Goal: Transaction & Acquisition: Subscribe to service/newsletter

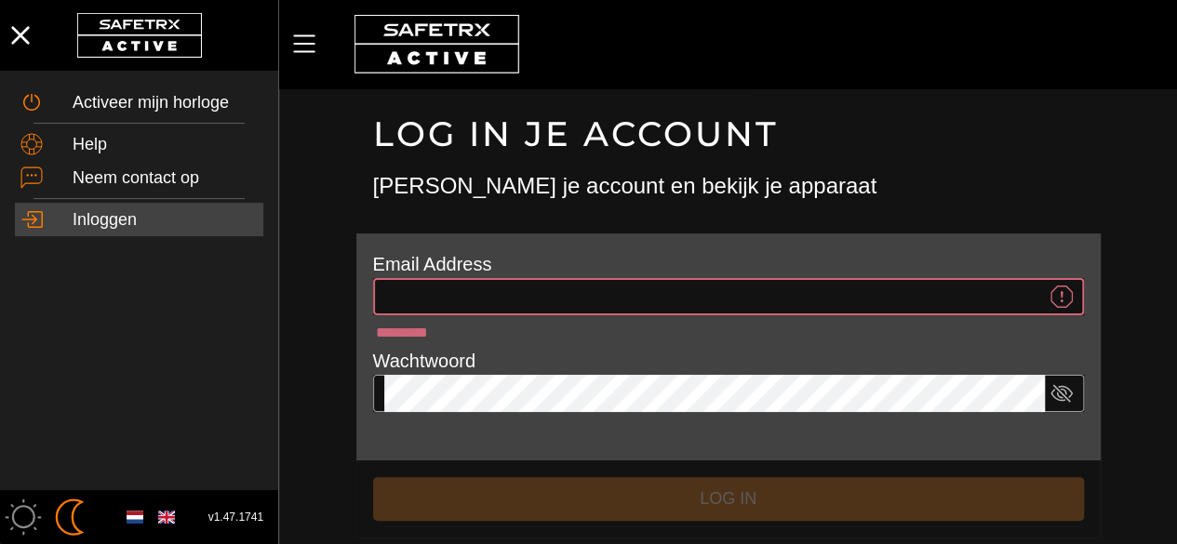
click at [489, 295] on input "*********" at bounding box center [714, 296] width 661 height 37
type input "**********"
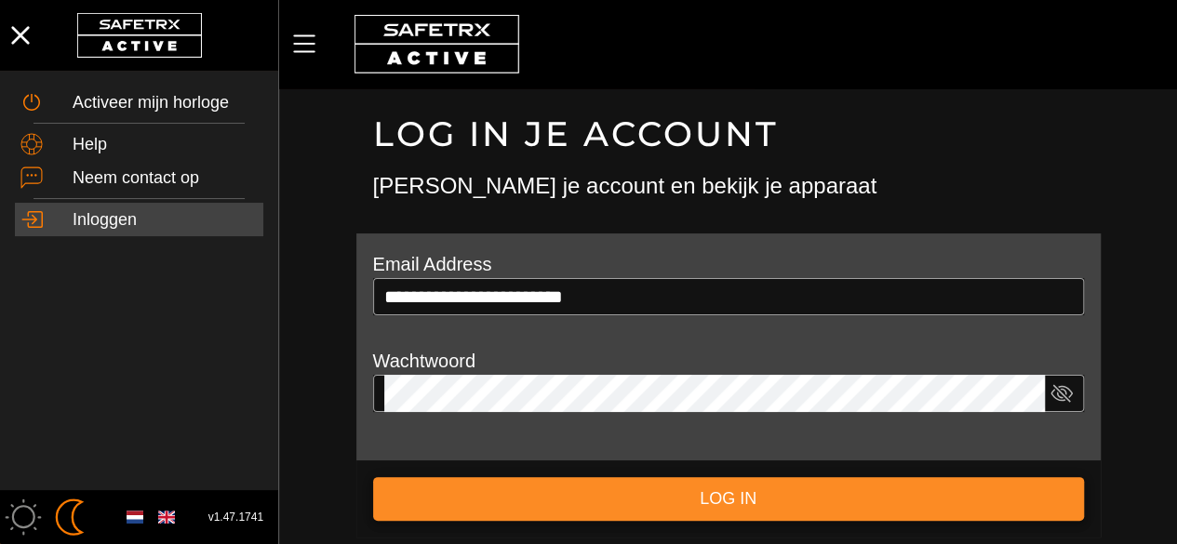
click at [632, 508] on span "Log in" at bounding box center [728, 499] width 681 height 29
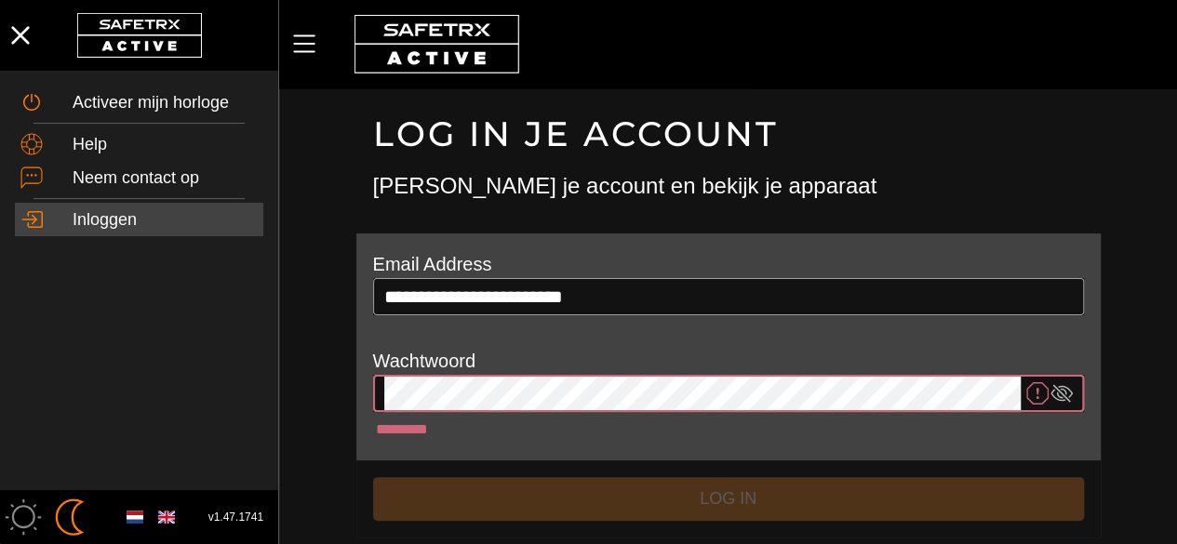
drag, startPoint x: 605, startPoint y: 373, endPoint x: 982, endPoint y: 122, distance: 453.6
click at [982, 122] on h1 "Log in je account" at bounding box center [728, 134] width 711 height 43
click at [605, 230] on div "Log in je account [PERSON_NAME] je account en bekijk je apparaat" at bounding box center [728, 160] width 744 height 145
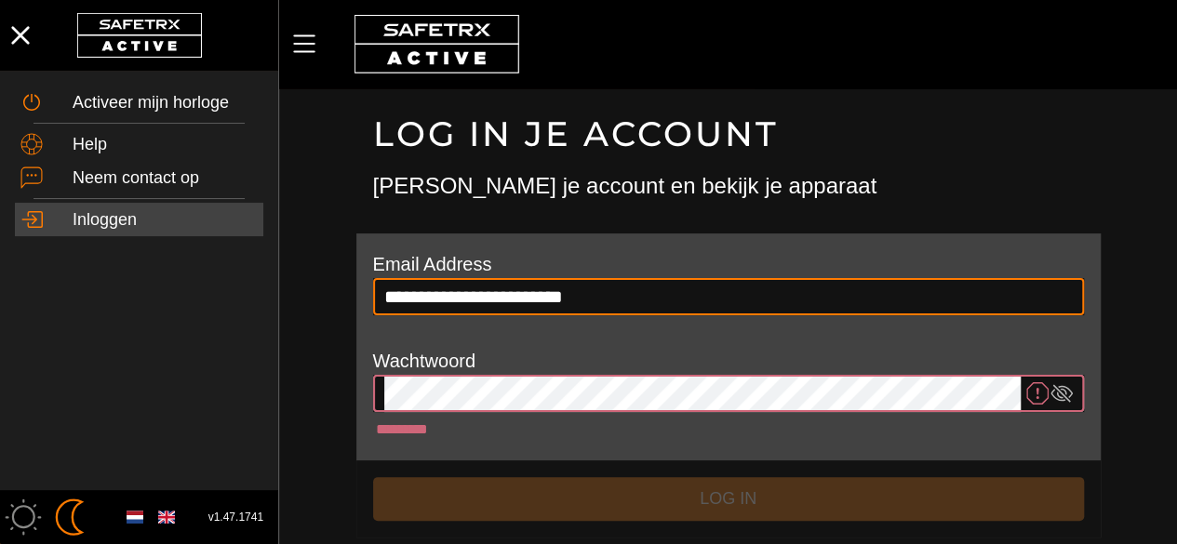
click at [598, 302] on input "**********" at bounding box center [728, 296] width 688 height 37
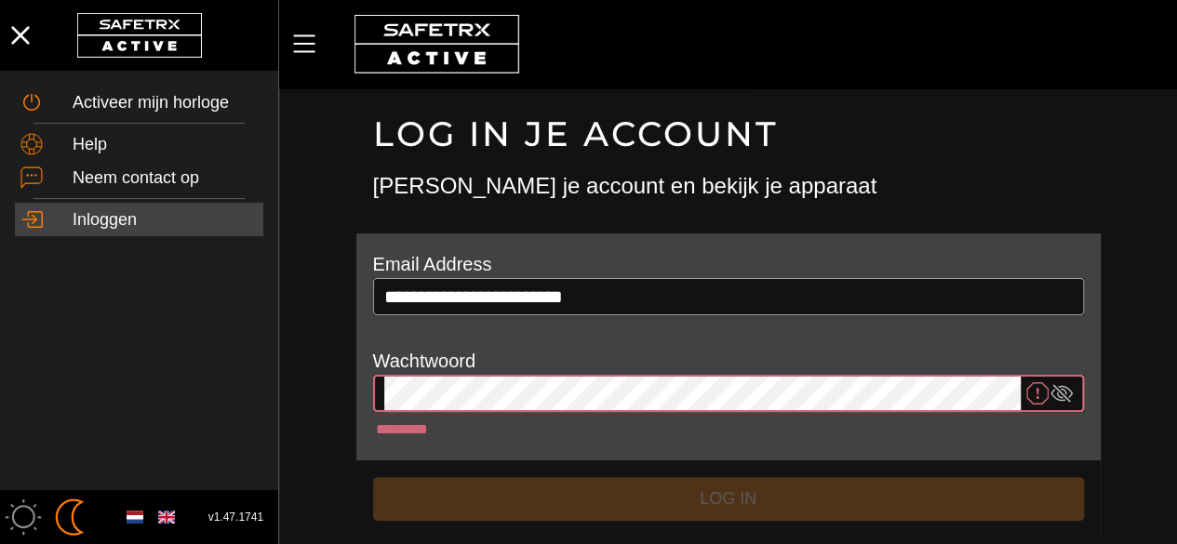
click at [671, 178] on h3 "[PERSON_NAME] je account en bekijk je apparaat" at bounding box center [728, 186] width 711 height 32
drag, startPoint x: 607, startPoint y: 366, endPoint x: 484, endPoint y: 421, distance: 134.9
click at [484, 421] on div "*********" at bounding box center [728, 429] width 711 height 35
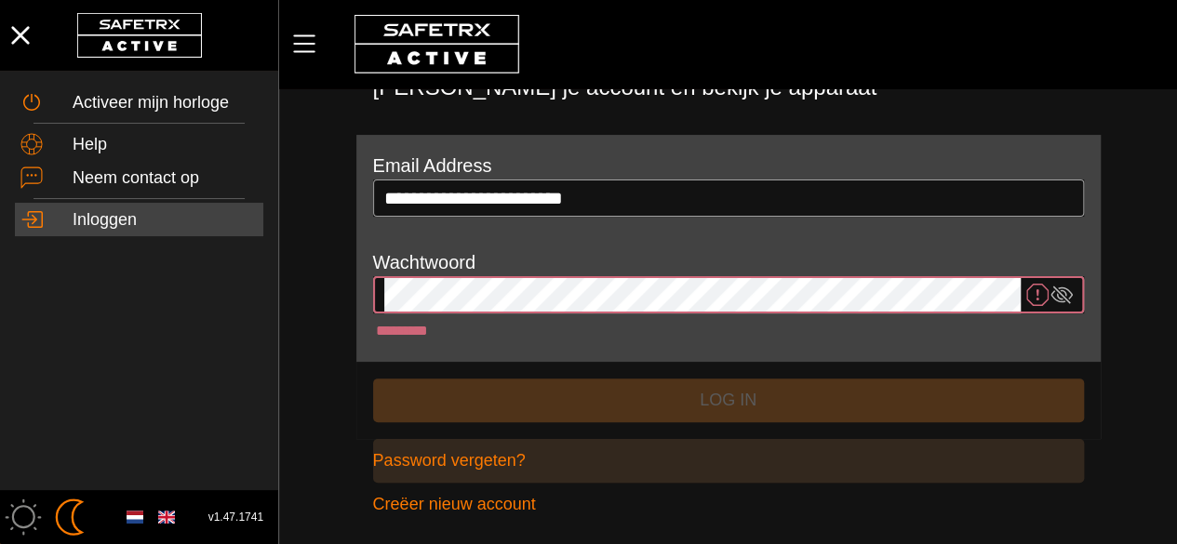
click at [485, 461] on span "Password vergeten?" at bounding box center [449, 461] width 153 height 29
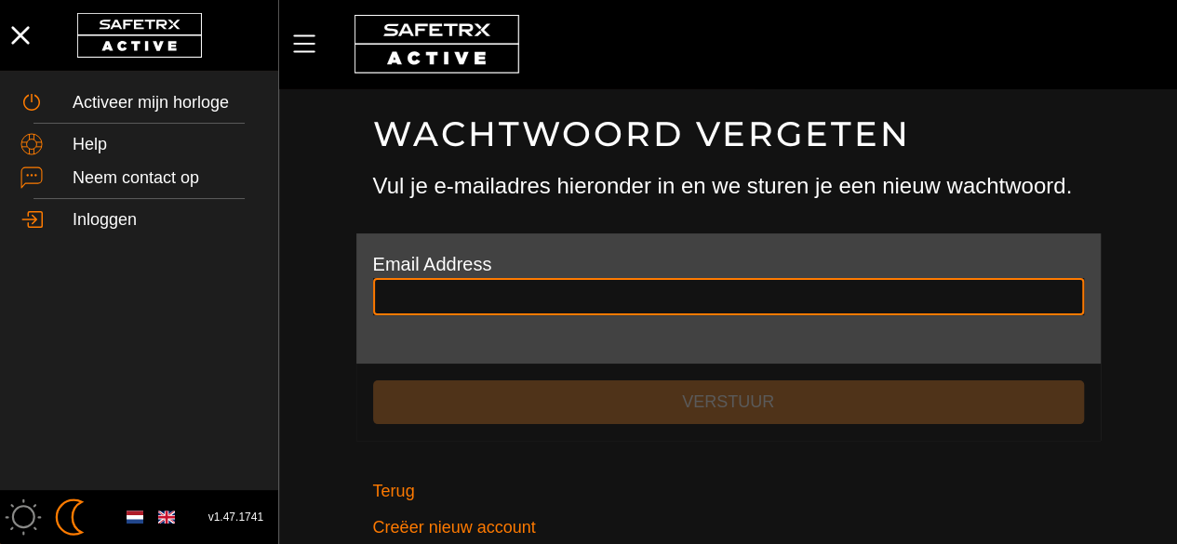
click at [493, 310] on input "text" at bounding box center [728, 296] width 688 height 37
type input "**********"
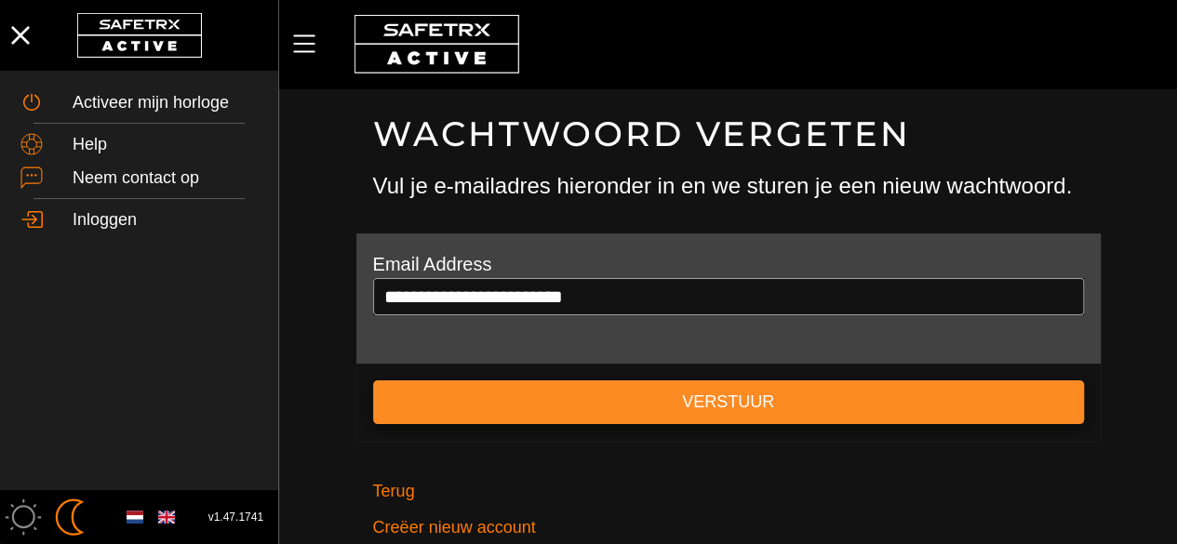
click at [568, 384] on button "Verstuur" at bounding box center [728, 403] width 711 height 44
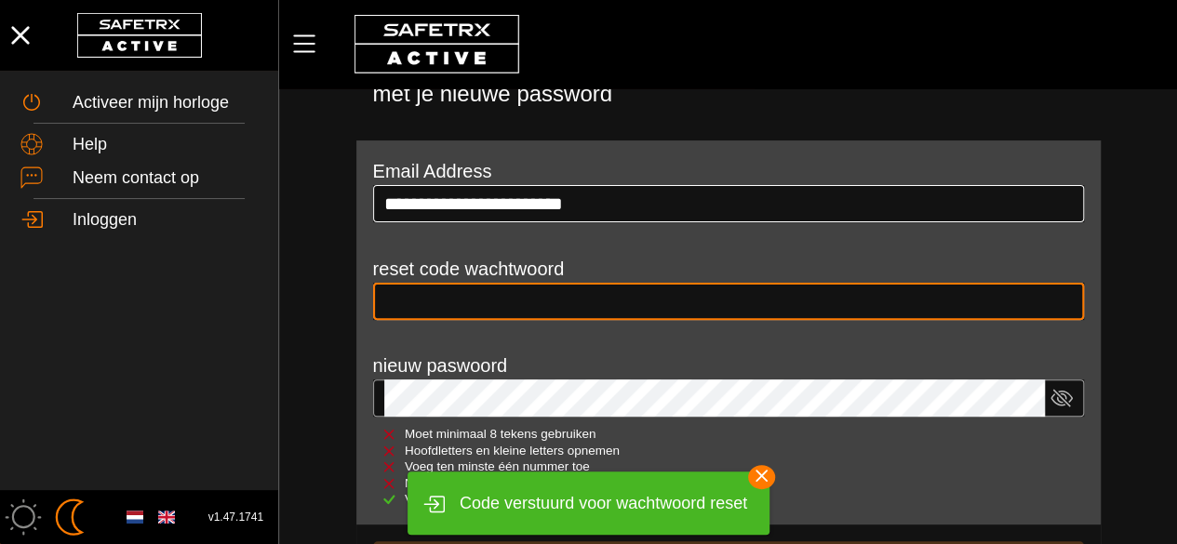
click at [566, 328] on div at bounding box center [728, 329] width 711 height 19
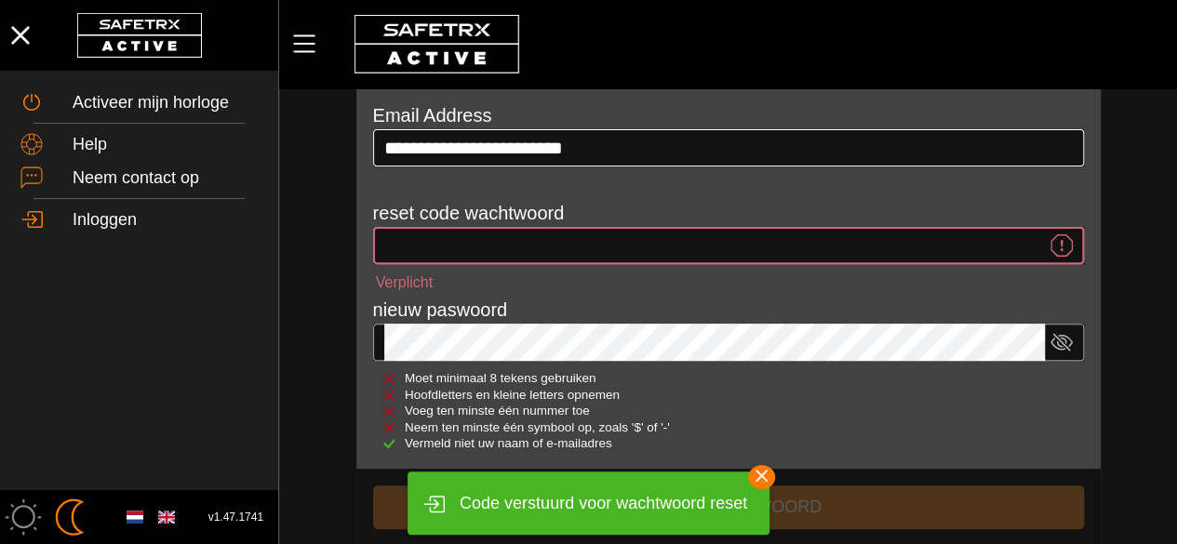
scroll to position [185, 0]
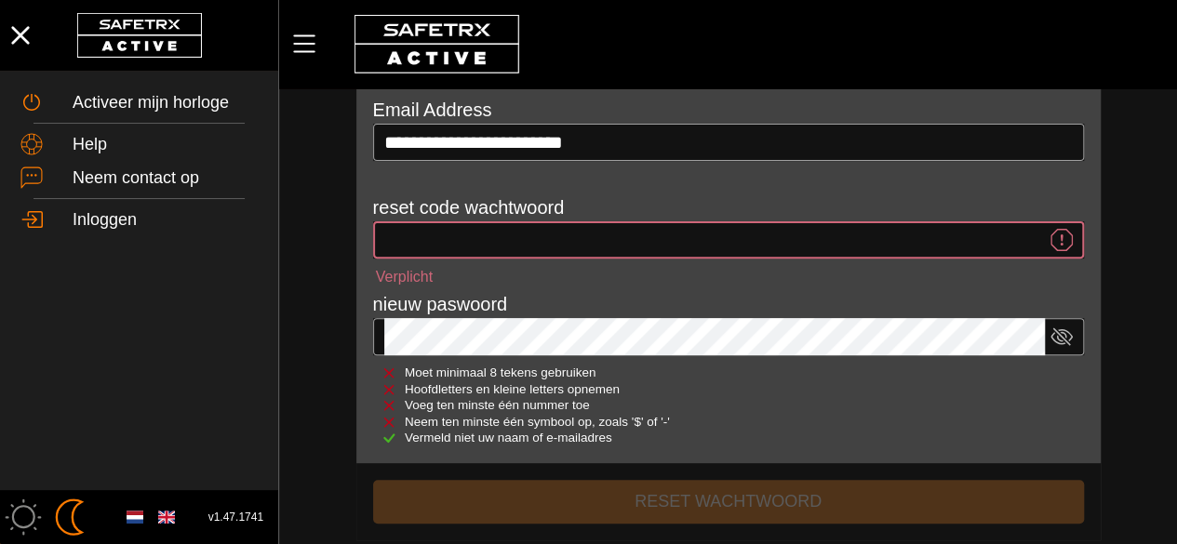
click at [608, 248] on input "Verplicht" at bounding box center [714, 239] width 661 height 37
paste input "******"
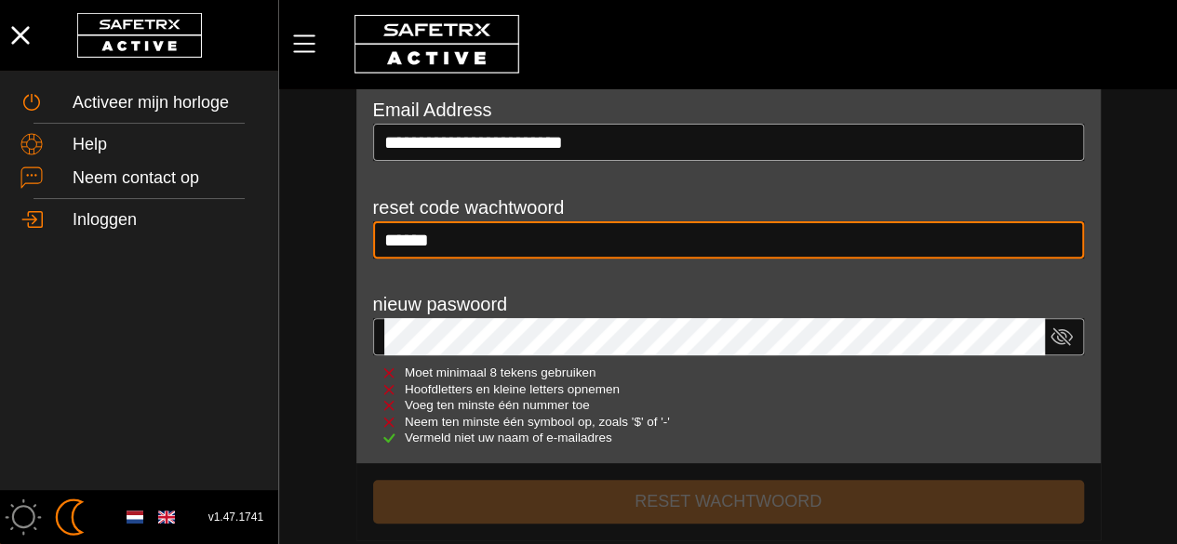
type input "******"
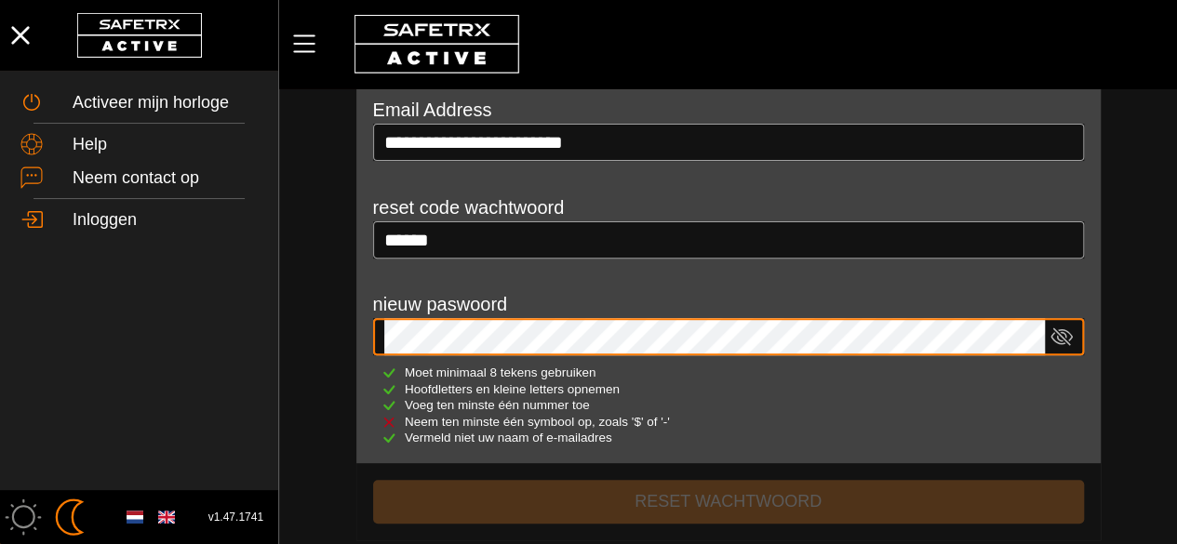
scroll to position [302, 0]
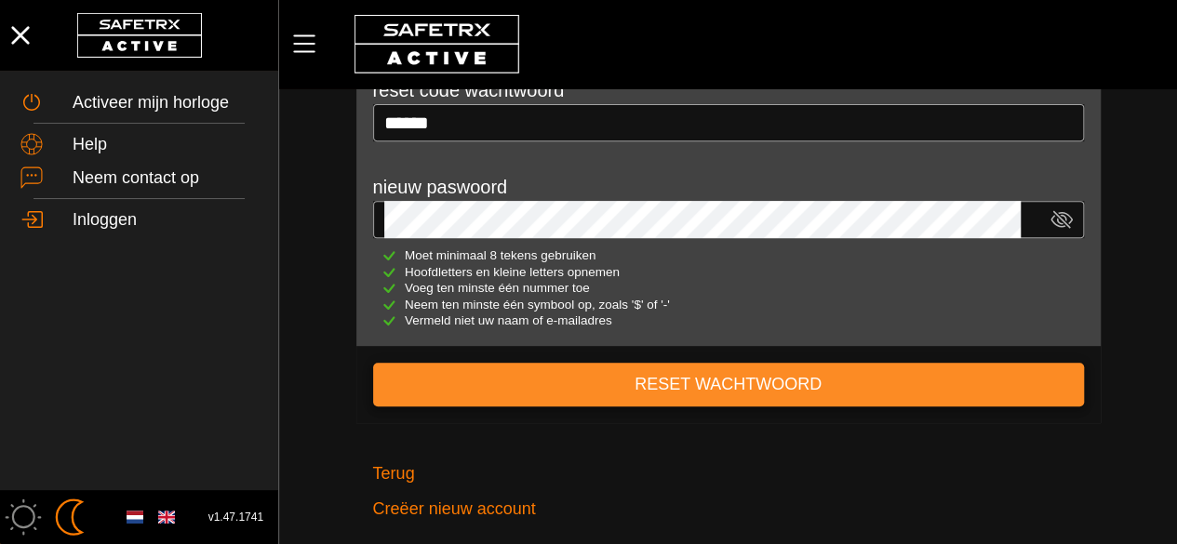
click at [612, 377] on span "Reset wachtwoord" at bounding box center [728, 384] width 681 height 29
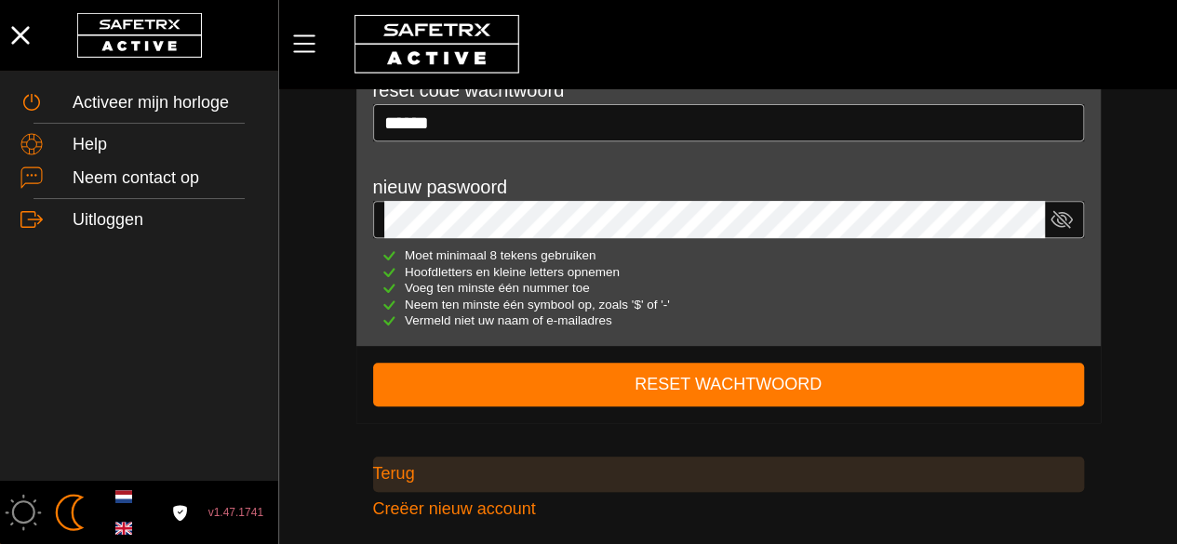
click at [394, 477] on span "Terug" at bounding box center [394, 474] width 42 height 29
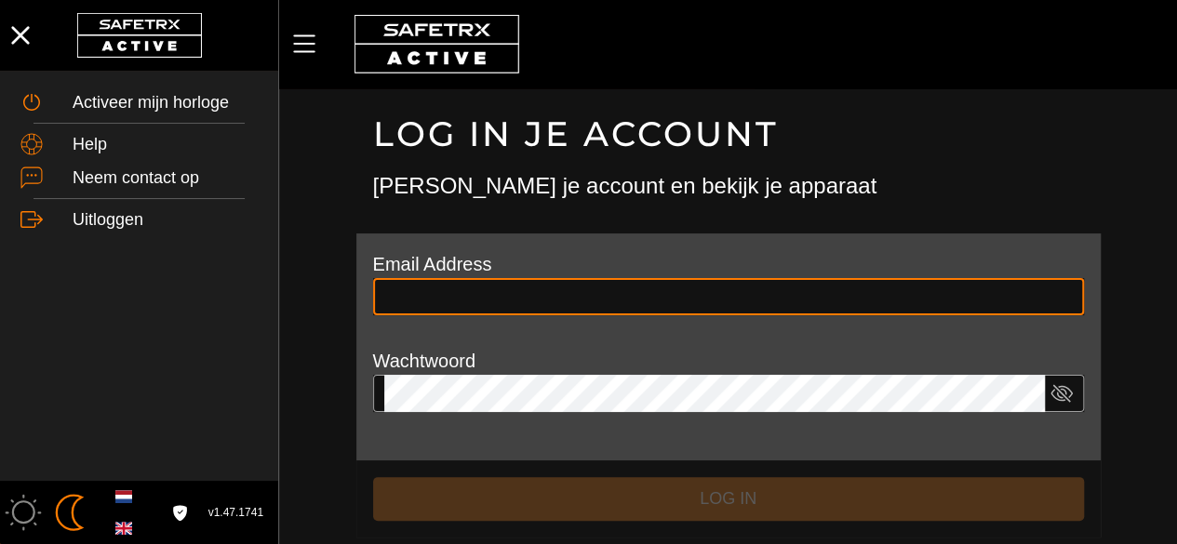
click at [515, 285] on input "text" at bounding box center [728, 296] width 688 height 37
type input "**********"
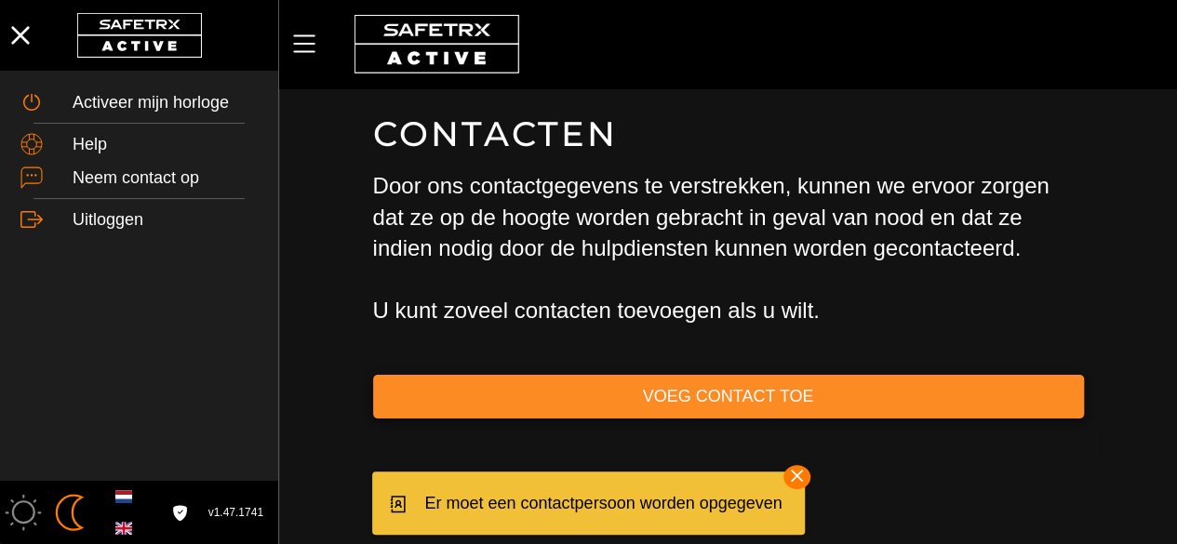
click at [633, 410] on button "Voeg contact toe" at bounding box center [728, 397] width 711 height 44
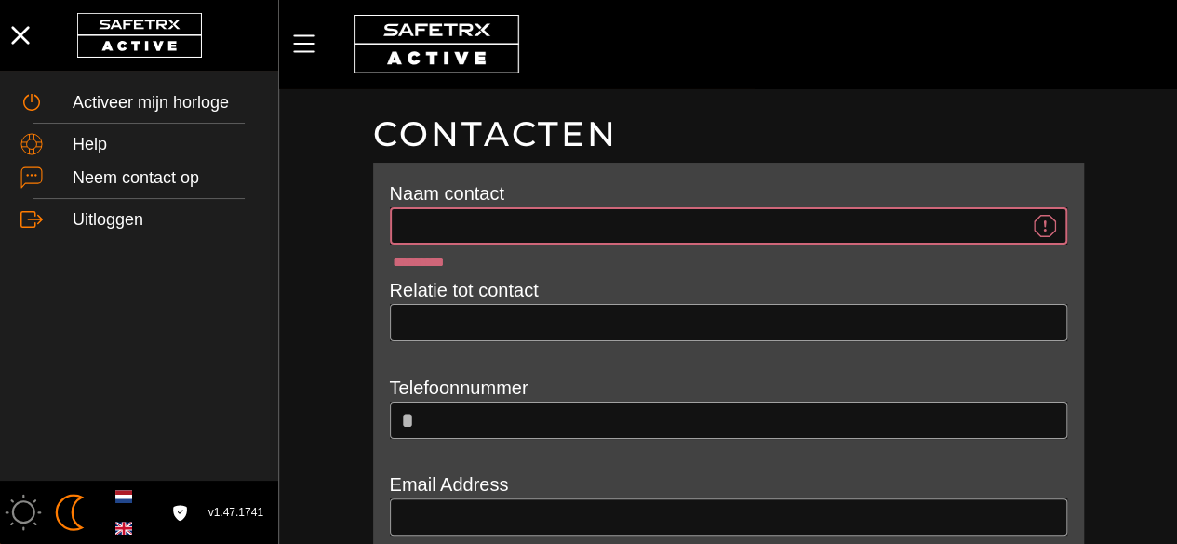
click at [548, 223] on input "*********" at bounding box center [714, 225] width 627 height 37
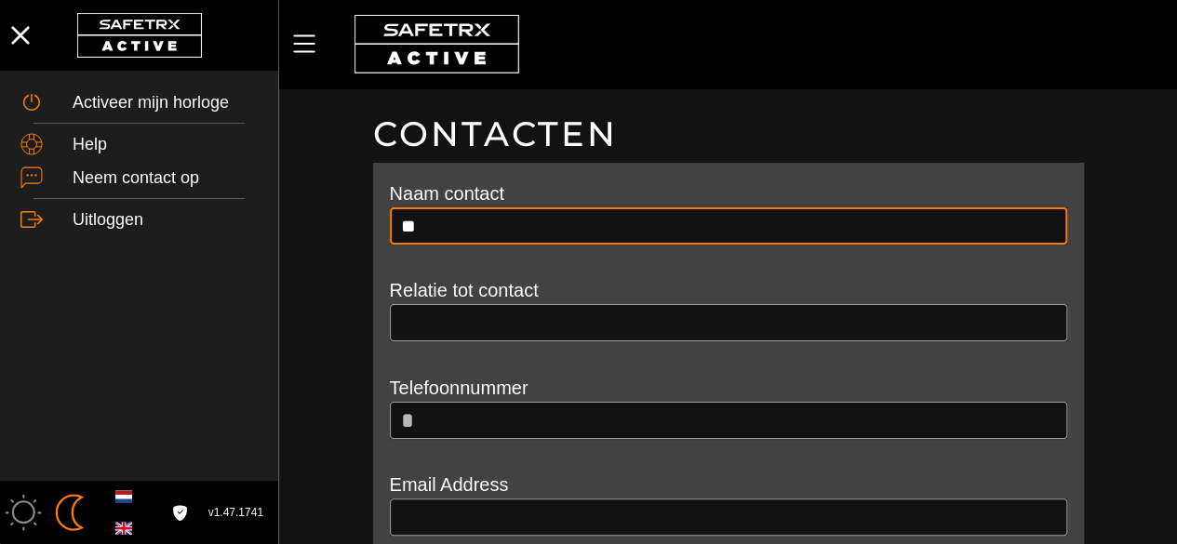
type input "*"
type input "**********"
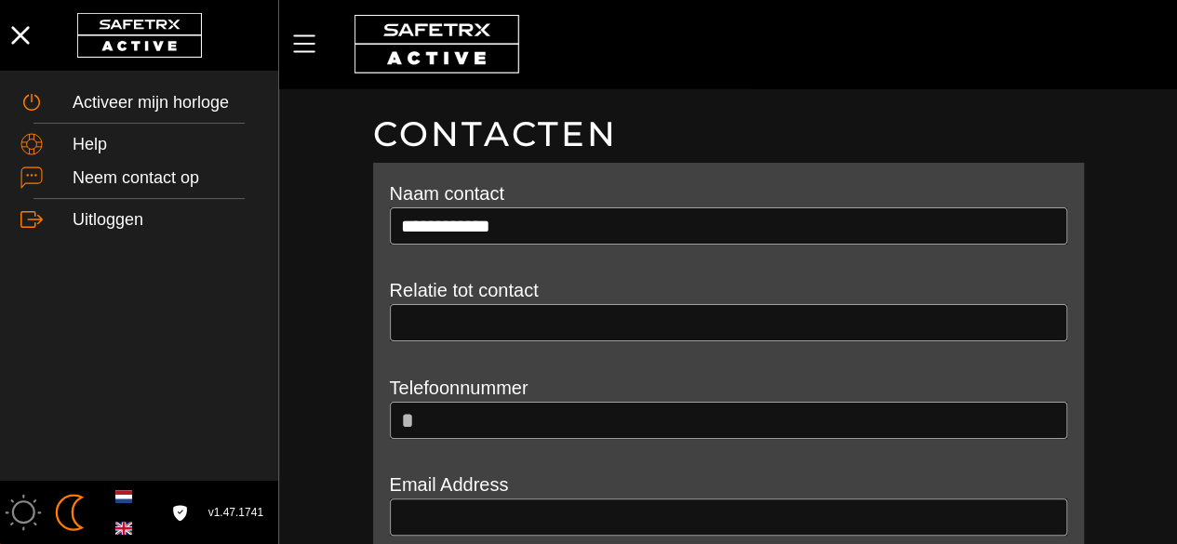
click at [581, 341] on div at bounding box center [728, 350] width 677 height 19
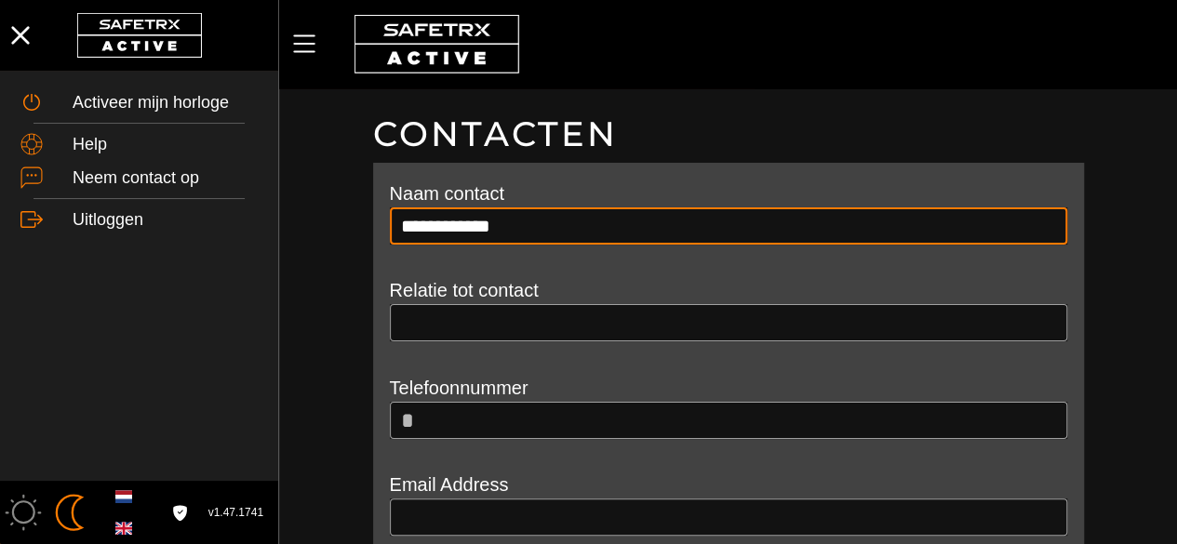
click at [530, 207] on input "**********" at bounding box center [728, 225] width 655 height 37
click at [494, 332] on input "text" at bounding box center [728, 322] width 655 height 37
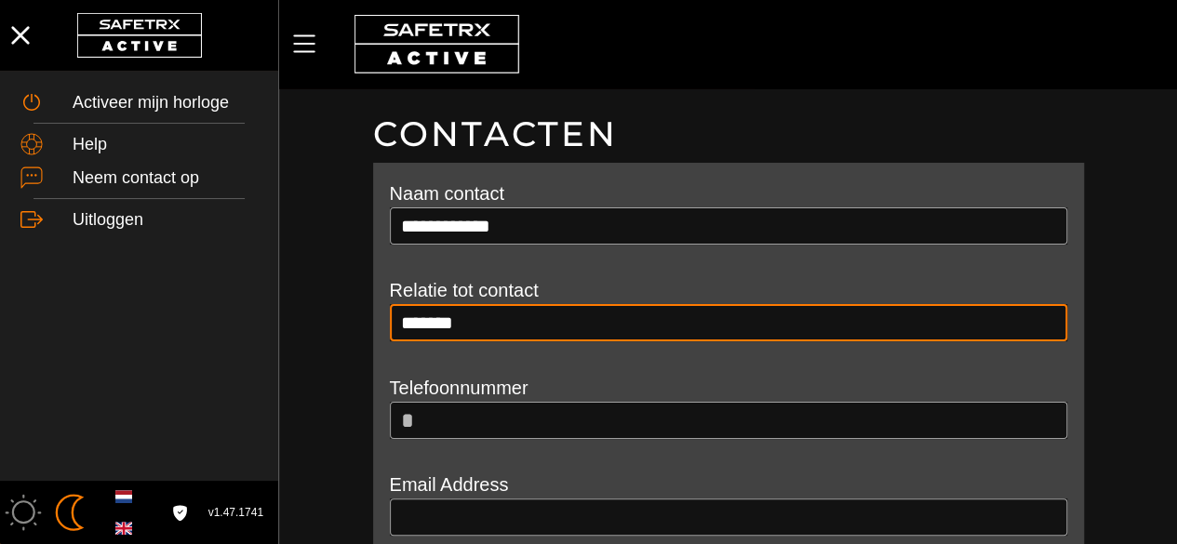
type input "*******"
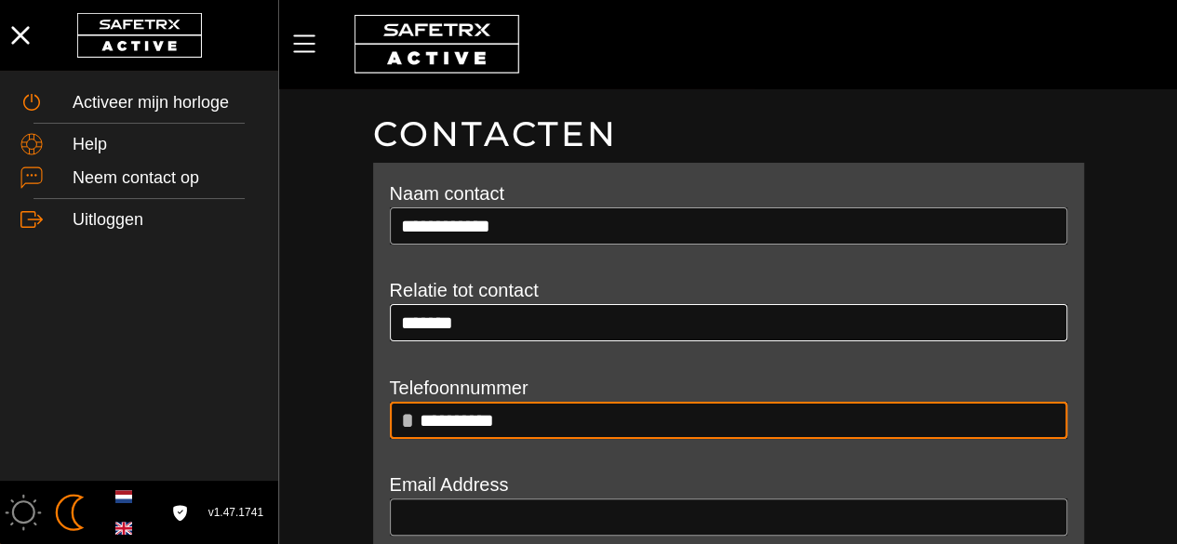
type input "**********"
click at [551, 418] on input "**********" at bounding box center [738, 420] width 636 height 37
click at [551, 418] on input "*" at bounding box center [738, 420] width 636 height 37
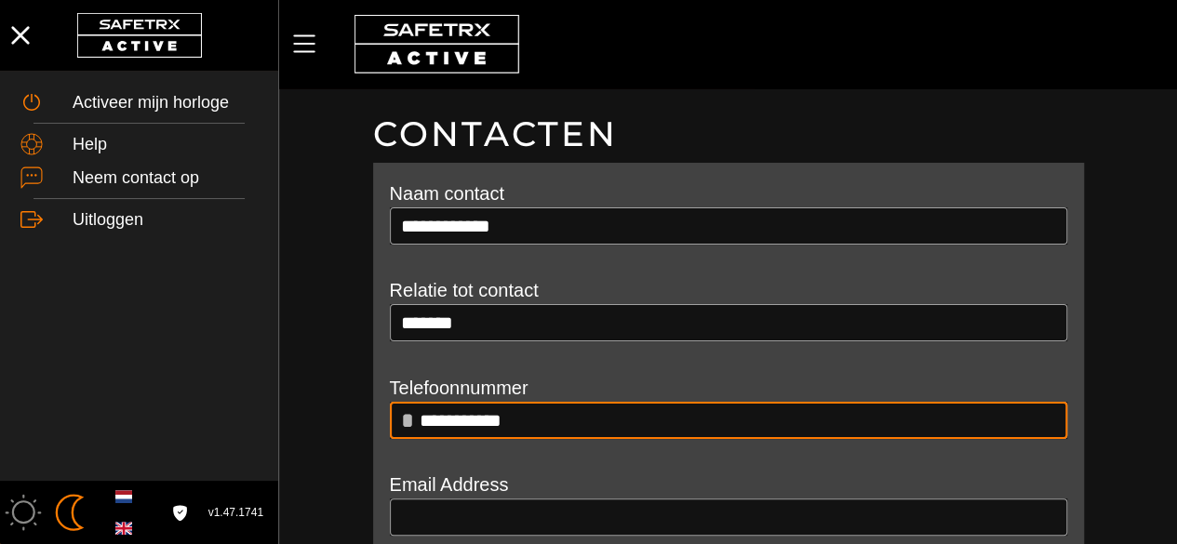
type input "**********"
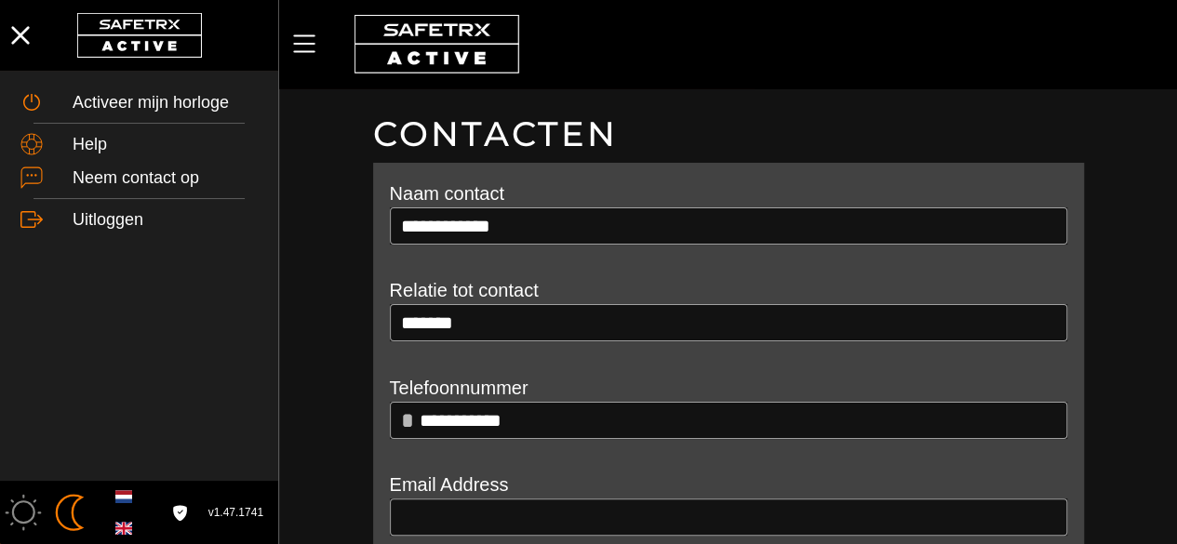
click at [550, 367] on div "Relatie tot contact *******" at bounding box center [728, 324] width 677 height 97
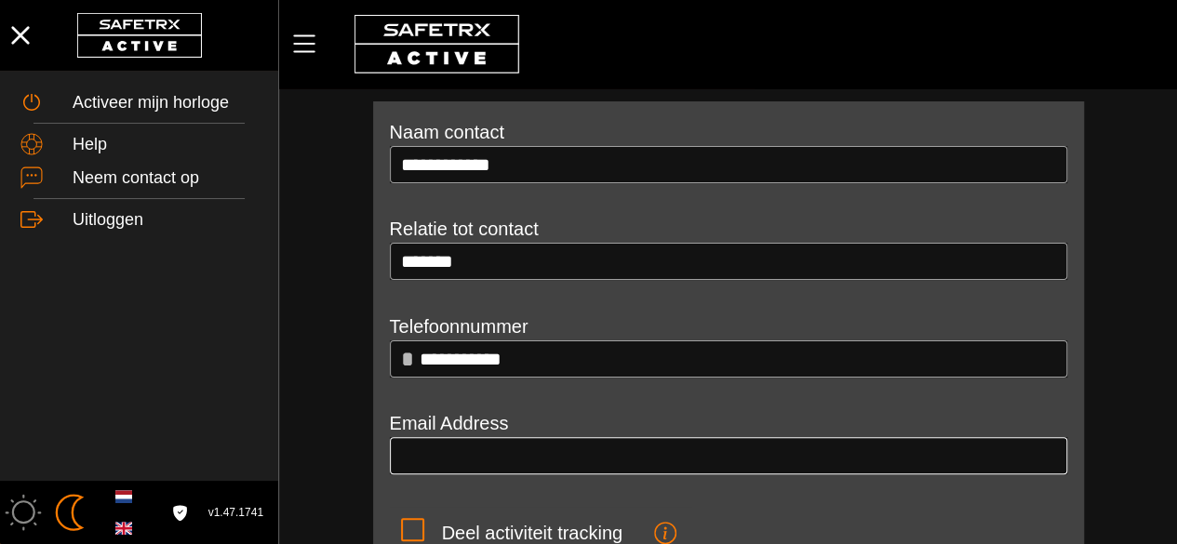
drag, startPoint x: 531, startPoint y: 434, endPoint x: 525, endPoint y: 472, distance: 37.8
click at [525, 472] on div "Email Address" at bounding box center [728, 457] width 677 height 97
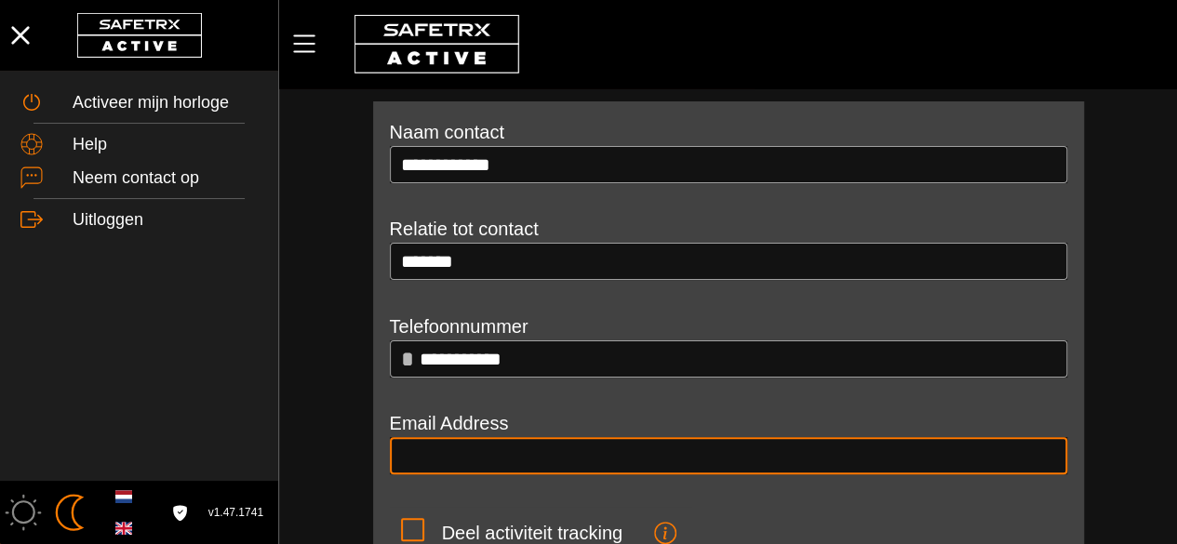
click at [525, 472] on input "email" at bounding box center [728, 455] width 655 height 37
click at [514, 453] on input "email" at bounding box center [728, 455] width 655 height 37
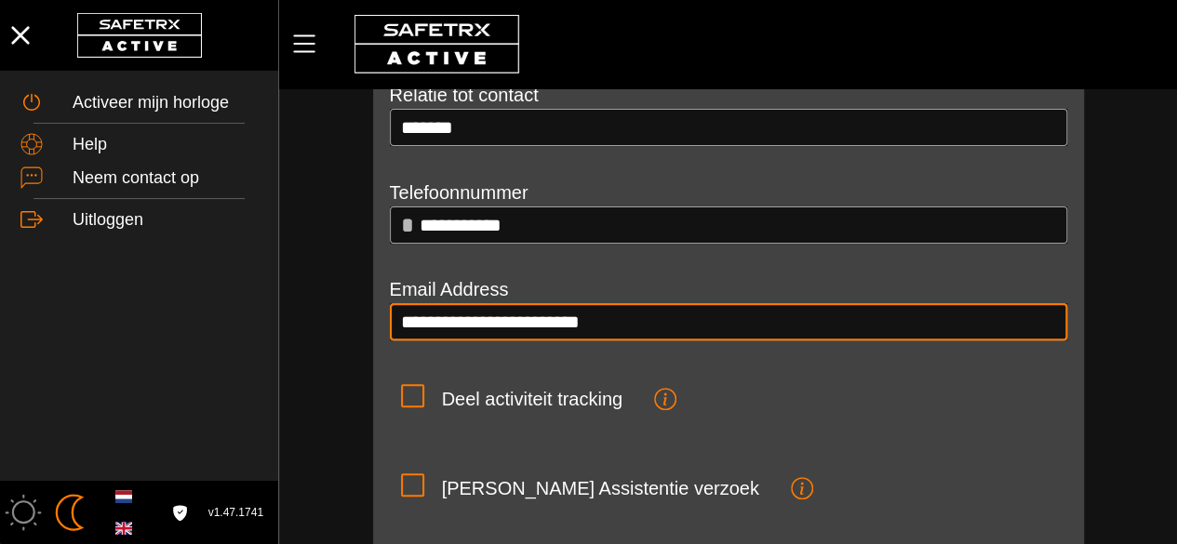
scroll to position [195, 0]
type input "**********"
click at [666, 404] on icon "button" at bounding box center [665, 399] width 22 height 22
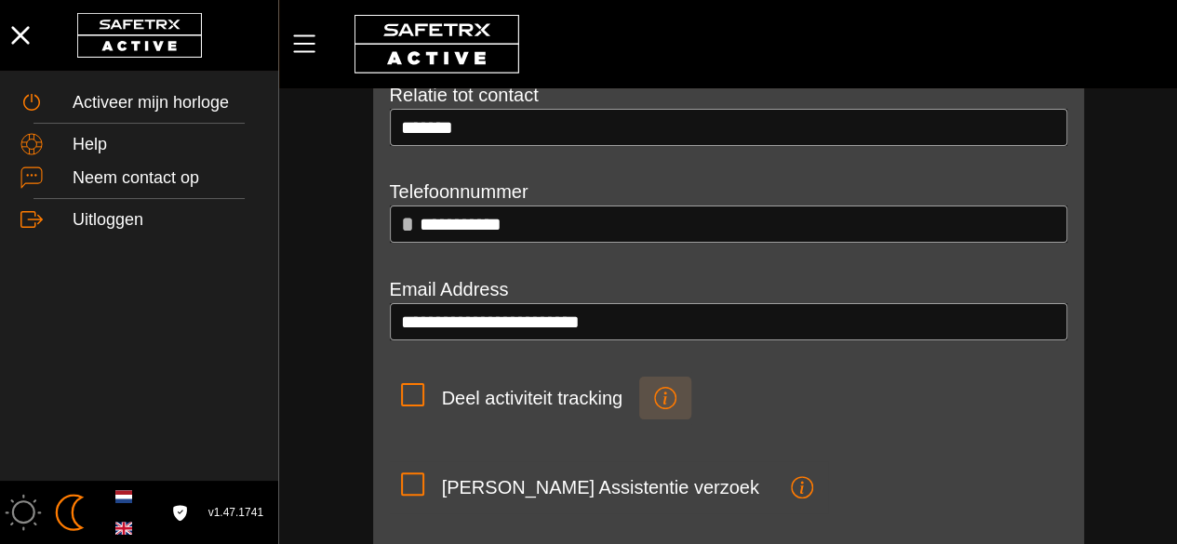
scroll to position [0, 0]
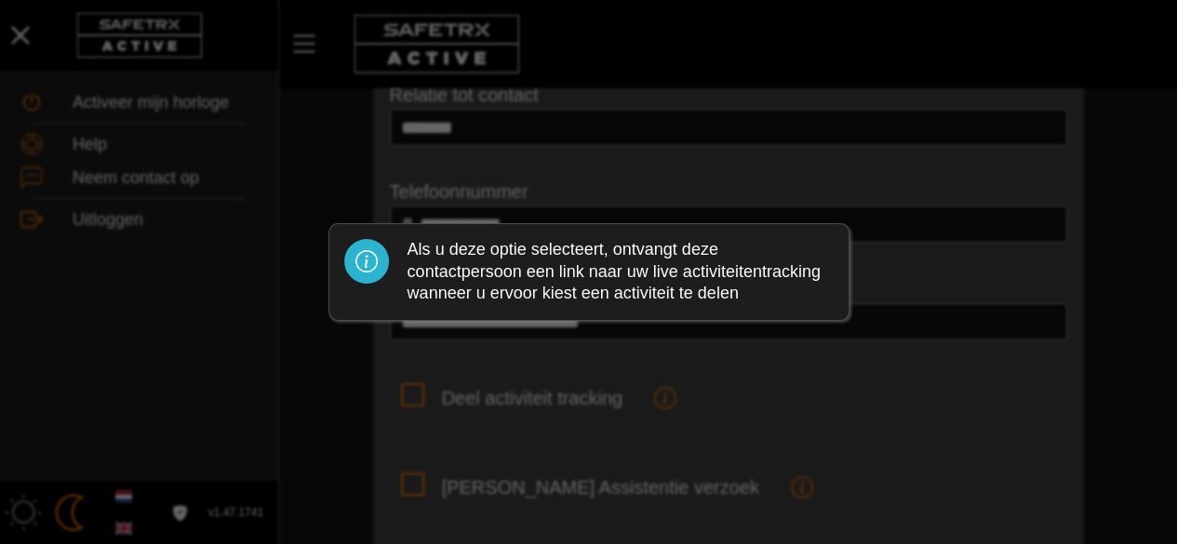
click at [754, 416] on div at bounding box center [588, 272] width 1177 height 544
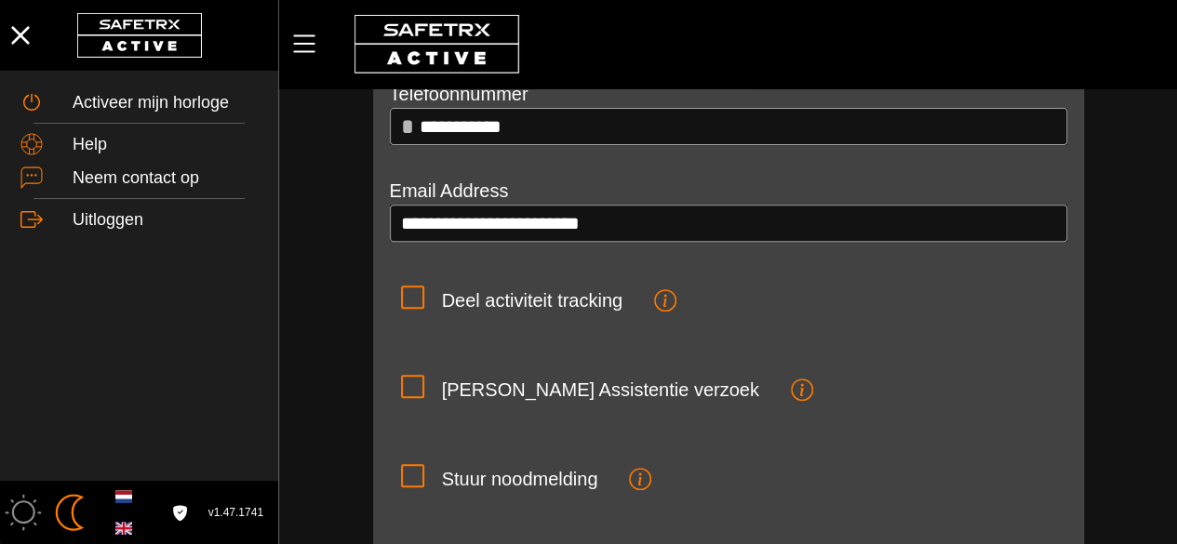
scroll to position [296, 0]
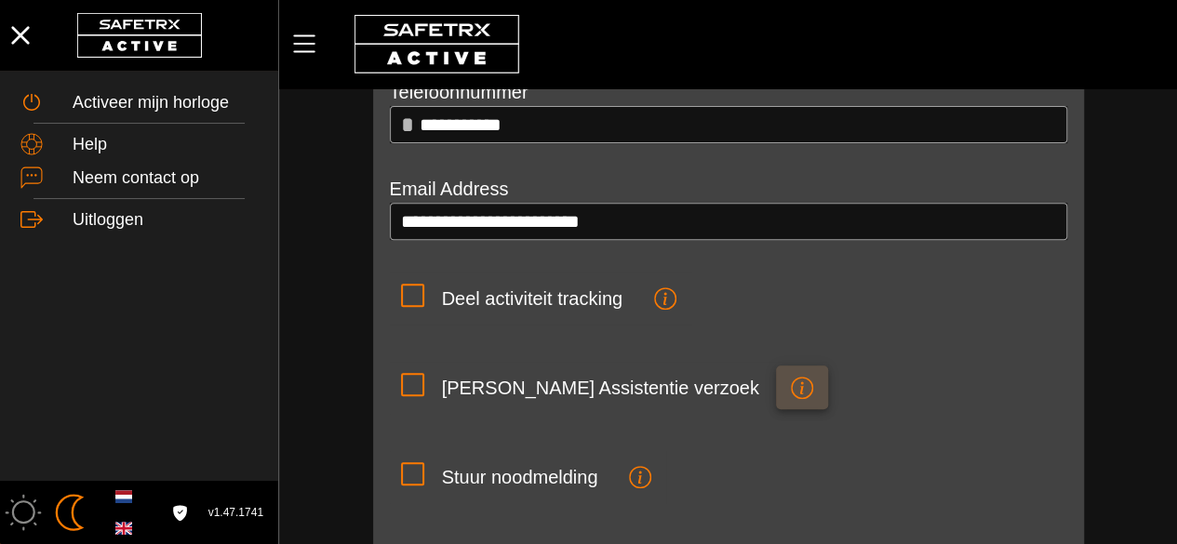
click at [791, 373] on span "button" at bounding box center [802, 386] width 22 height 35
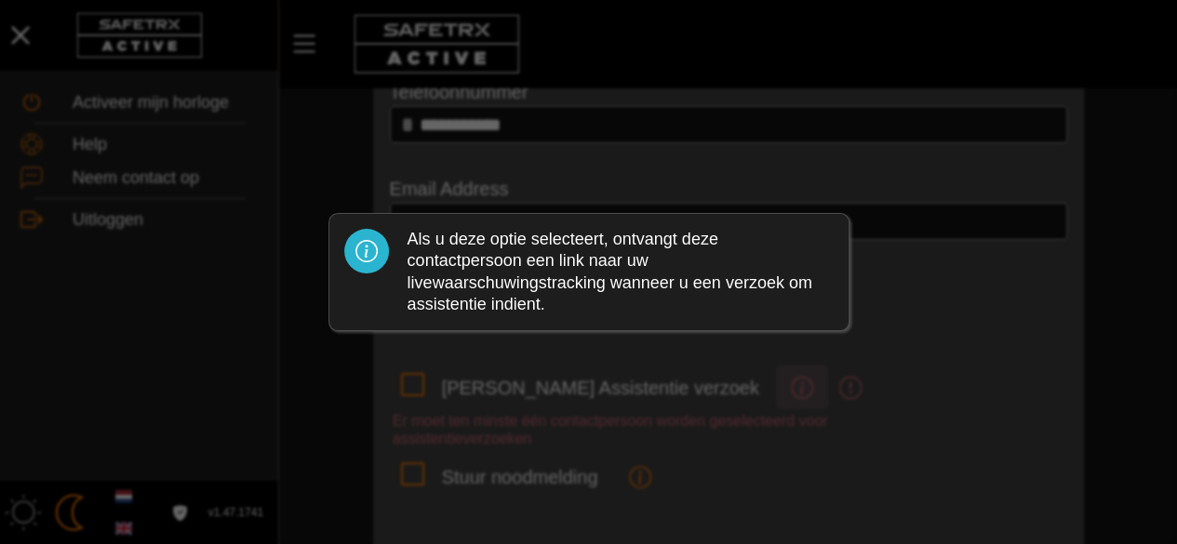
click at [694, 373] on div at bounding box center [588, 272] width 1177 height 544
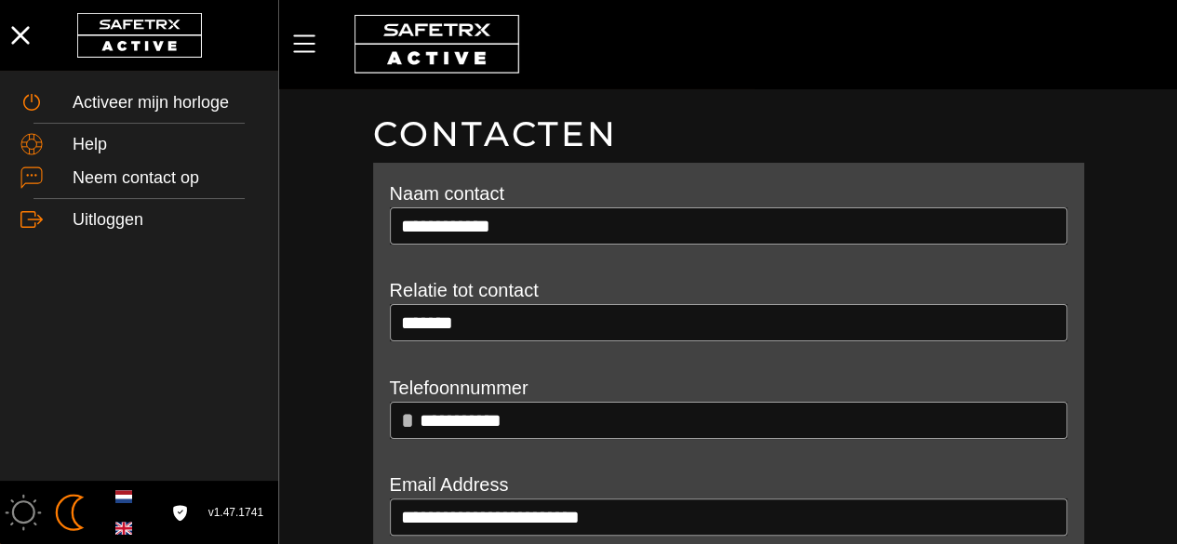
scroll to position [296, 0]
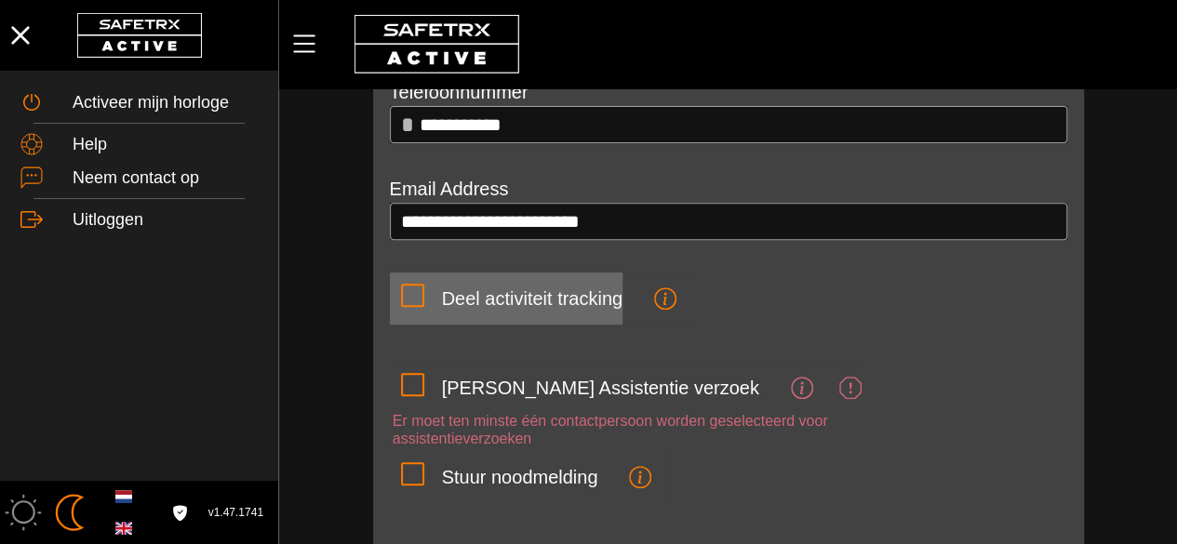
click at [442, 301] on div "Deel activiteit tracking" at bounding box center [532, 298] width 181 height 22
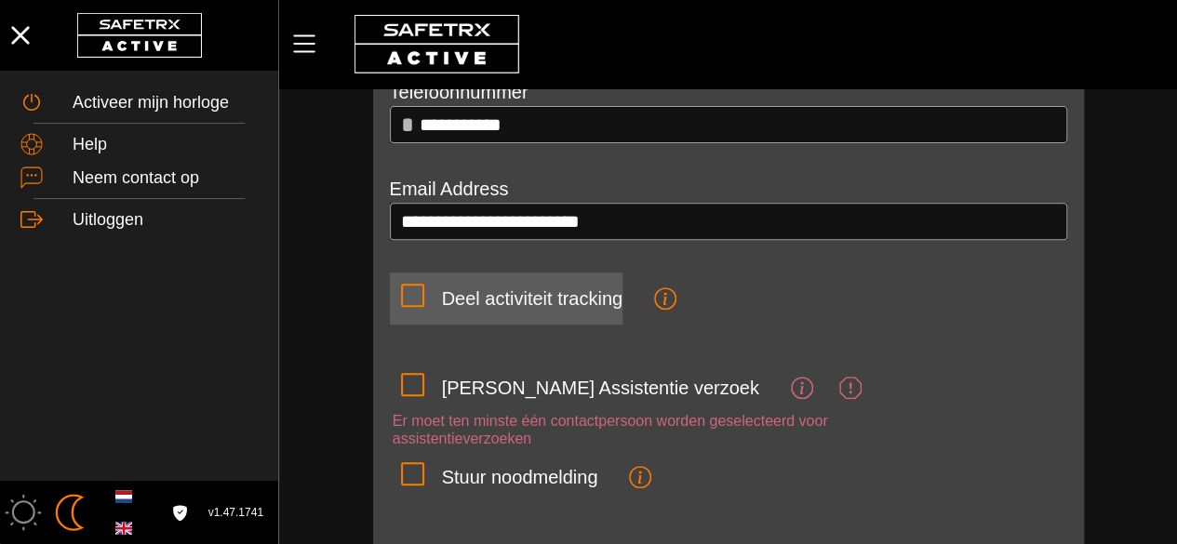
click at [0, 0] on input "Deel activiteit tracking" at bounding box center [0, 0] width 0 height 0
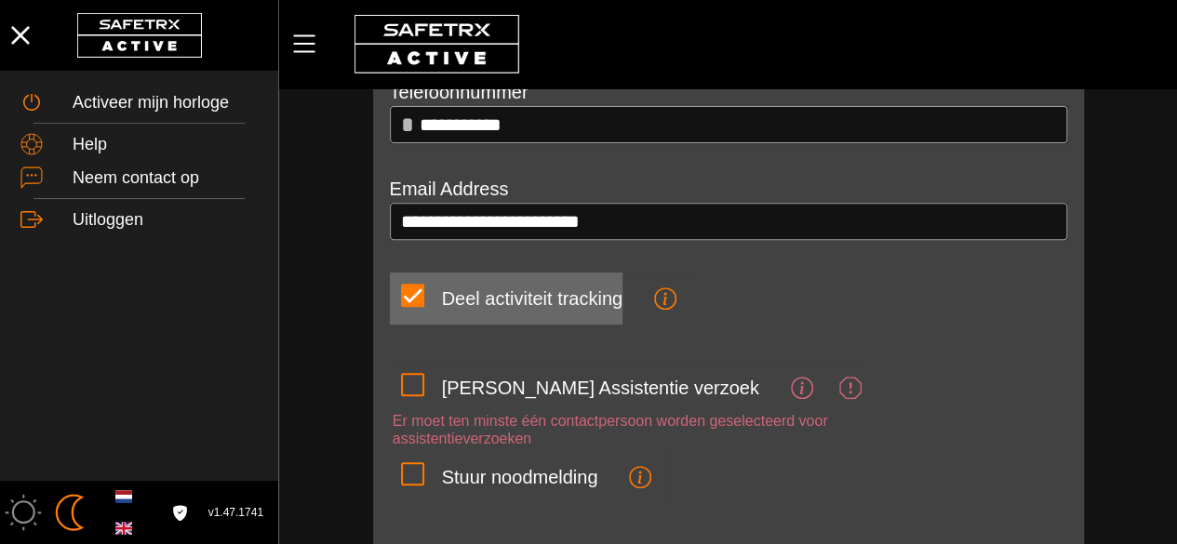
click at [442, 301] on div "Deel activiteit tracking" at bounding box center [532, 298] width 181 height 22
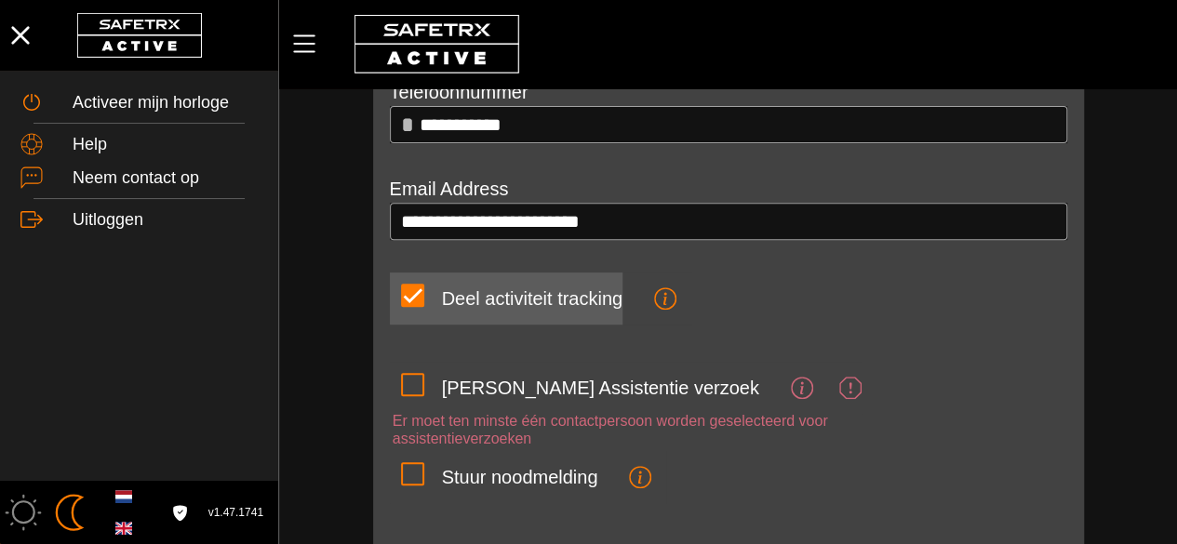
click at [0, 0] on input "Deel activiteit tracking" at bounding box center [0, 0] width 0 height 0
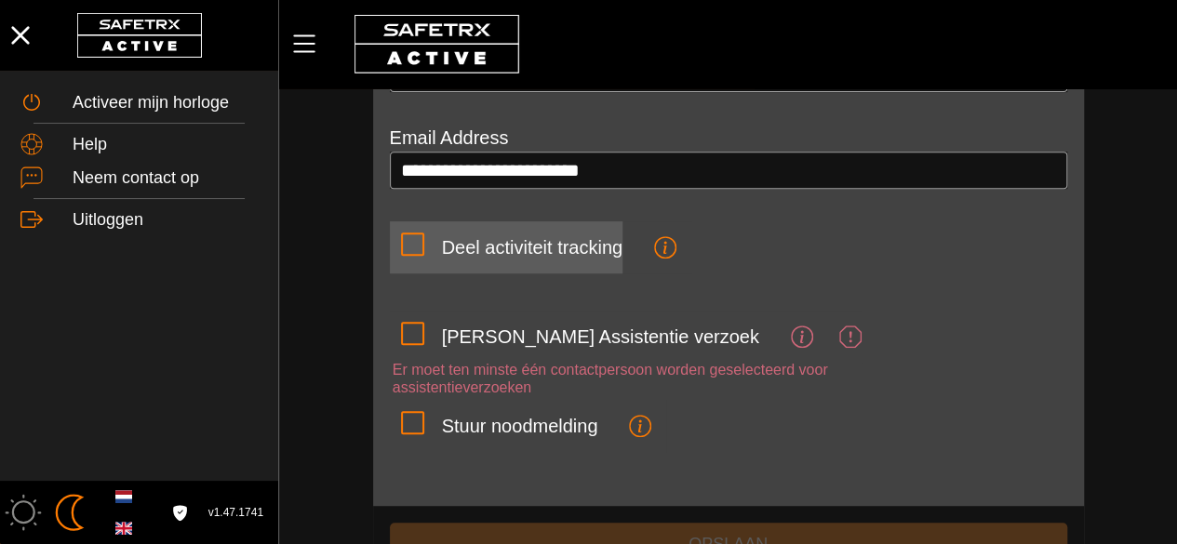
scroll to position [348, 0]
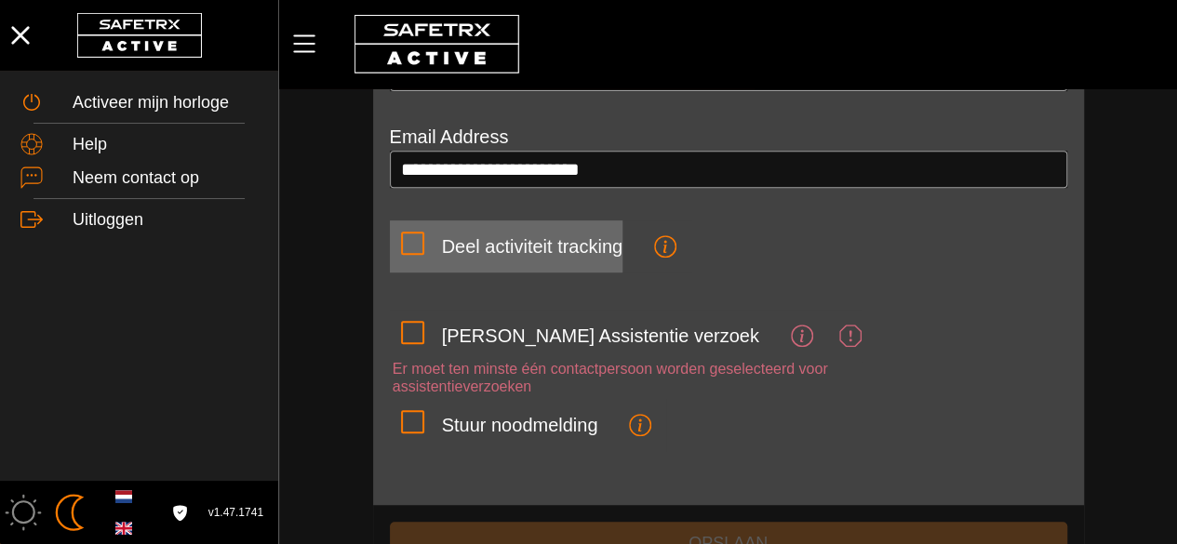
click at [478, 247] on div "Deel activiteit tracking" at bounding box center [532, 246] width 181 height 22
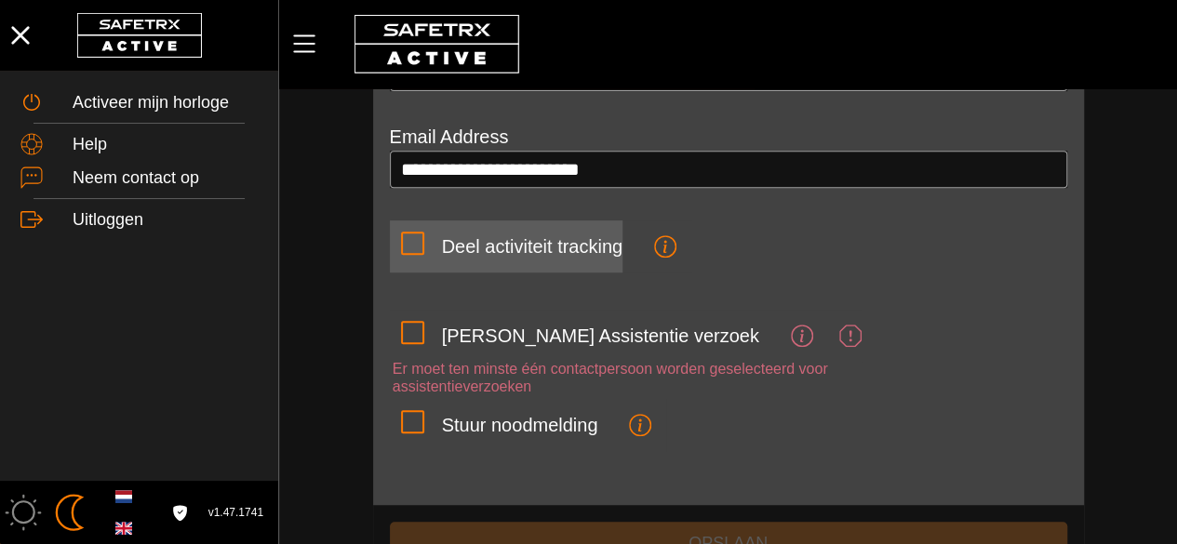
click at [0, 0] on input "Deel activiteit tracking" at bounding box center [0, 0] width 0 height 0
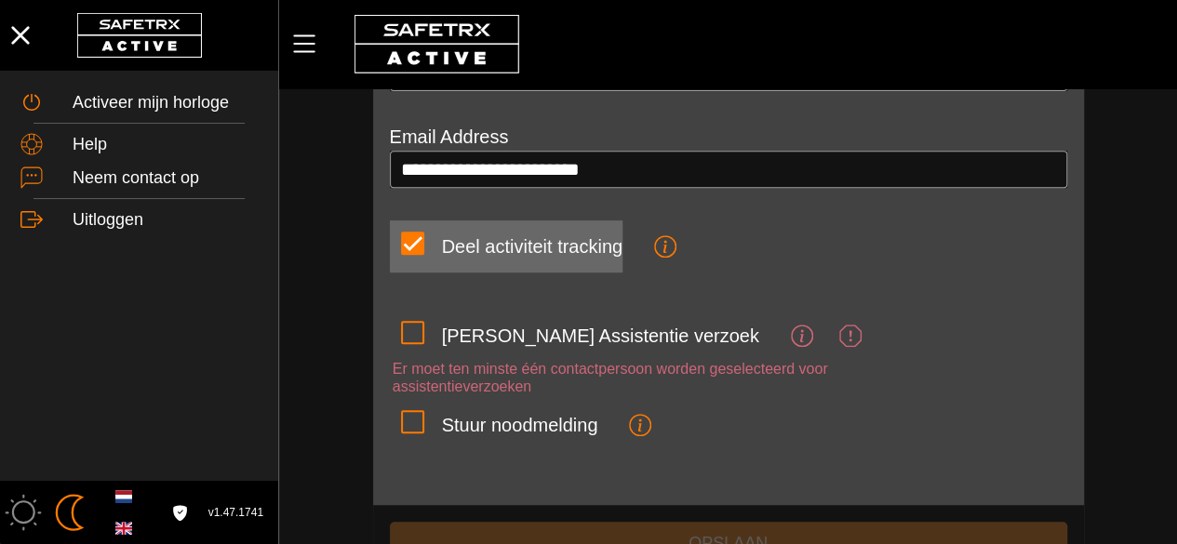
click at [478, 247] on div "Deel activiteit tracking" at bounding box center [532, 246] width 181 height 22
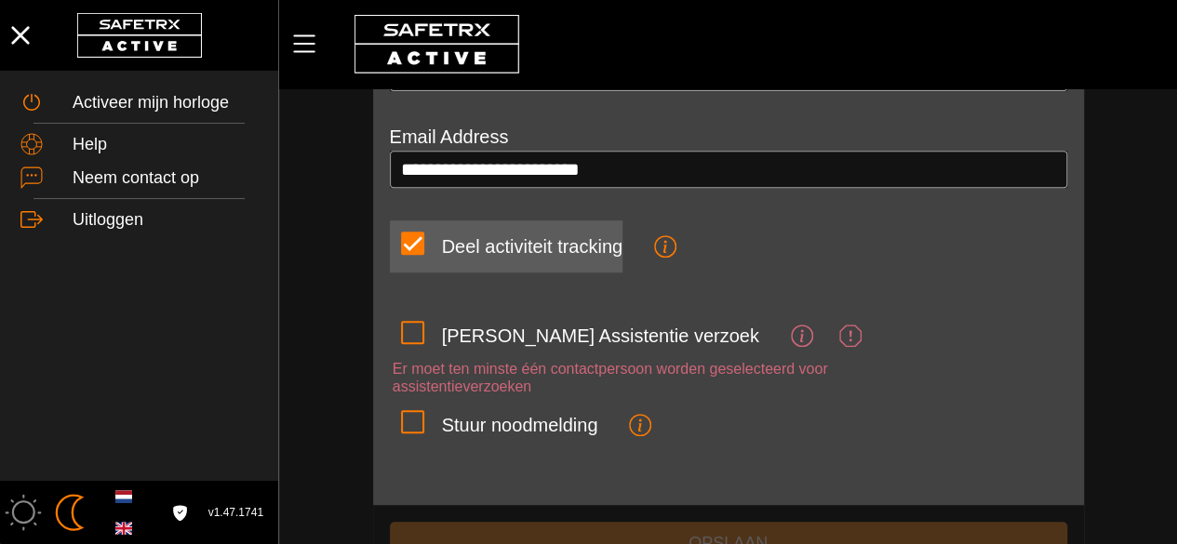
click at [0, 0] on input "Deel activiteit tracking" at bounding box center [0, 0] width 0 height 0
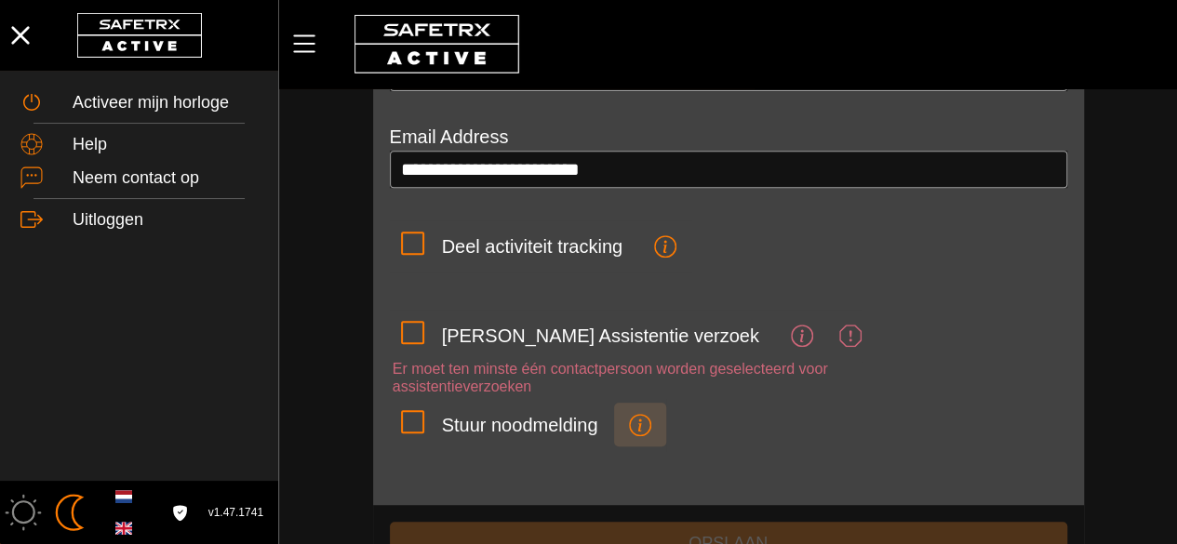
click at [636, 407] on span "button" at bounding box center [640, 424] width 22 height 35
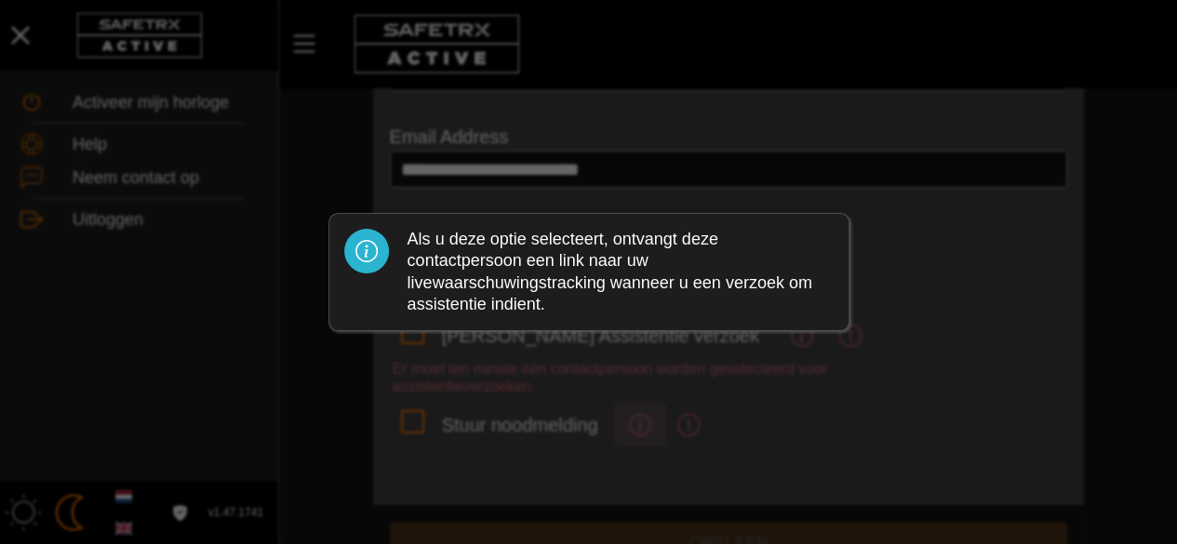
scroll to position [0, 0]
click at [586, 272] on div "Als u deze optie selecteert, ontvangt deze contactpersoon een link naar uw live…" at bounding box center [620, 272] width 426 height 87
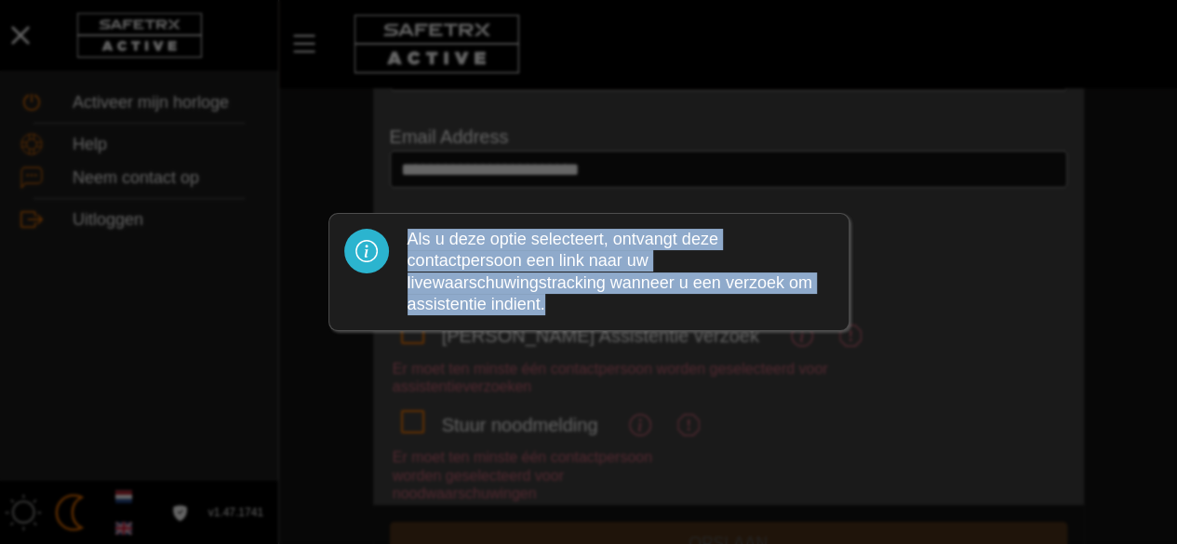
click at [586, 272] on div "Als u deze optie selecteert, ontvangt deze contactpersoon een link naar uw live…" at bounding box center [620, 272] width 426 height 87
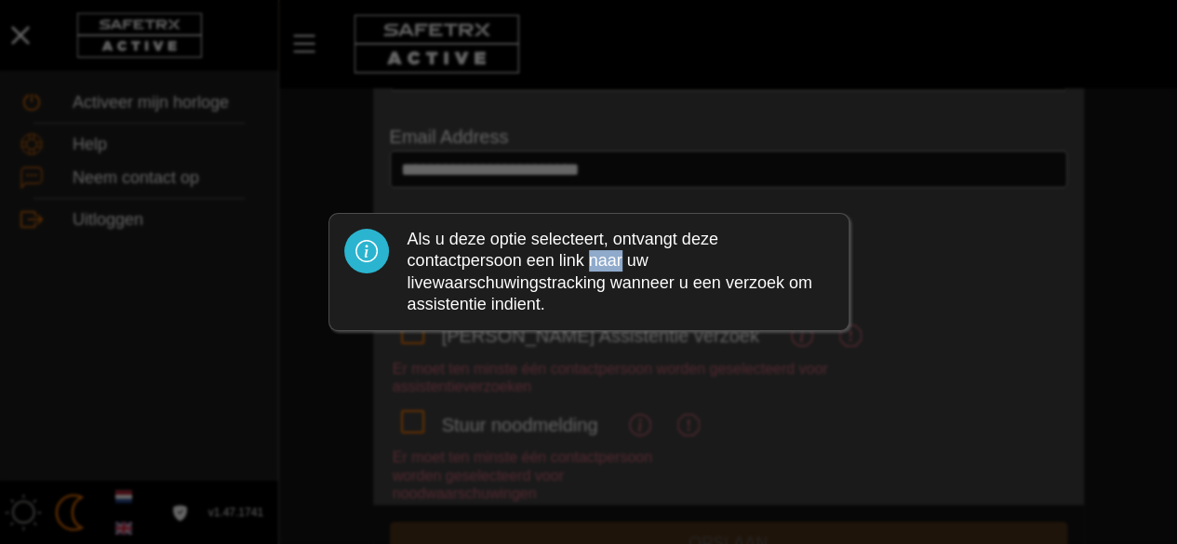
click at [586, 272] on div "Als u deze optie selecteert, ontvangt deze contactpersoon een link naar uw live…" at bounding box center [620, 272] width 426 height 87
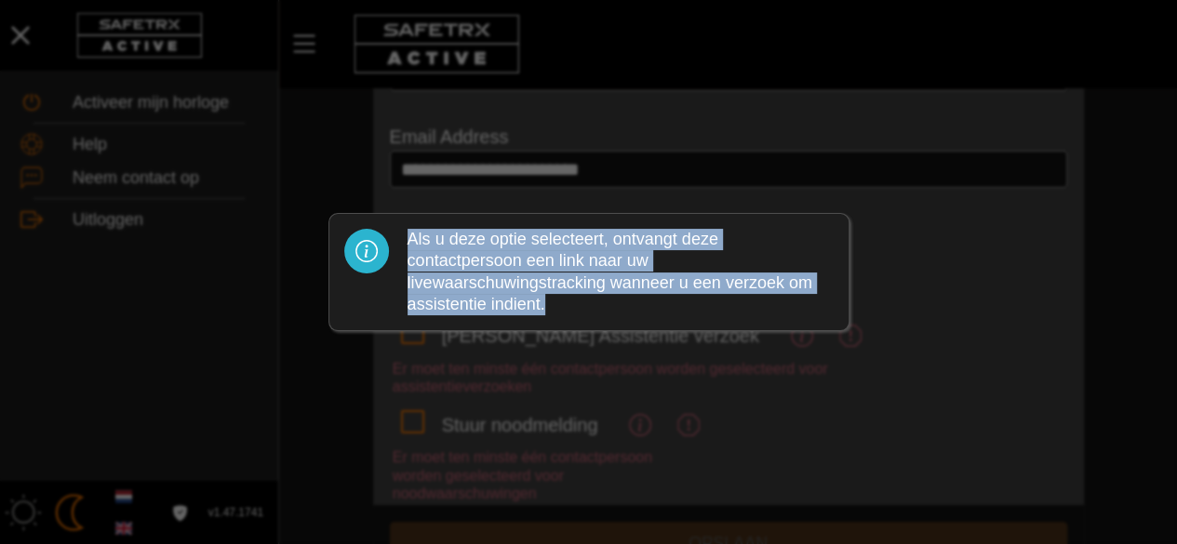
click at [586, 272] on div "Als u deze optie selecteert, ontvangt deze contactpersoon een link naar uw live…" at bounding box center [620, 272] width 426 height 87
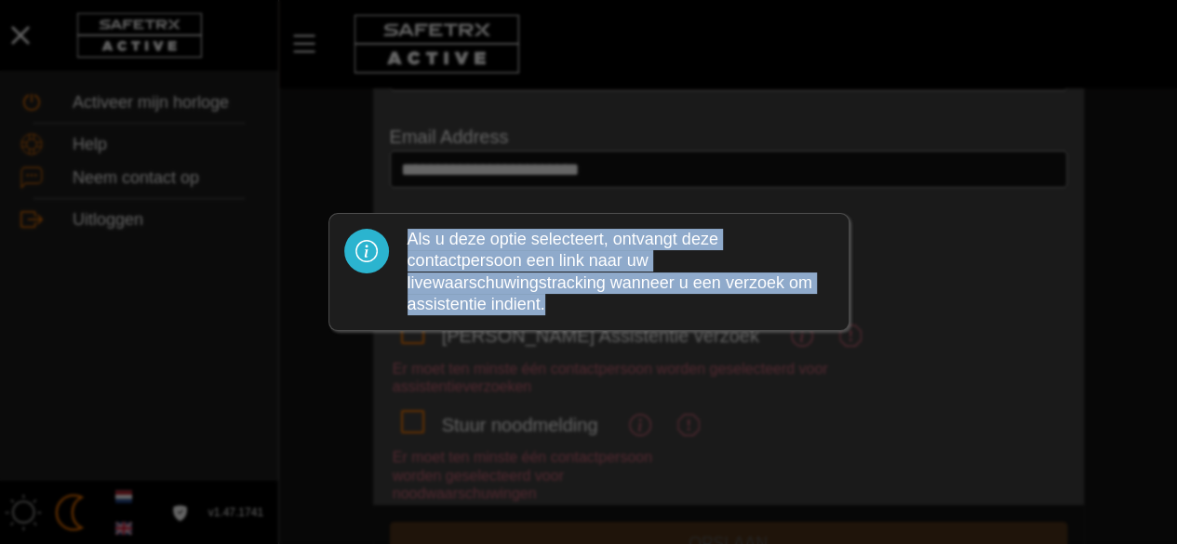
click at [586, 272] on div "Als u deze optie selecteert, ontvangt deze contactpersoon een link naar uw live…" at bounding box center [620, 272] width 426 height 87
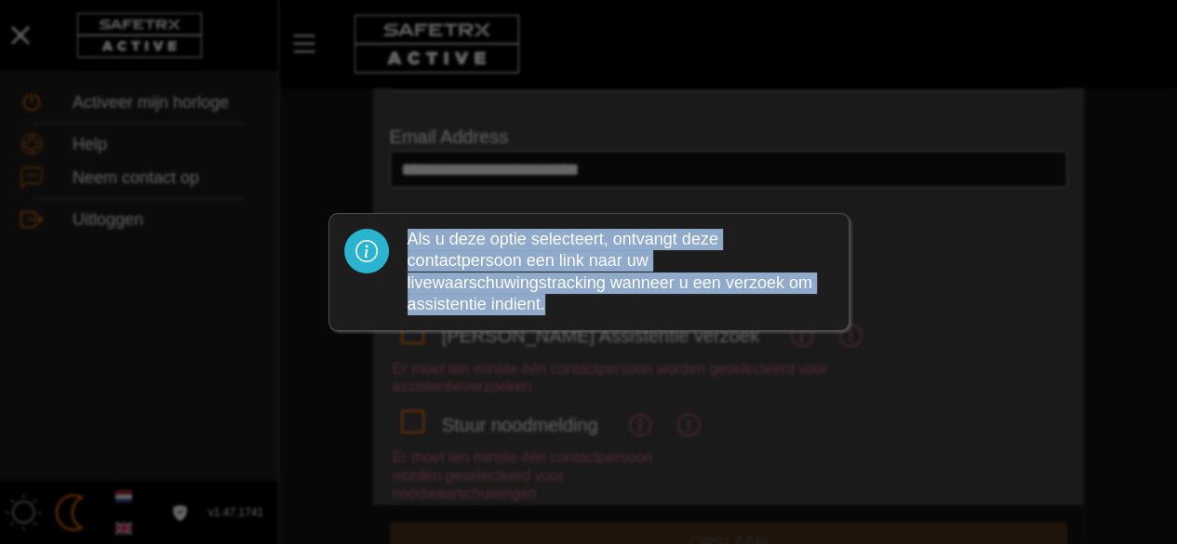
click at [586, 272] on div "Als u deze optie selecteert, ontvangt deze contactpersoon een link naar uw live…" at bounding box center [620, 272] width 426 height 87
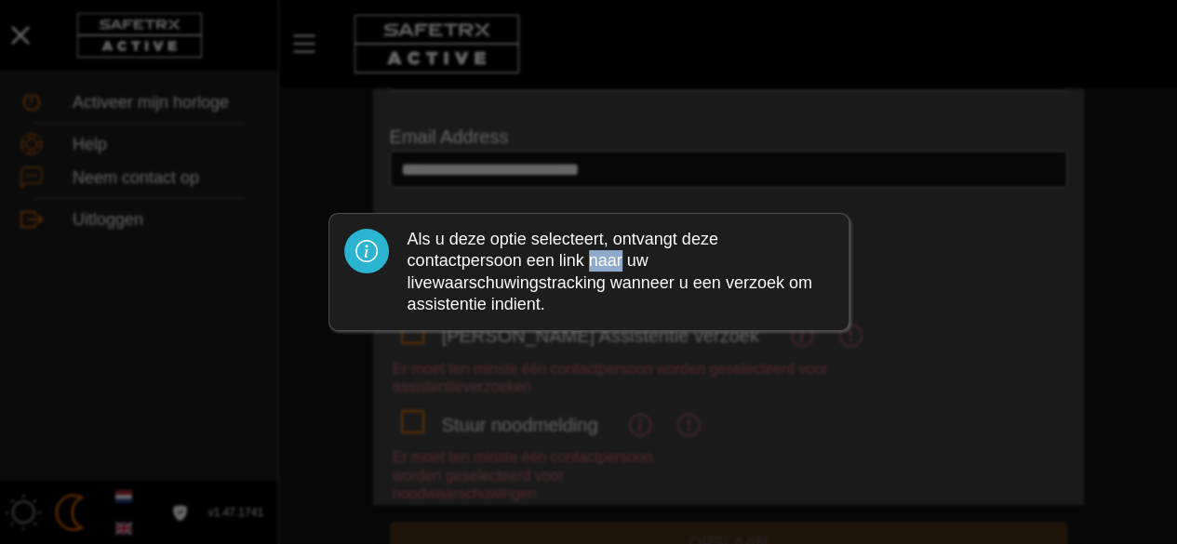
click at [586, 272] on div "Als u deze optie selecteert, ontvangt deze contactpersoon een link naar uw live…" at bounding box center [620, 272] width 426 height 87
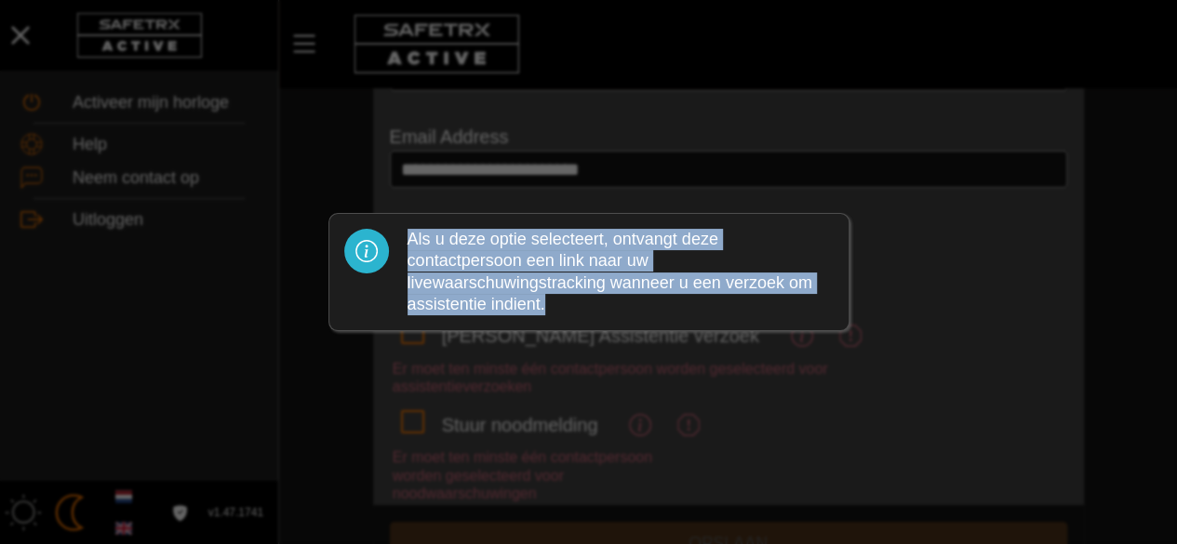
click at [586, 272] on div "Als u deze optie selecteert, ontvangt deze contactpersoon een link naar uw live…" at bounding box center [620, 272] width 426 height 87
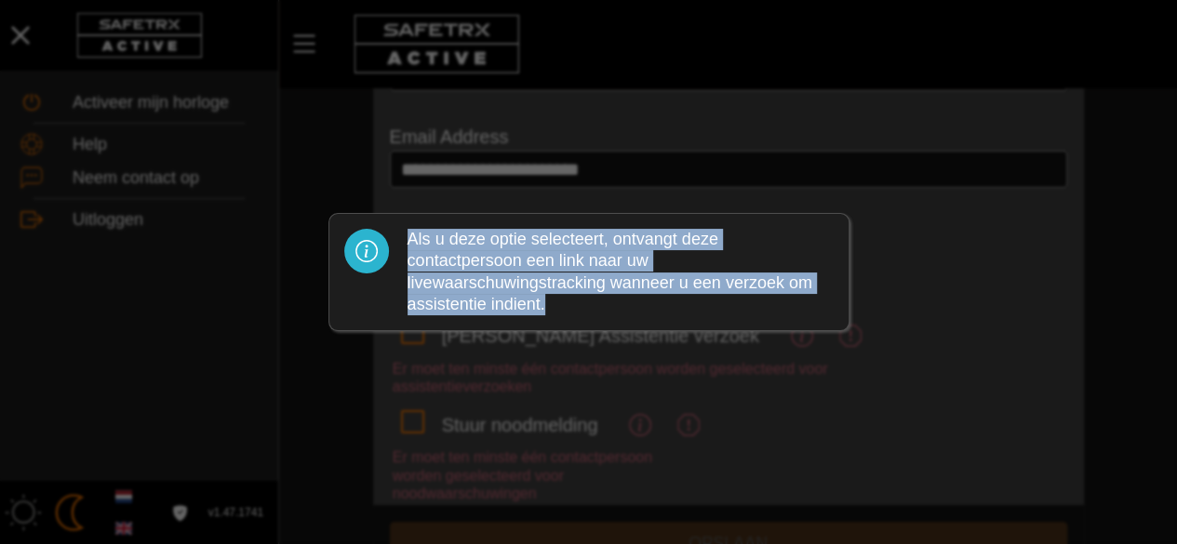
click at [586, 272] on div "Als u deze optie selecteert, ontvangt deze contactpersoon een link naar uw live…" at bounding box center [620, 272] width 426 height 87
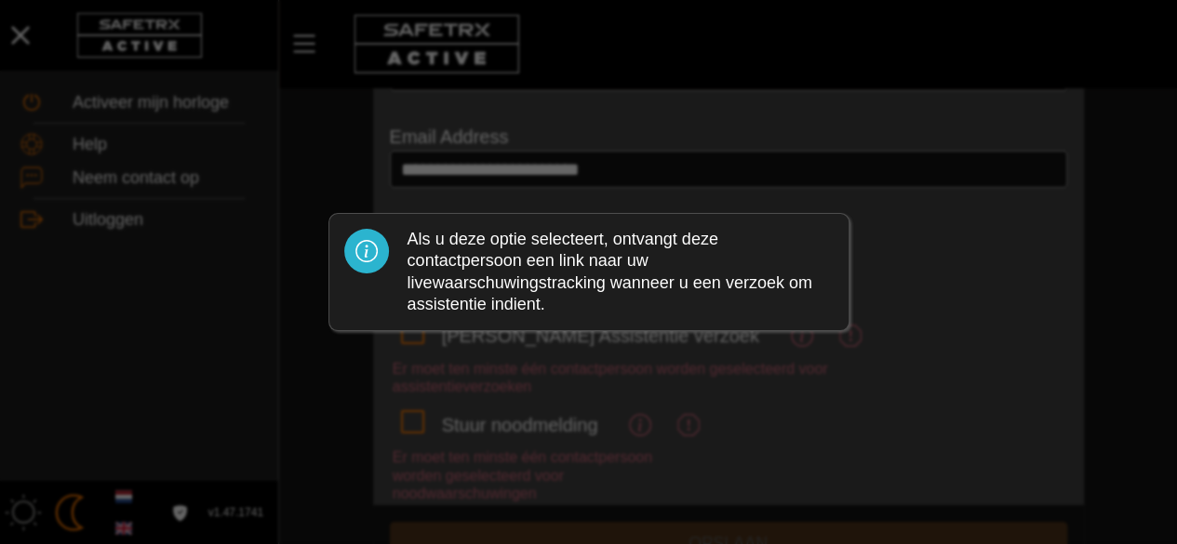
click at [586, 272] on div "Als u deze optie selecteert, ontvangt deze contactpersoon een link naar uw live…" at bounding box center [620, 272] width 426 height 87
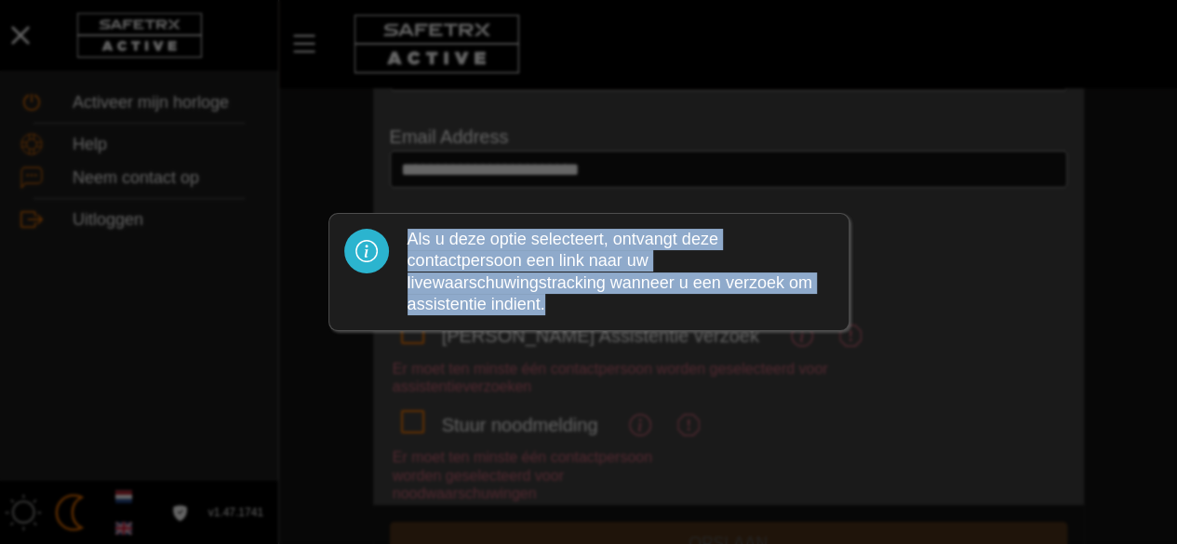
click at [586, 272] on div "Als u deze optie selecteert, ontvangt deze contactpersoon een link naar uw live…" at bounding box center [620, 272] width 426 height 87
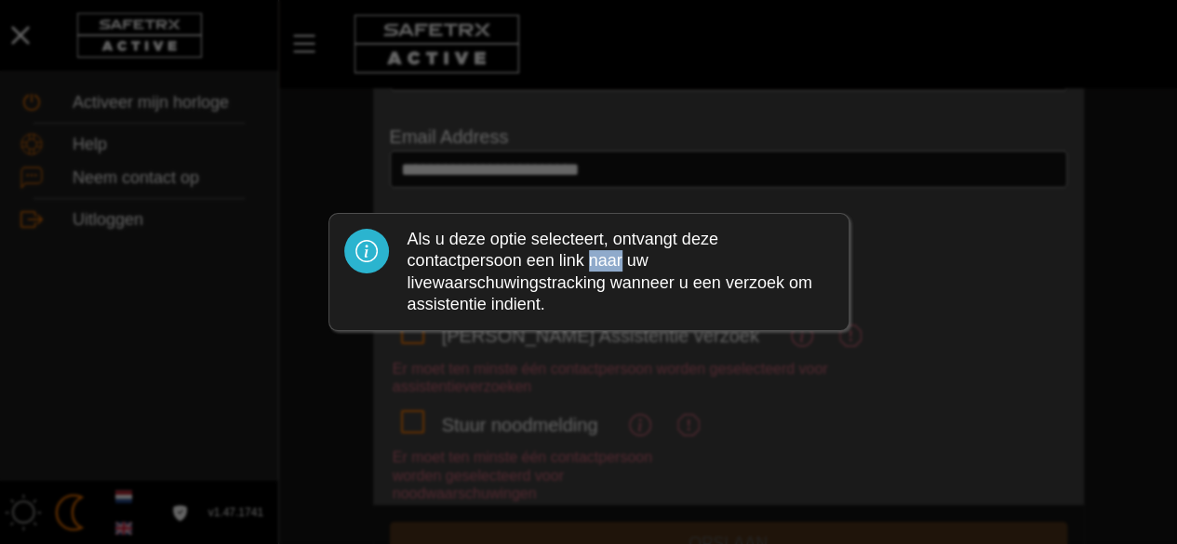
click at [586, 272] on div "Als u deze optie selecteert, ontvangt deze contactpersoon een link naar uw live…" at bounding box center [620, 272] width 426 height 87
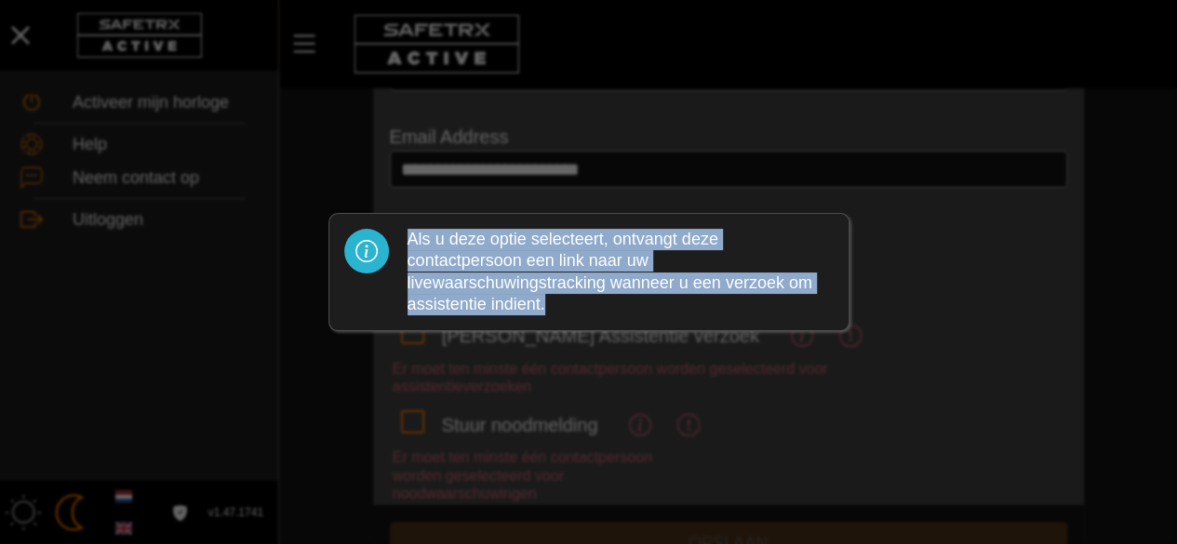
click at [586, 272] on div "Als u deze optie selecteert, ontvangt deze contactpersoon een link naar uw live…" at bounding box center [620, 272] width 426 height 87
click at [659, 406] on div at bounding box center [588, 272] width 1177 height 544
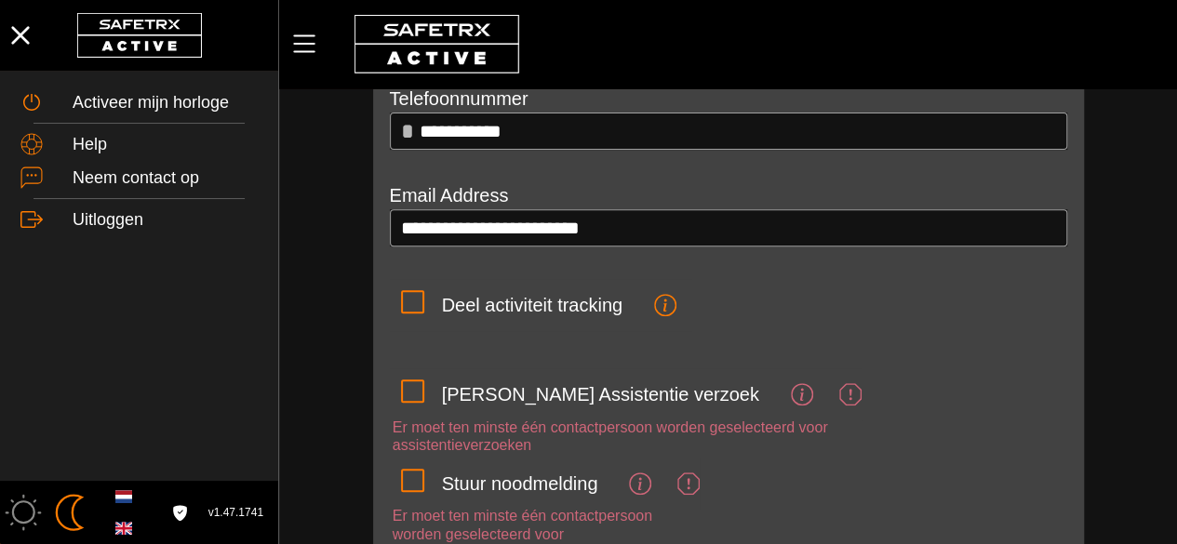
scroll to position [375, 0]
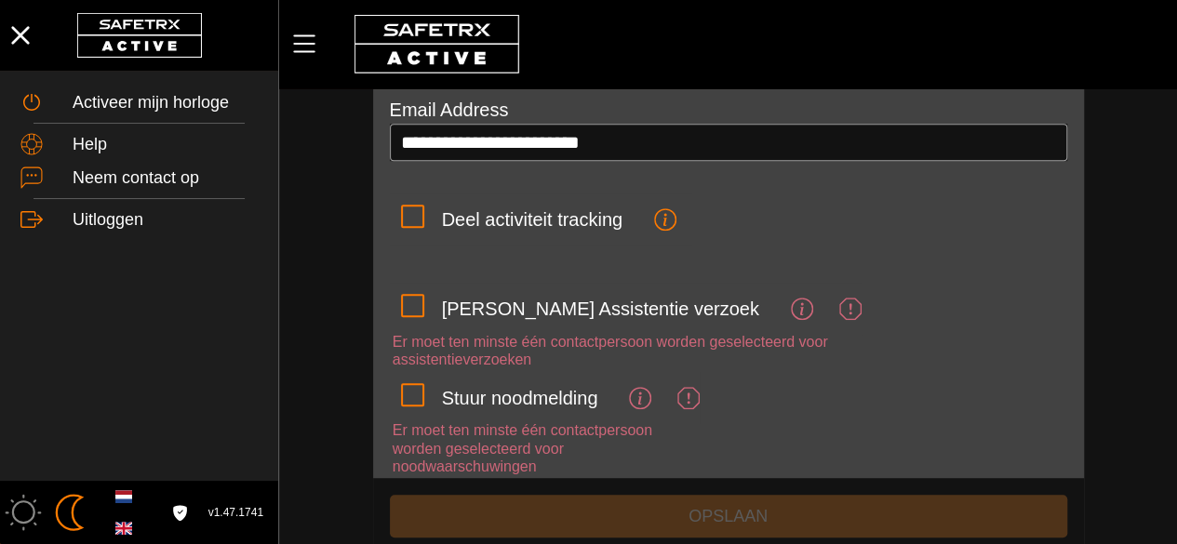
click at [688, 392] on icon at bounding box center [688, 398] width 22 height 22
click at [0, 0] on input "Stuur noodmelding" at bounding box center [0, 0] width 0 height 0
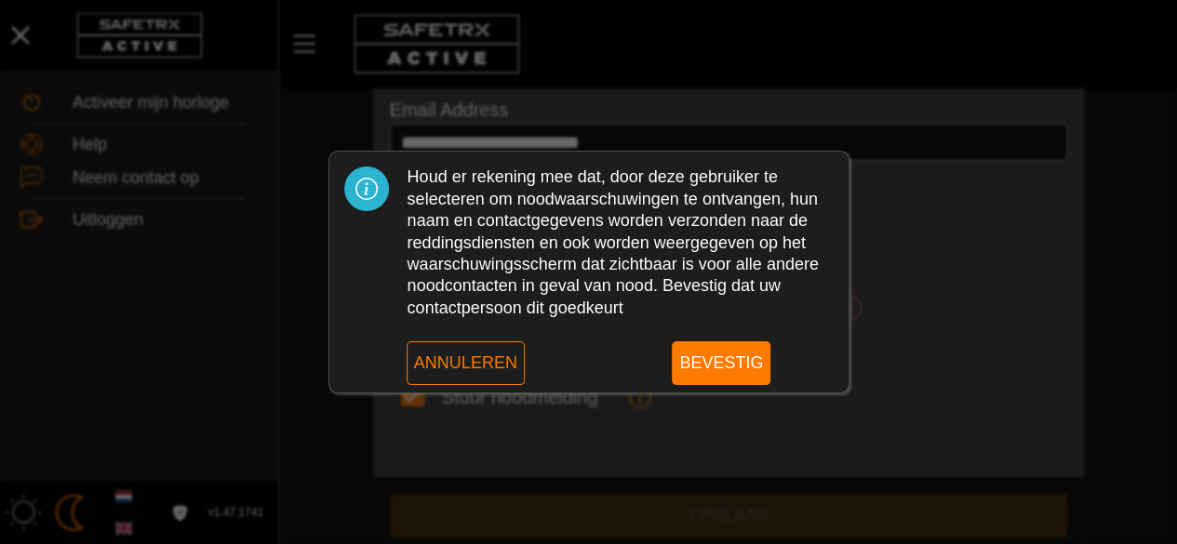
click at [621, 221] on div "Houd er rekening mee dat, door deze gebruiker te selecteren om noodwaarschuwing…" at bounding box center [620, 243] width 426 height 153
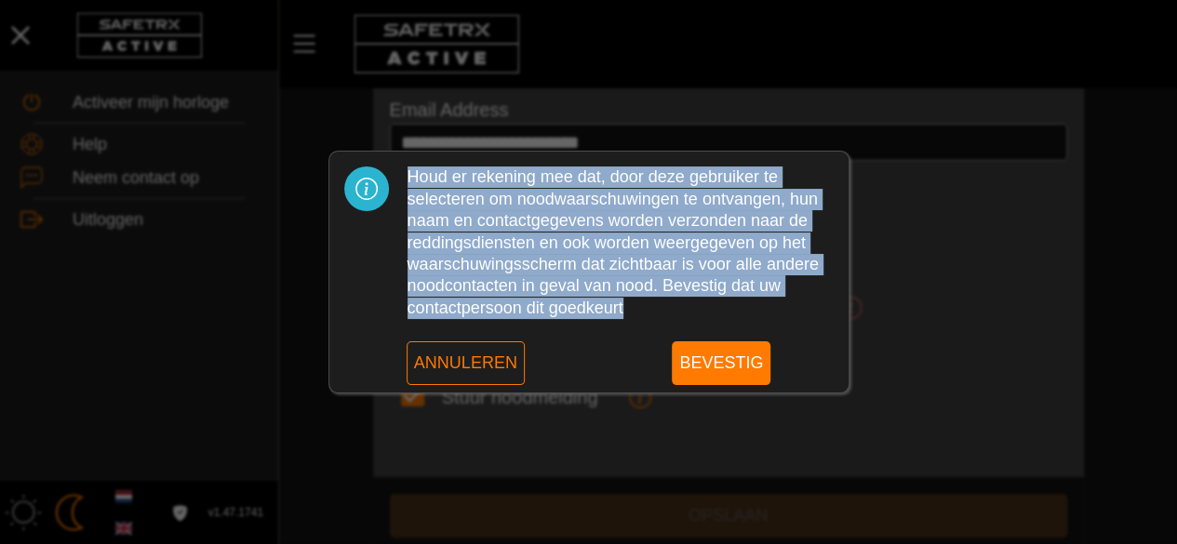
drag, startPoint x: 621, startPoint y: 221, endPoint x: 611, endPoint y: 199, distance: 24.6
click at [611, 199] on div "Houd er rekening mee dat, door deze gebruiker te selecteren om noodwaarschuwing…" at bounding box center [620, 243] width 426 height 153
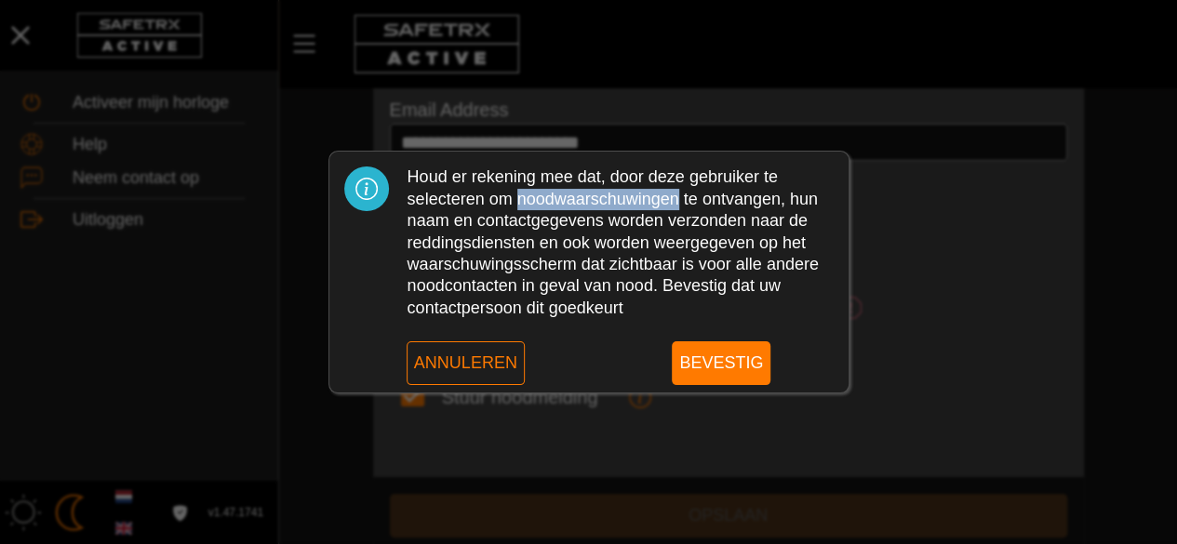
click at [611, 199] on div "Houd er rekening mee dat, door deze gebruiker te selecteren om noodwaarschuwing…" at bounding box center [620, 243] width 426 height 153
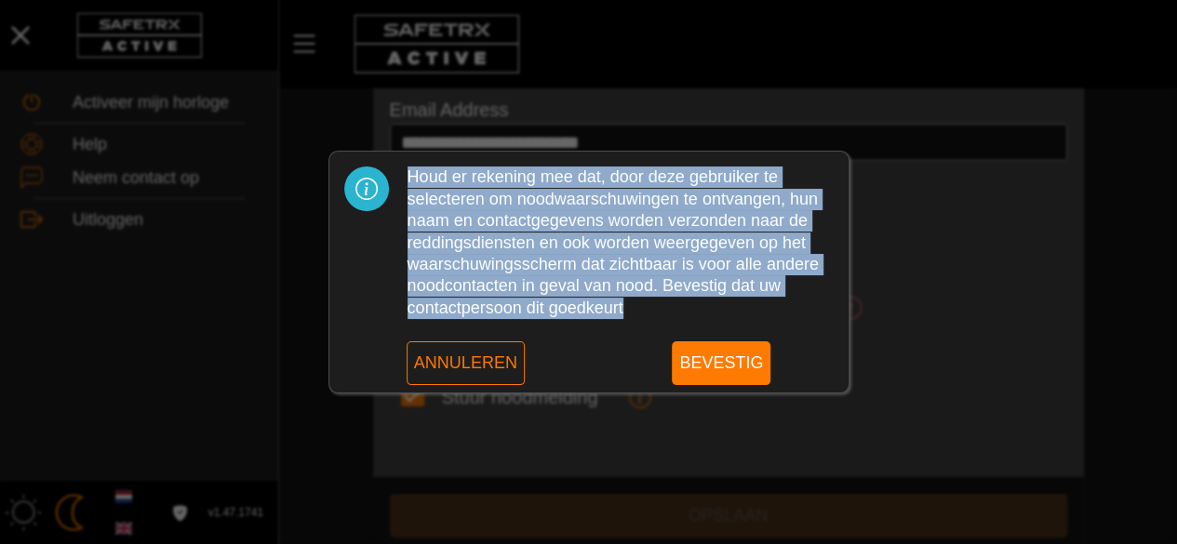
click at [611, 199] on div "Houd er rekening mee dat, door deze gebruiker te selecteren om noodwaarschuwing…" at bounding box center [620, 243] width 426 height 153
click at [539, 217] on div "Houd er rekening mee dat, door deze gebruiker te selecteren om noodwaarschuwing…" at bounding box center [620, 243] width 426 height 153
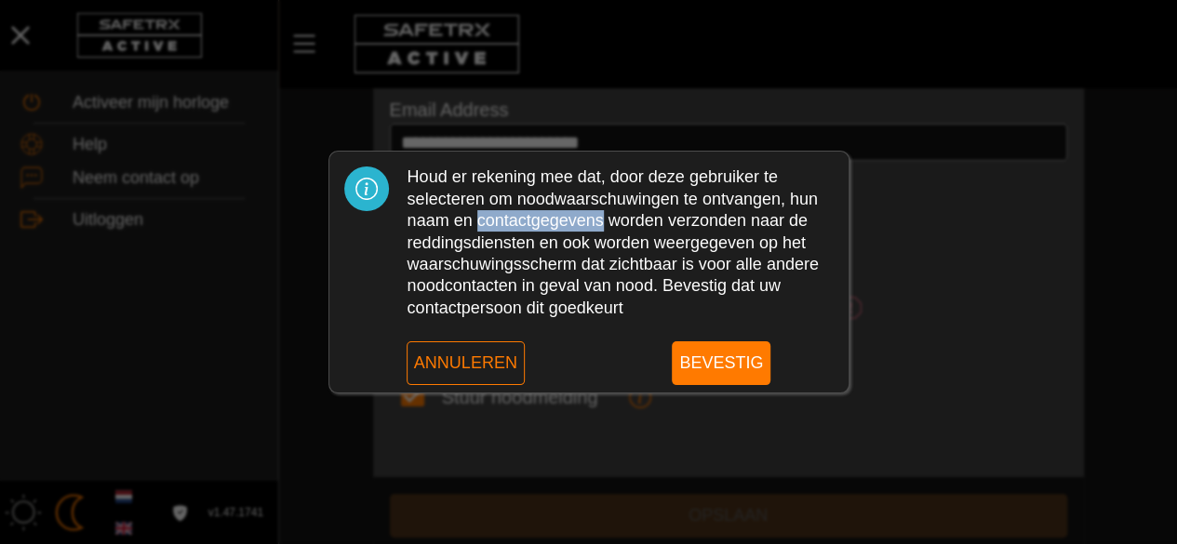
click at [539, 217] on div "Houd er rekening mee dat, door deze gebruiker te selecteren om noodwaarschuwing…" at bounding box center [620, 243] width 426 height 153
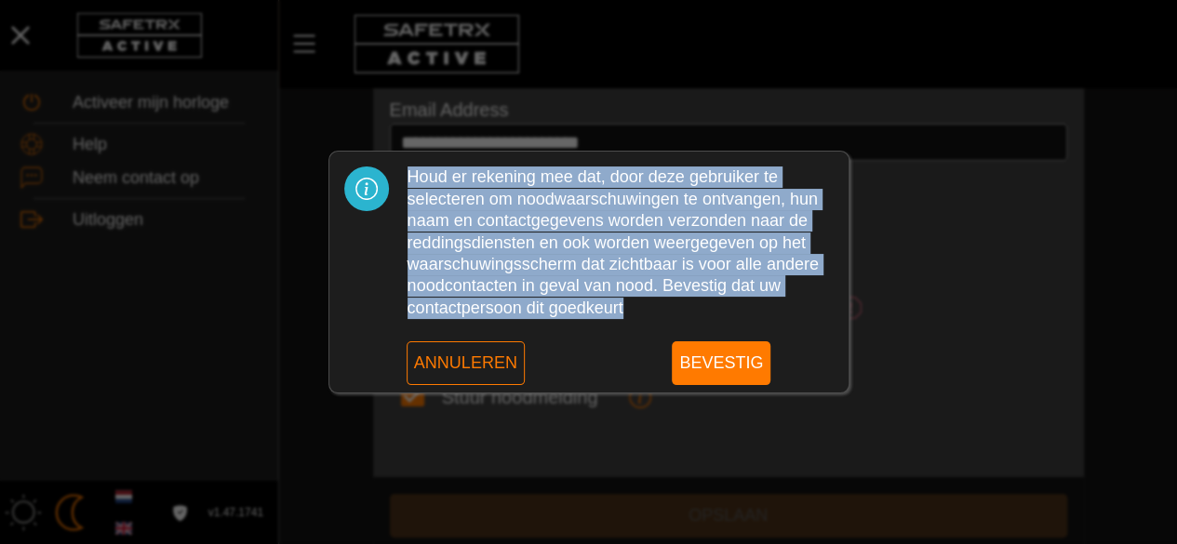
click at [539, 217] on div "Houd er rekening mee dat, door deze gebruiker te selecteren om noodwaarschuwing…" at bounding box center [620, 243] width 426 height 153
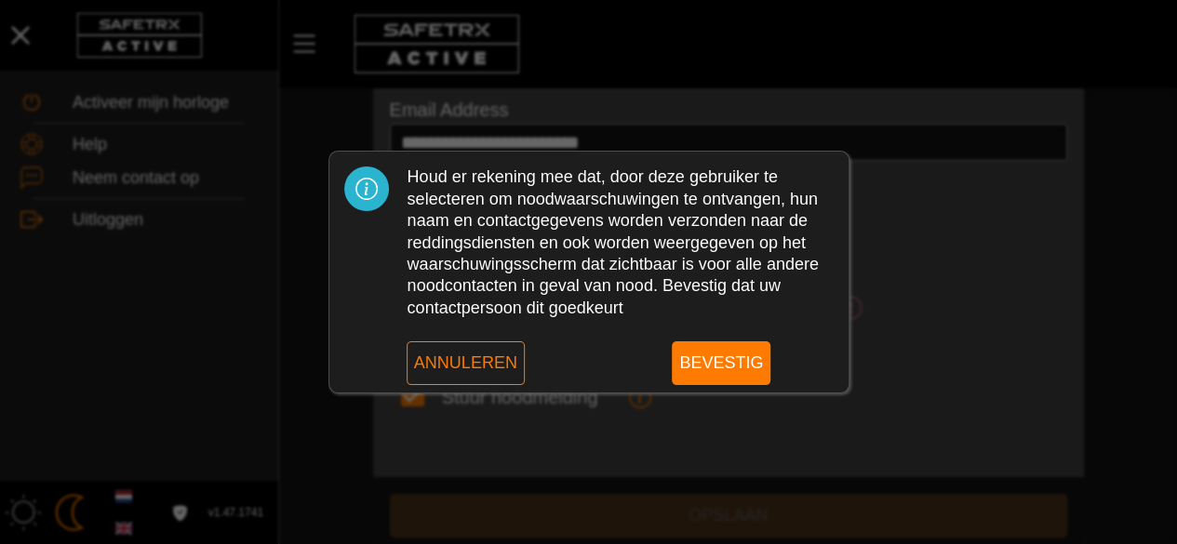
click at [539, 217] on div "Houd er rekening mee dat, door deze gebruiker te selecteren om noodwaarschuwing…" at bounding box center [620, 243] width 426 height 153
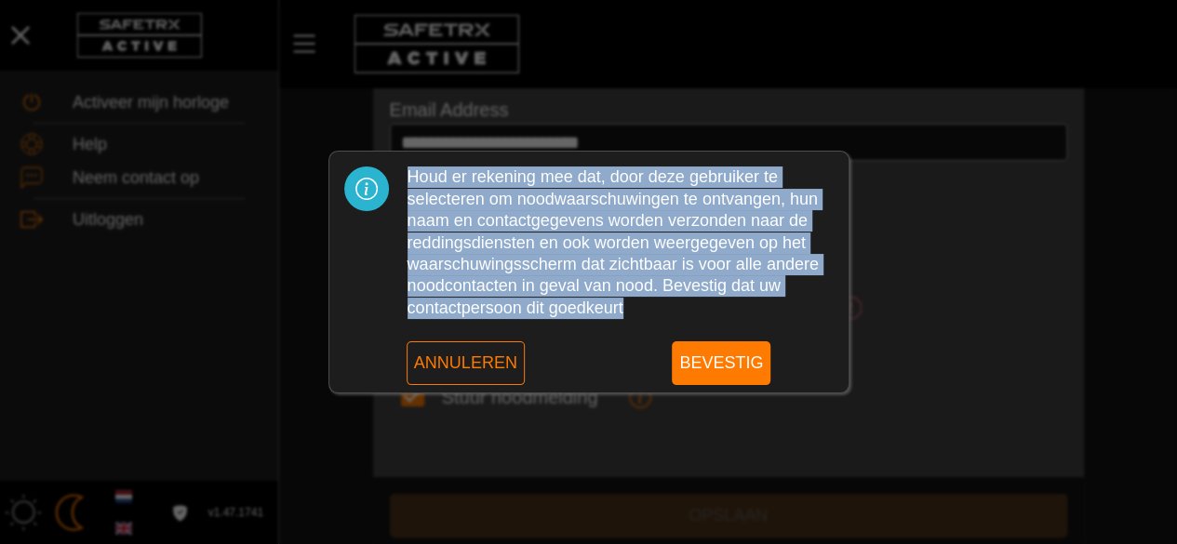
click at [539, 217] on div "Houd er rekening mee dat, door deze gebruiker te selecteren om noodwaarschuwing…" at bounding box center [620, 243] width 426 height 153
drag, startPoint x: 539, startPoint y: 217, endPoint x: 538, endPoint y: 229, distance: 12.1
click at [538, 229] on div "Houd er rekening mee dat, door deze gebruiker te selecteren om noodwaarschuwing…" at bounding box center [620, 243] width 426 height 153
click at [486, 367] on span "Annuleren" at bounding box center [465, 363] width 103 height 29
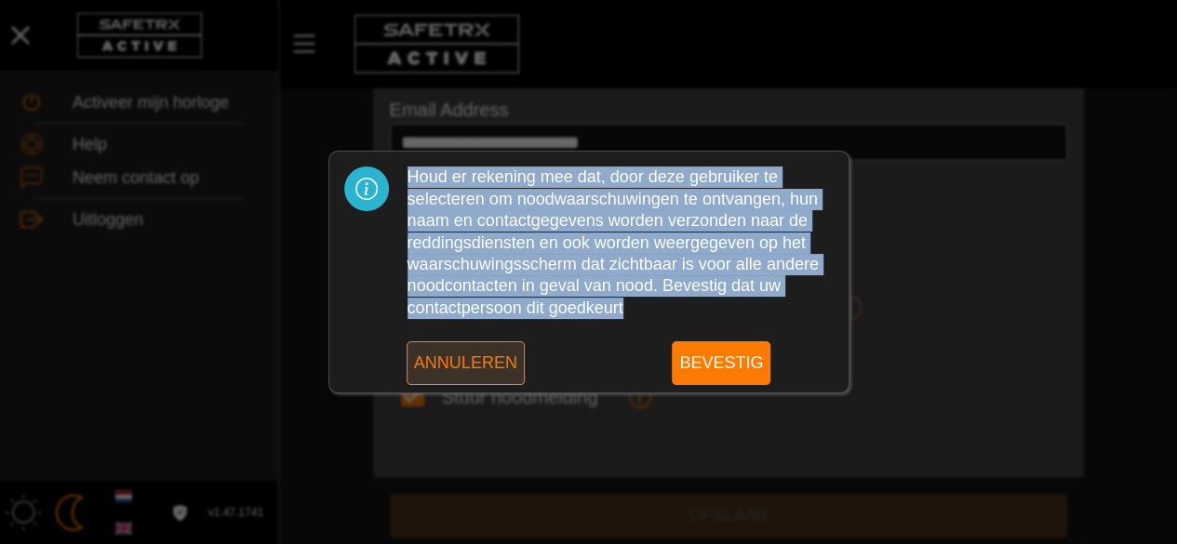
scroll to position [375, 0]
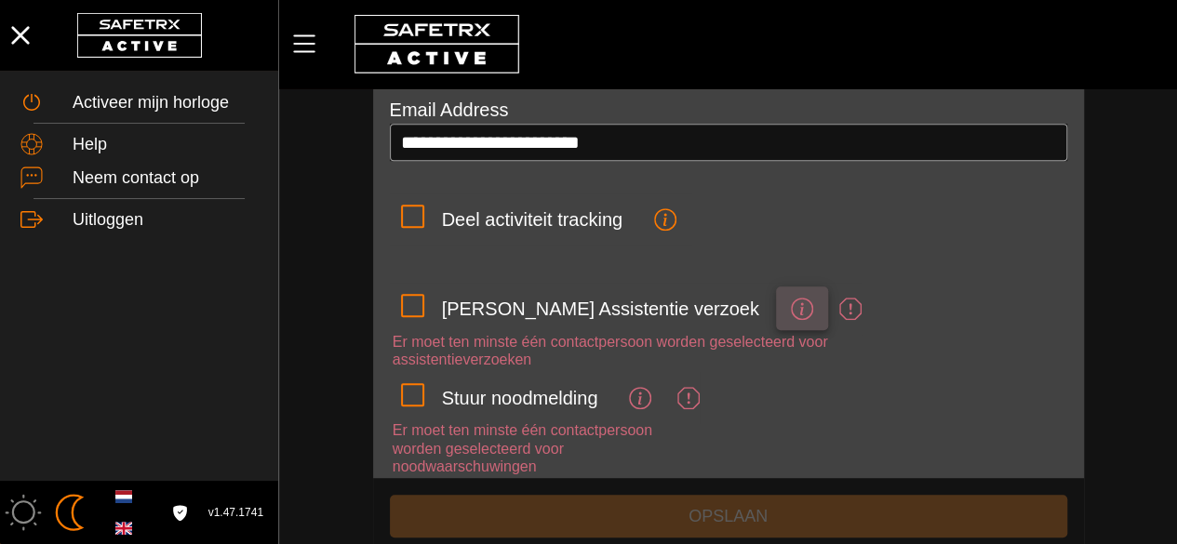
click at [791, 311] on icon "button" at bounding box center [802, 309] width 22 height 22
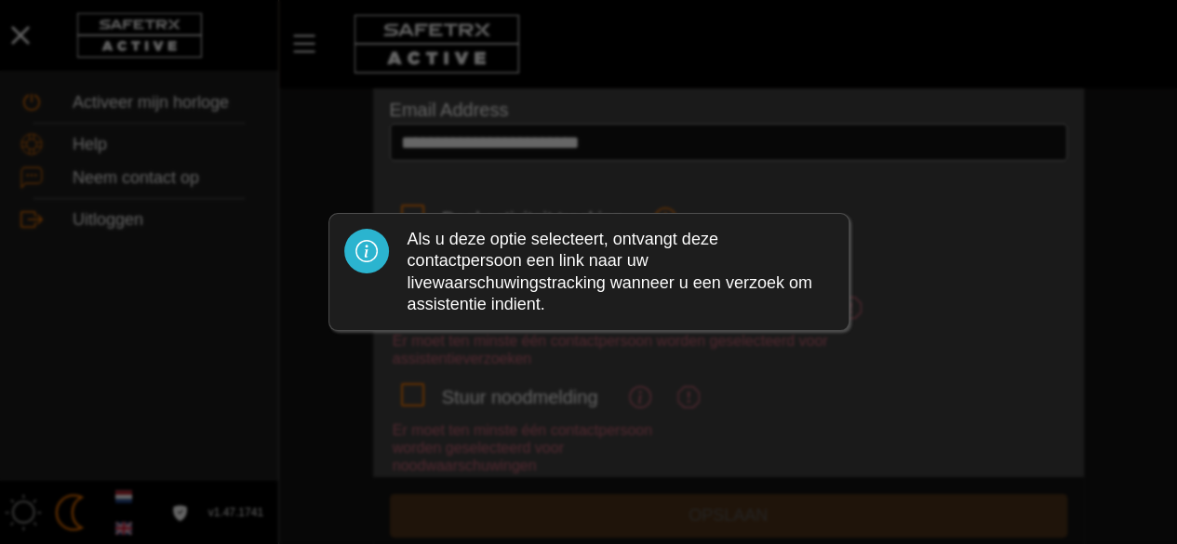
click at [694, 311] on div "Als u deze optie selecteert, ontvangt deze contactpersoon een link naar uw live…" at bounding box center [620, 272] width 426 height 87
click at [765, 397] on div at bounding box center [588, 272] width 1177 height 544
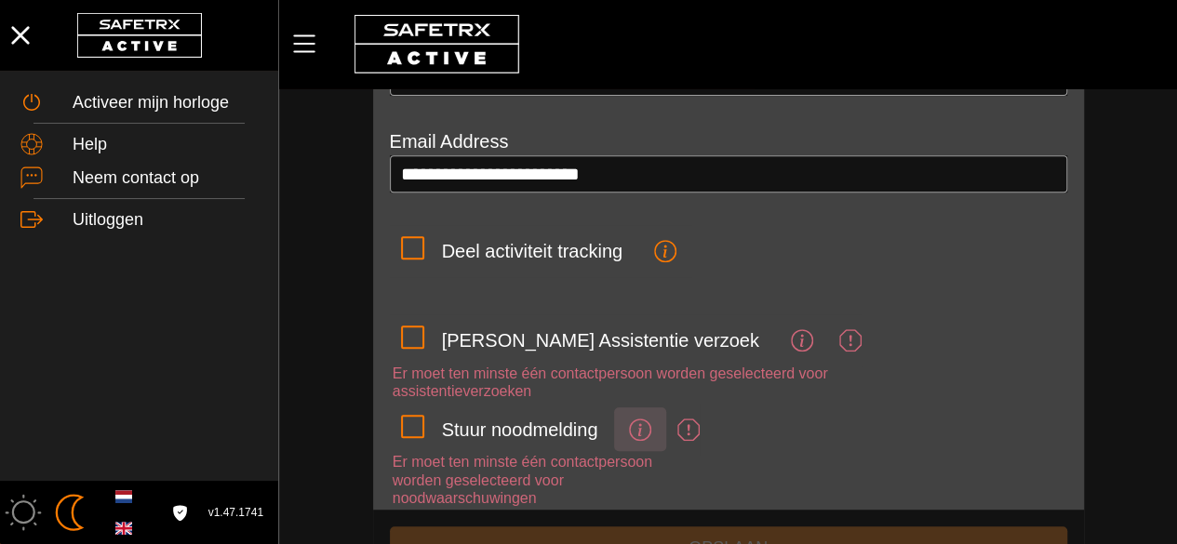
scroll to position [337, 0]
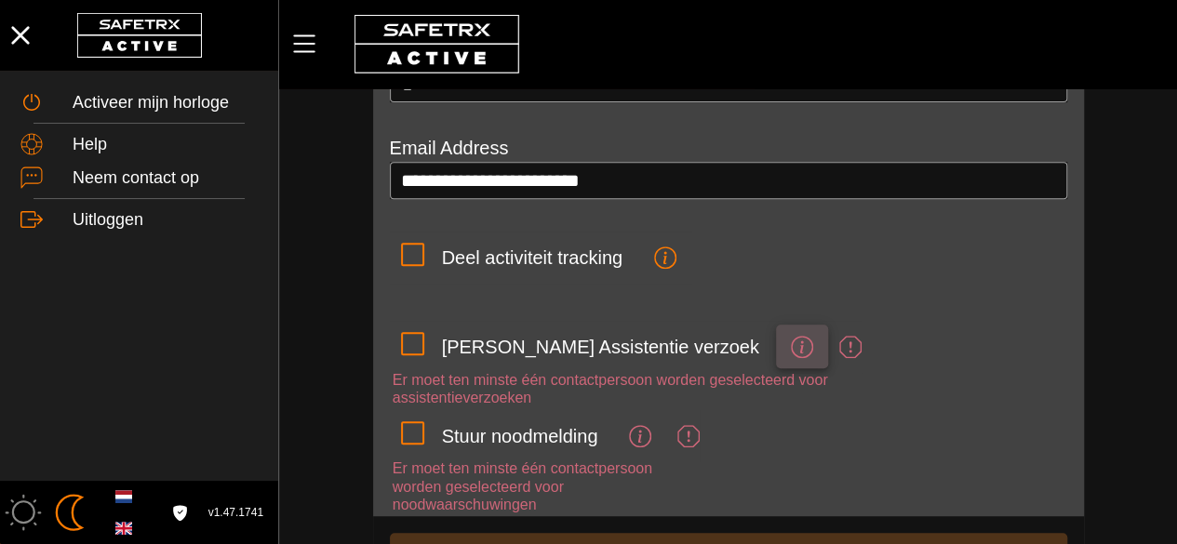
click at [791, 347] on icon "button" at bounding box center [802, 347] width 22 height 22
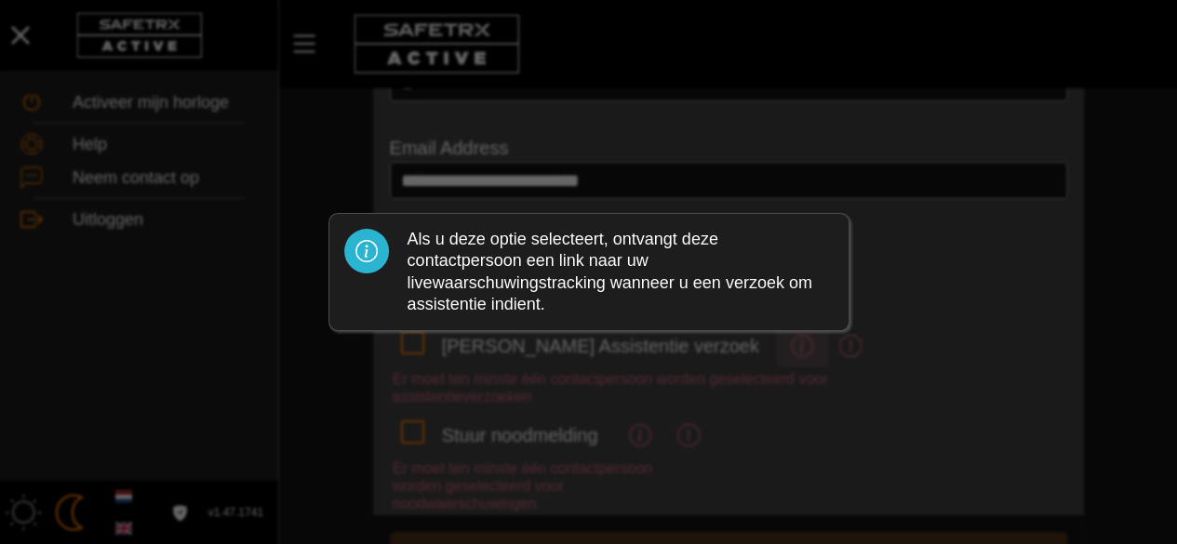
scroll to position [0, 0]
click at [702, 347] on div at bounding box center [588, 272] width 1177 height 544
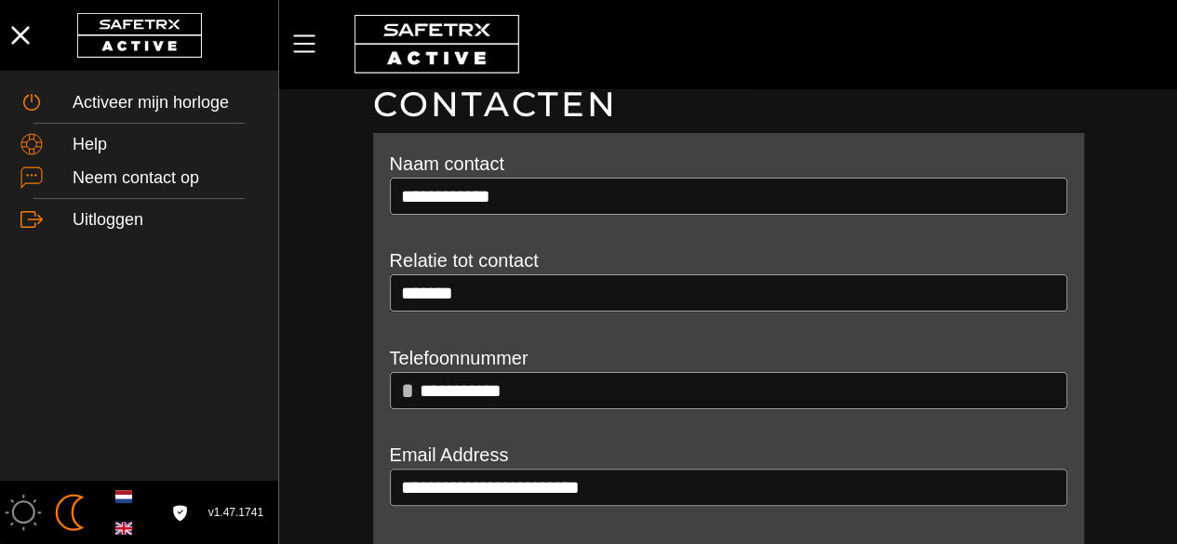
scroll to position [28, 0]
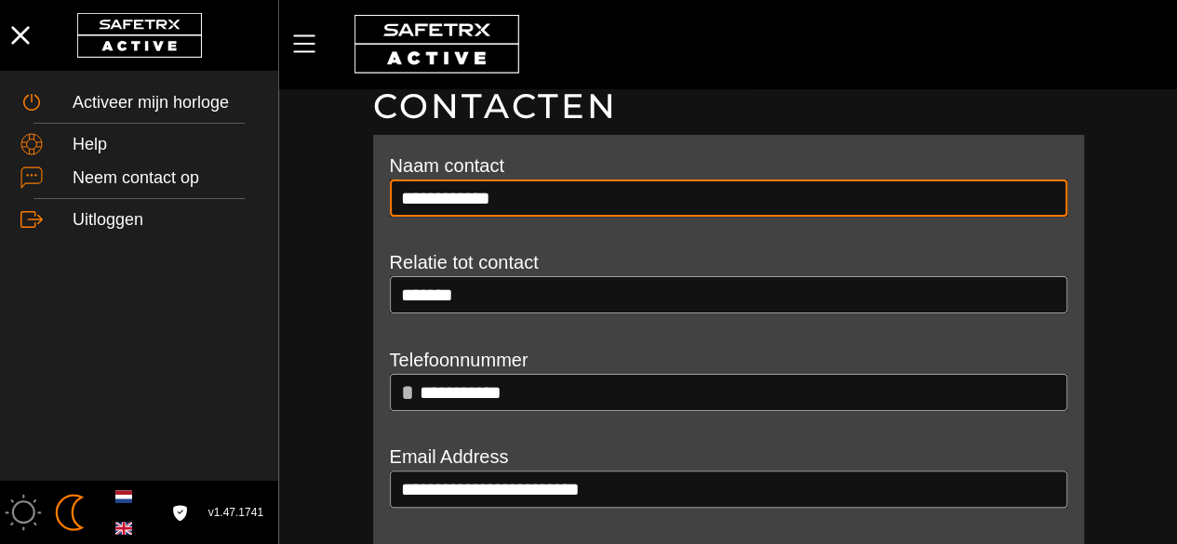
click at [558, 194] on input "**********" at bounding box center [728, 198] width 655 height 37
type input "********"
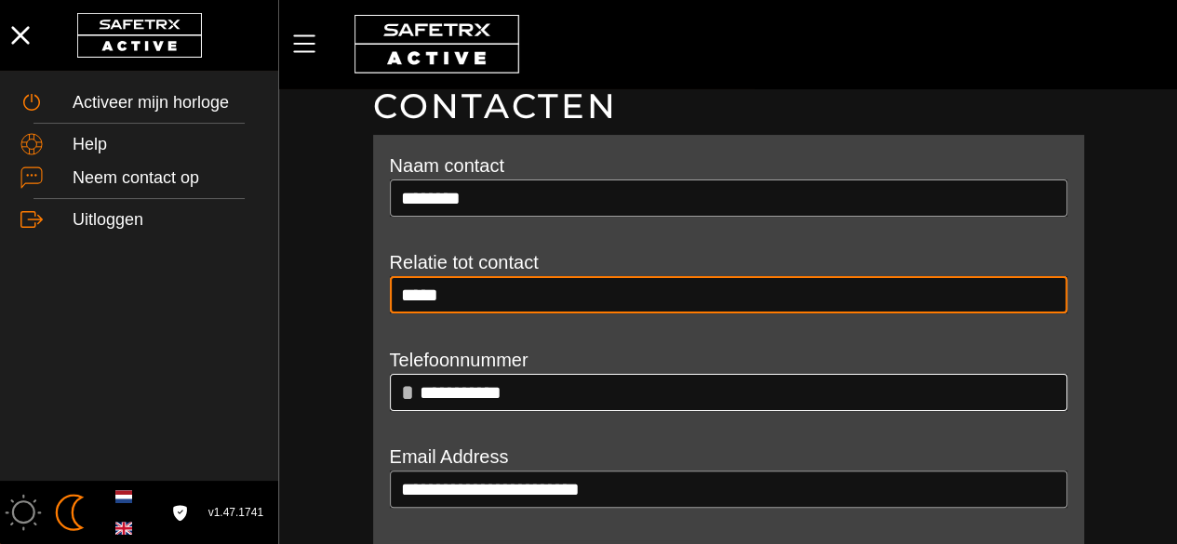
type input "*****"
click at [578, 377] on input "**********" at bounding box center [738, 392] width 636 height 37
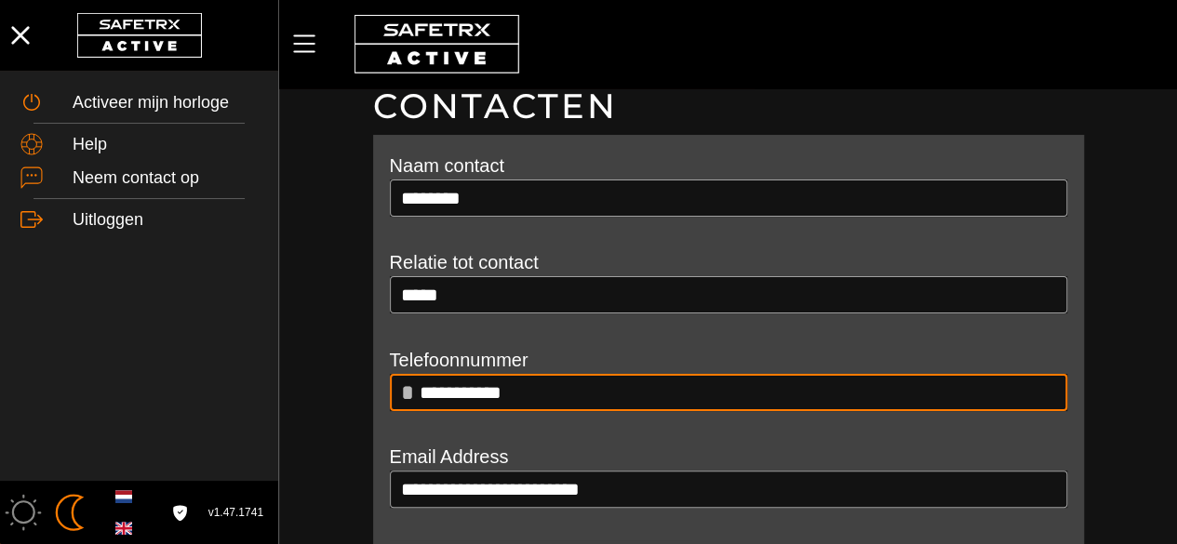
click at [578, 377] on input "**********" at bounding box center [738, 392] width 636 height 37
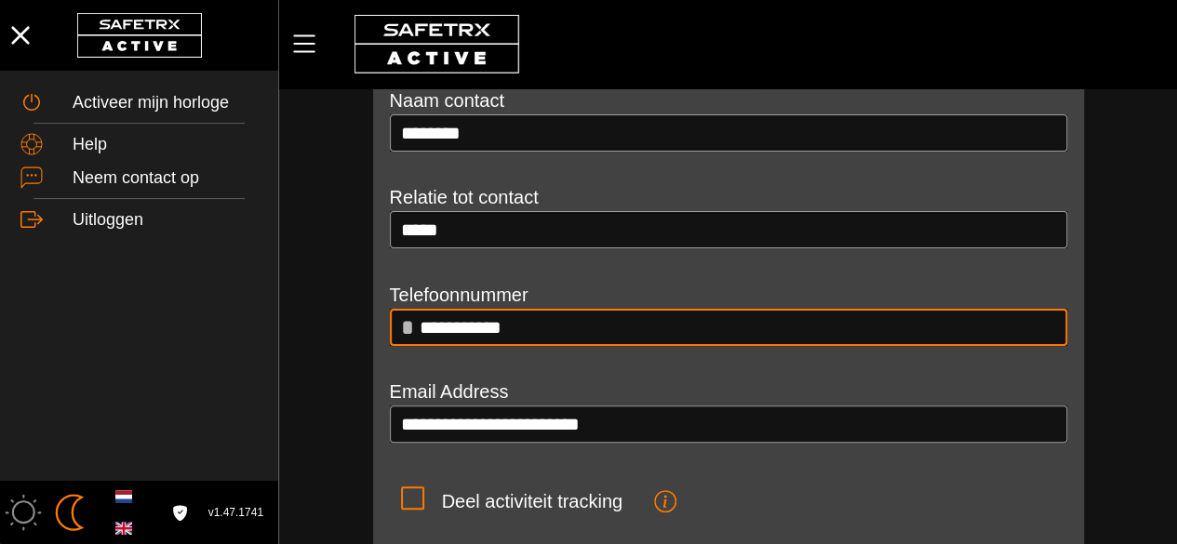
scroll to position [93, 0]
type input "**********"
click at [586, 410] on input "**********" at bounding box center [728, 424] width 655 height 37
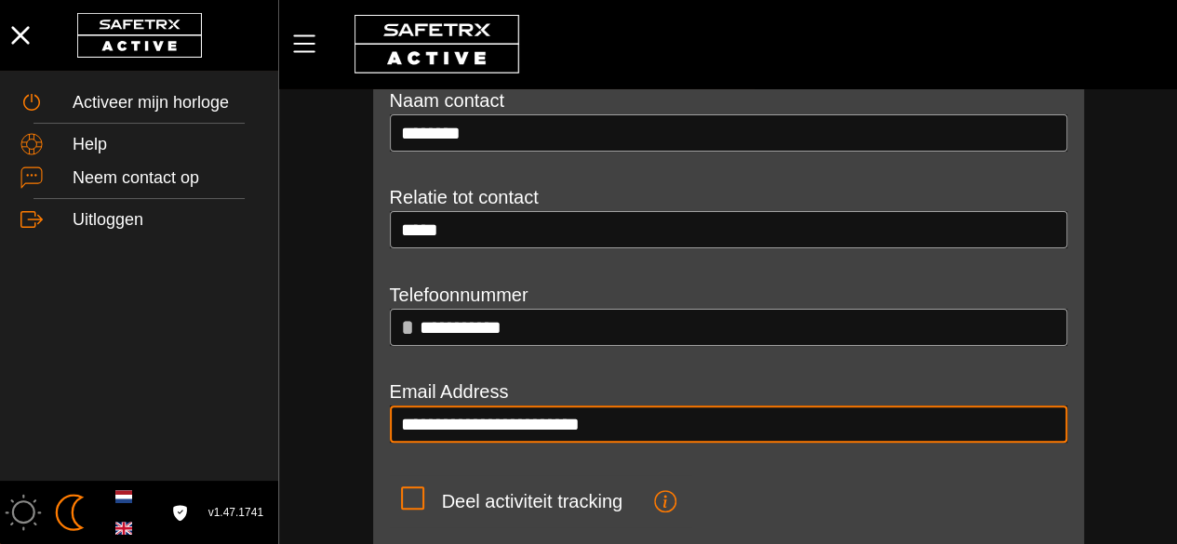
click at [586, 410] on input "**********" at bounding box center [728, 424] width 655 height 37
click at [638, 427] on input "**********" at bounding box center [728, 424] width 655 height 37
paste input "email"
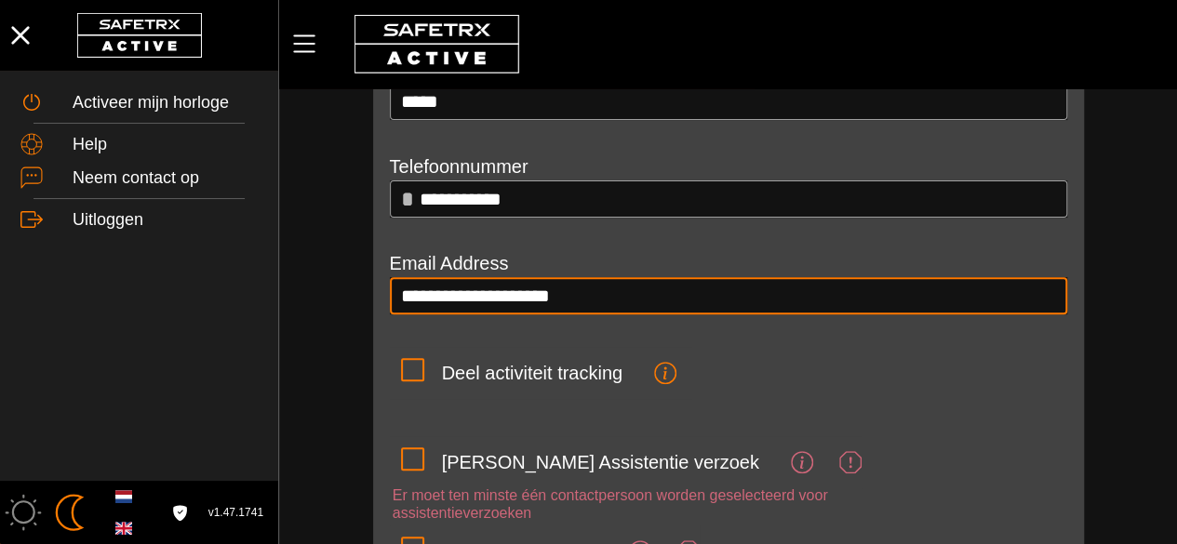
scroll to position [242, 0]
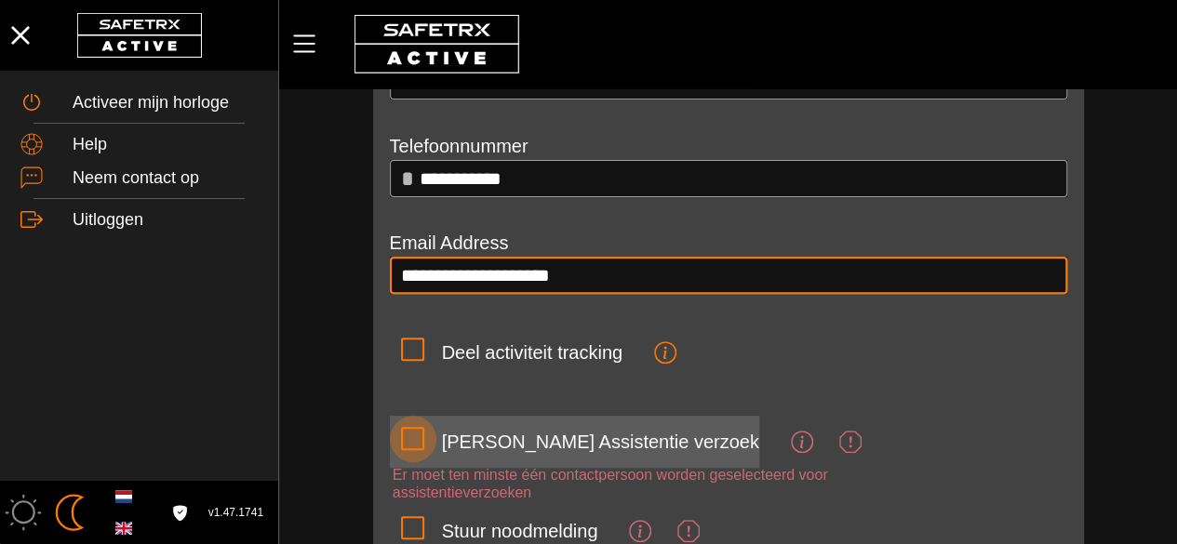
type input "**********"
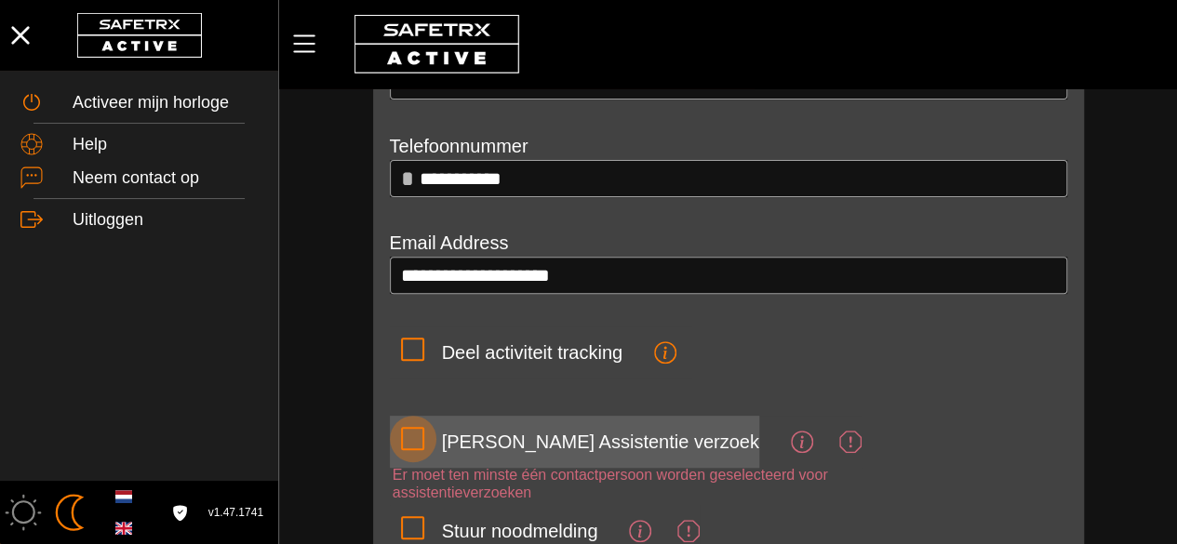
click at [431, 450] on div at bounding box center [413, 439] width 47 height 47
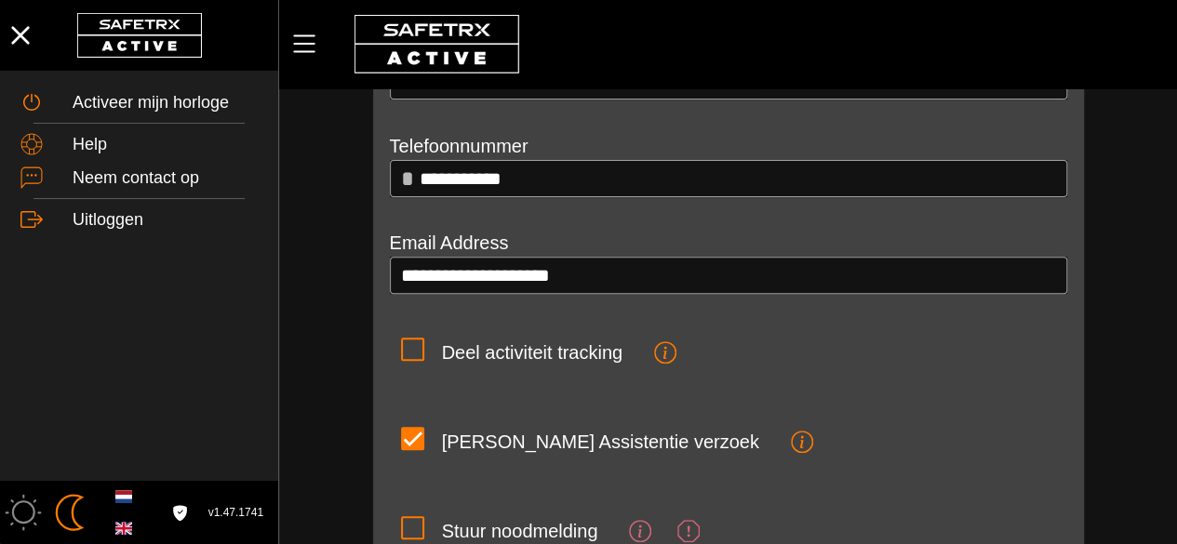
scroll to position [275, 0]
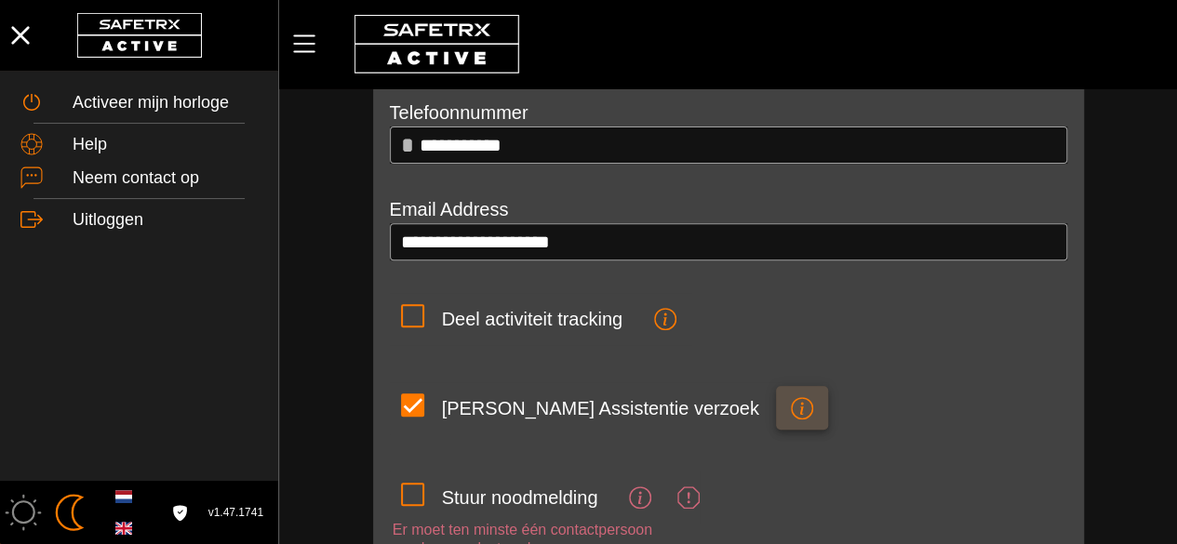
click at [776, 397] on button "[PERSON_NAME] Assistentie verzoek" at bounding box center [802, 407] width 52 height 43
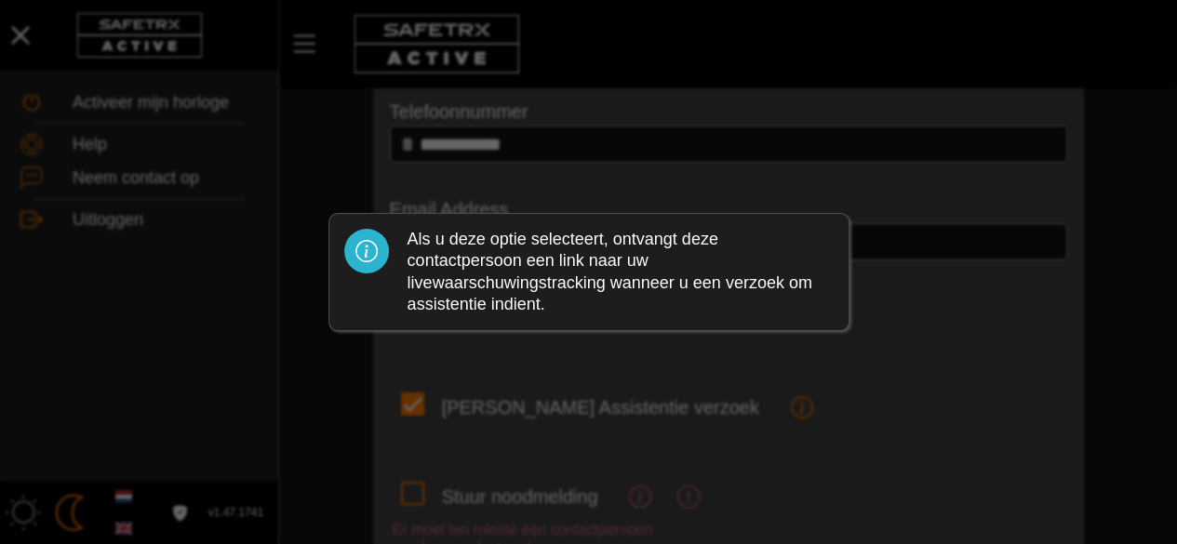
click at [766, 446] on div at bounding box center [588, 272] width 1177 height 544
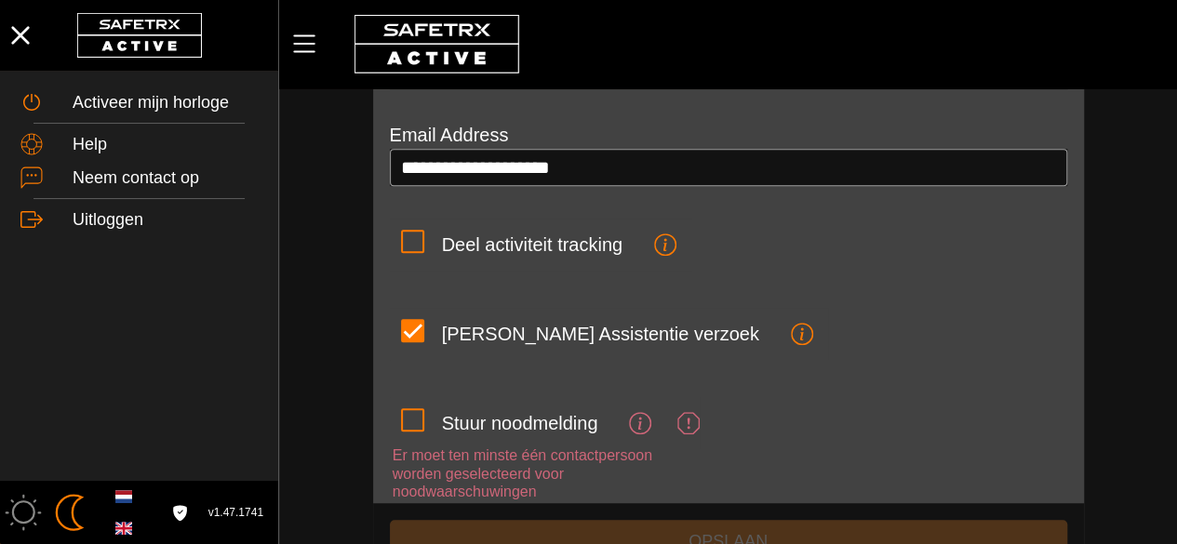
scroll to position [350, 0]
click at [684, 416] on icon at bounding box center [688, 423] width 22 height 22
click at [0, 0] on input "Stuur noodmelding" at bounding box center [0, 0] width 0 height 0
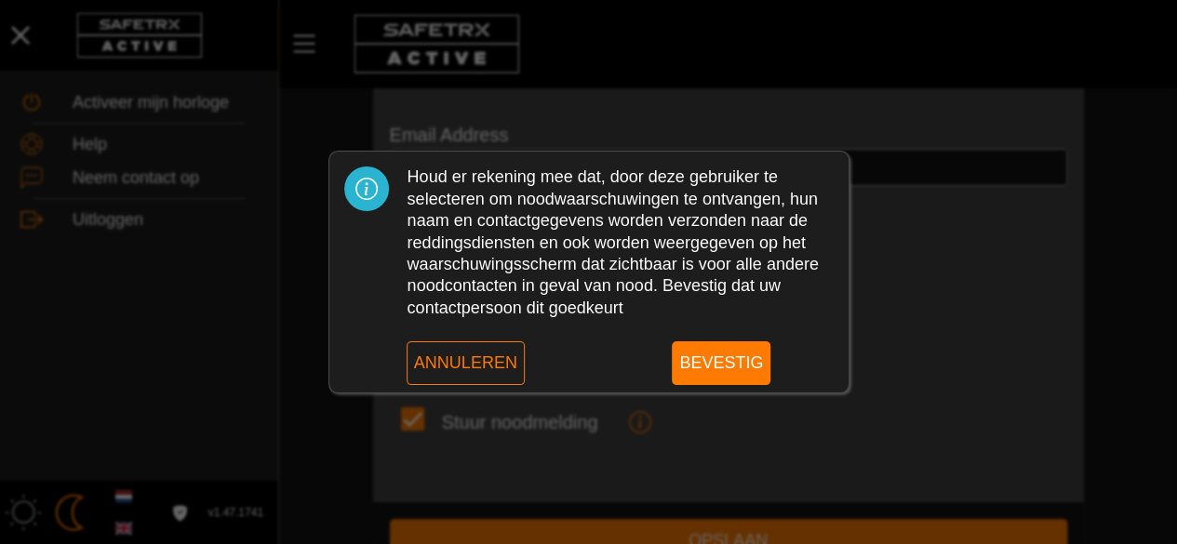
scroll to position [0, 0]
click at [684, 416] on div at bounding box center [588, 272] width 1177 height 544
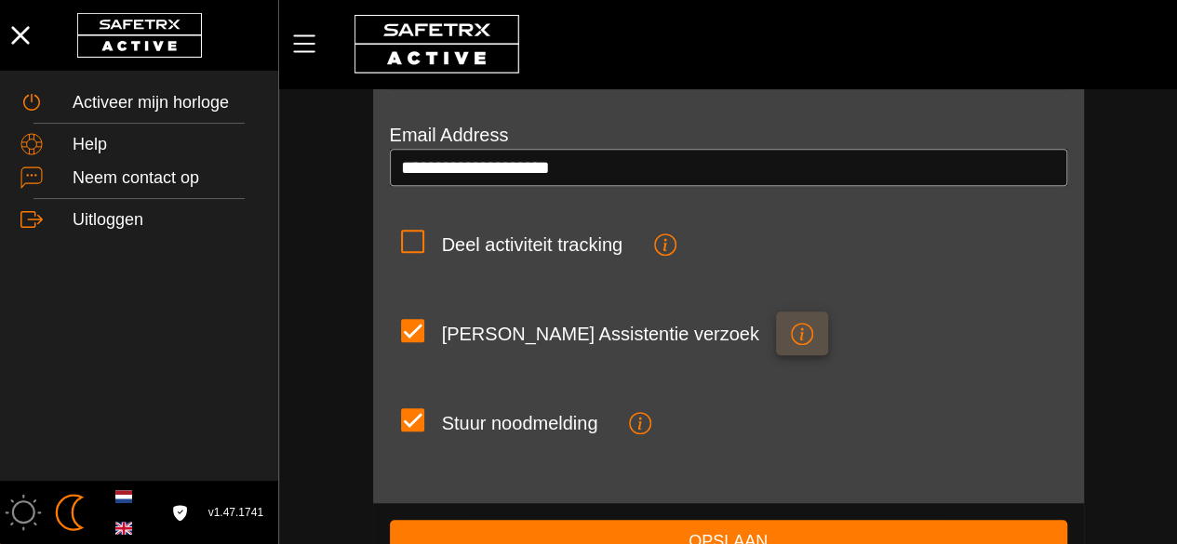
click at [791, 339] on icon "button" at bounding box center [802, 334] width 22 height 22
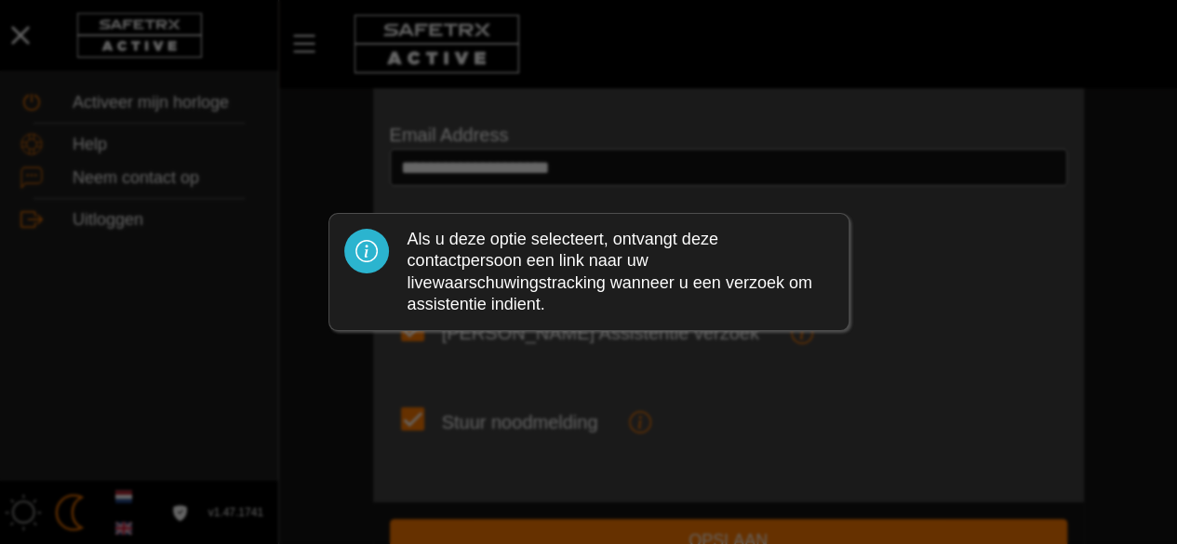
click at [748, 362] on div at bounding box center [588, 272] width 1177 height 544
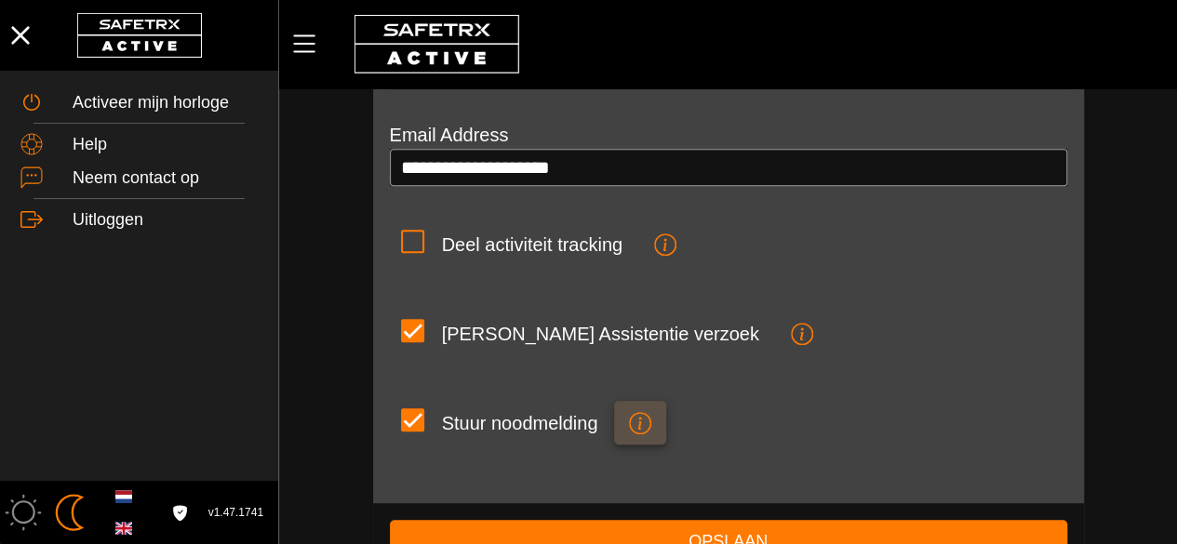
click at [640, 414] on icon "button" at bounding box center [640, 423] width 22 height 22
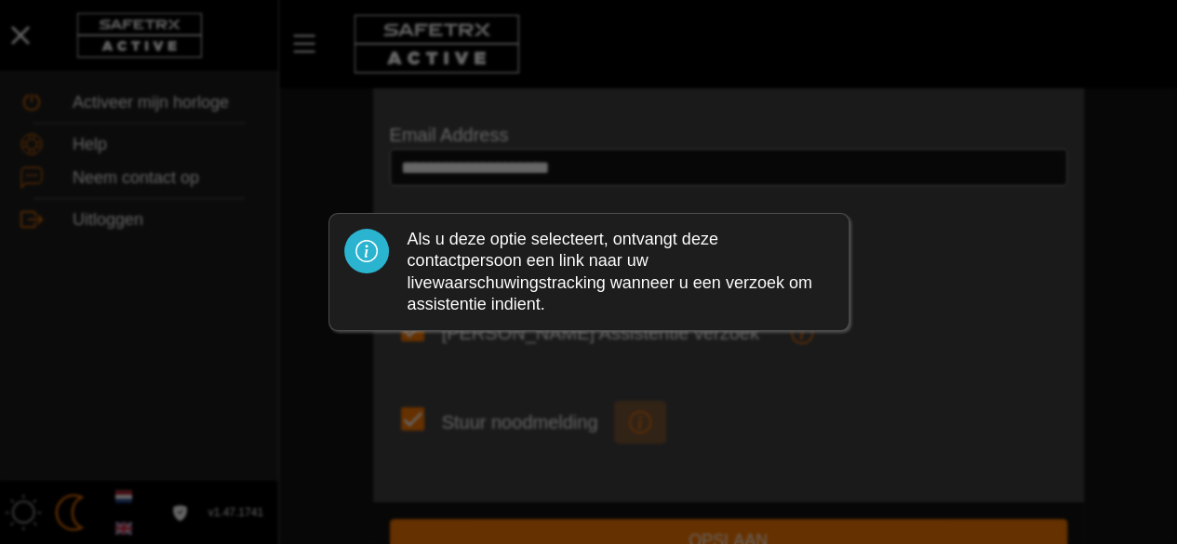
scroll to position [0, 0]
click at [640, 414] on div at bounding box center [588, 272] width 1177 height 544
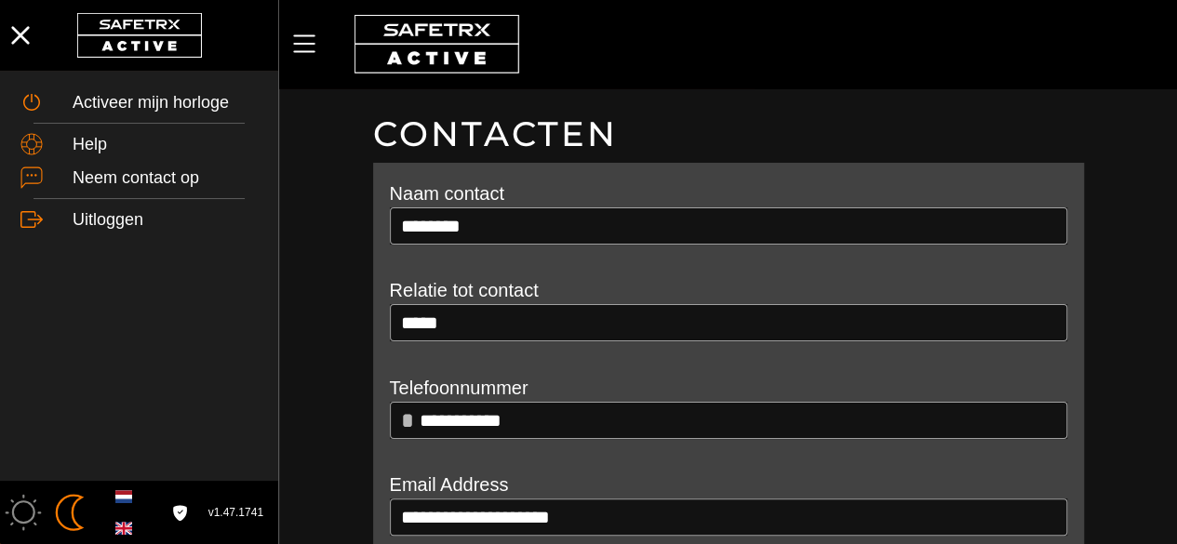
scroll to position [350, 0]
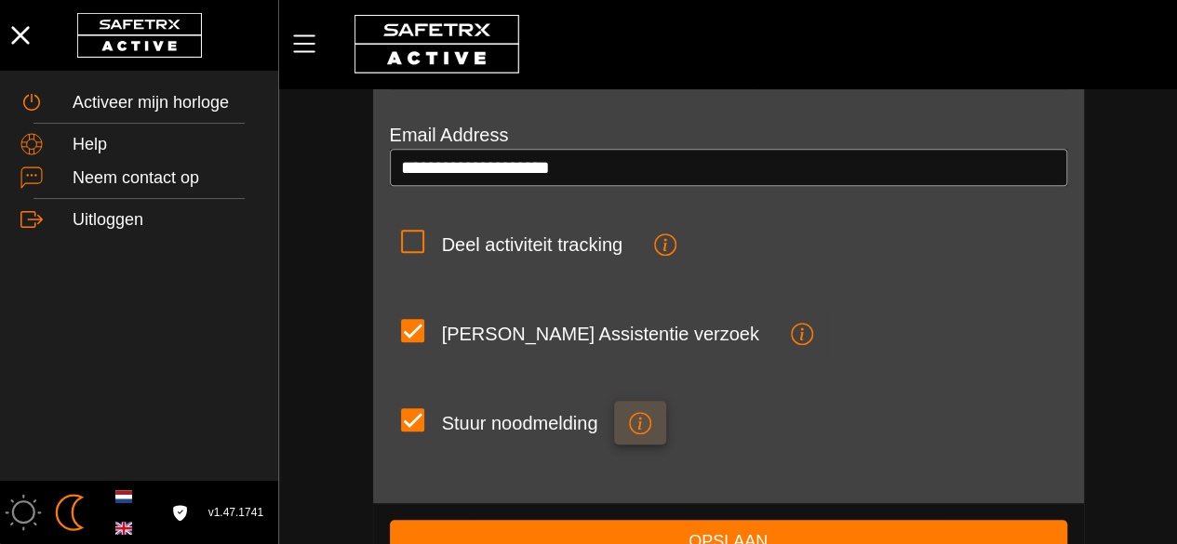
click at [640, 430] on icon "button" at bounding box center [640, 423] width 22 height 22
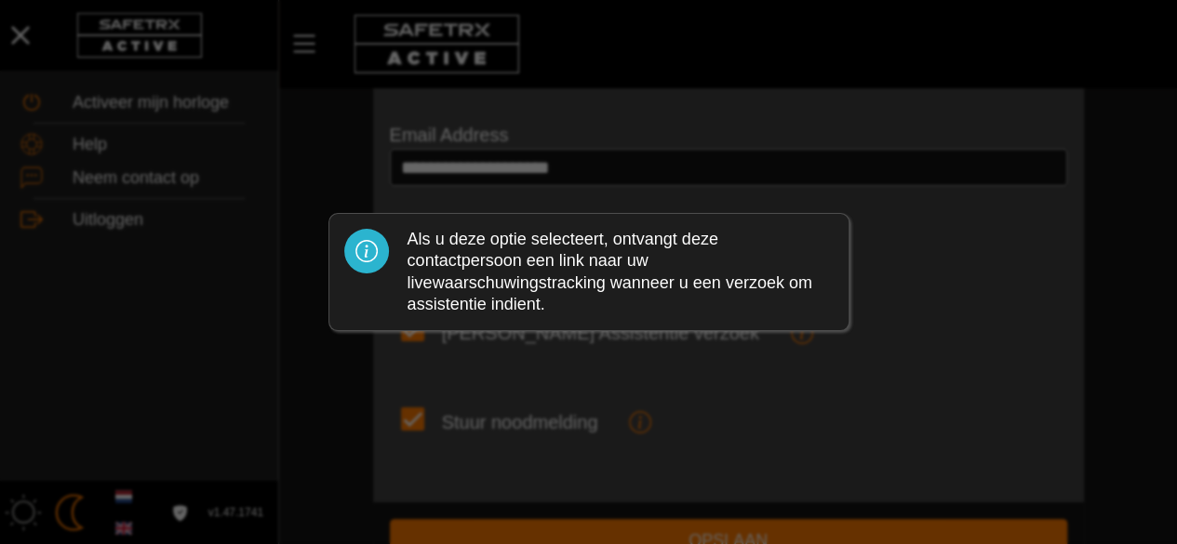
click at [723, 397] on div at bounding box center [588, 272] width 1177 height 544
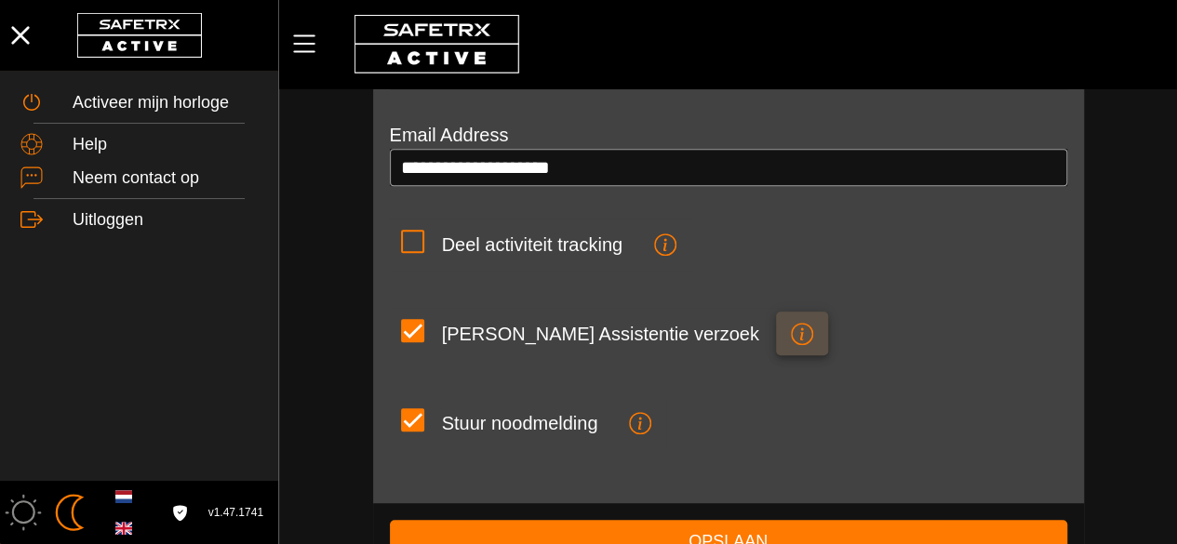
click at [776, 336] on button "[PERSON_NAME] Assistentie verzoek" at bounding box center [802, 333] width 52 height 43
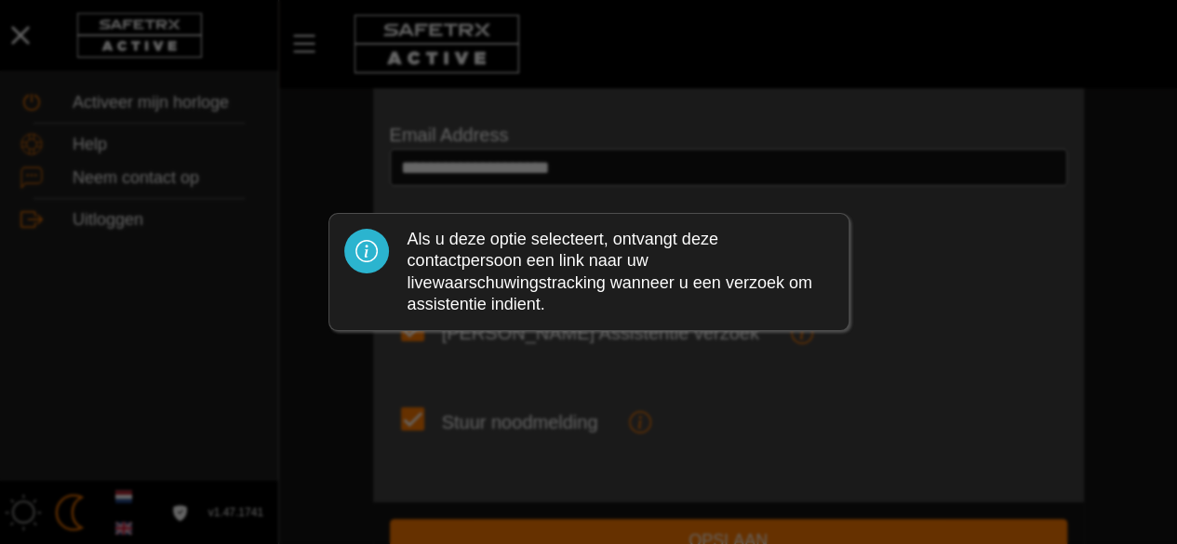
click at [682, 419] on div at bounding box center [588, 272] width 1177 height 544
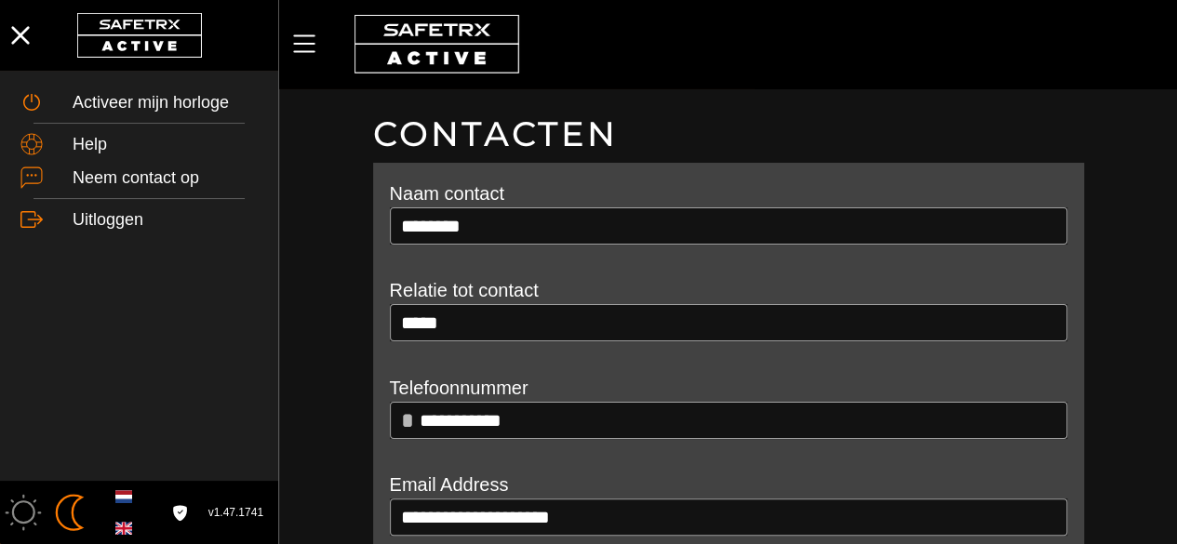
scroll to position [350, 0]
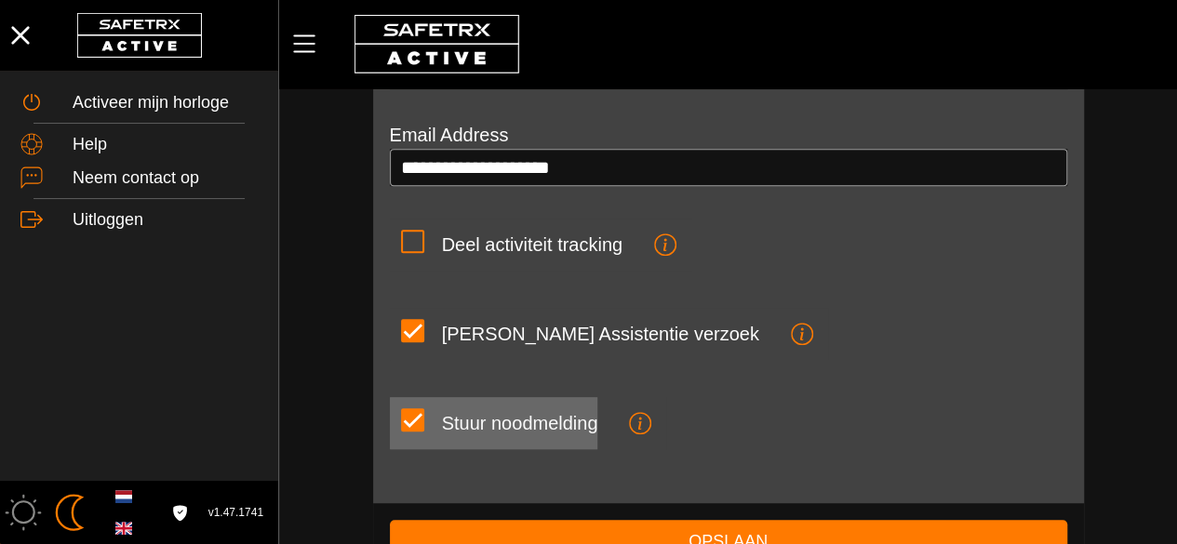
click at [442, 429] on div "Stuur noodmelding" at bounding box center [520, 423] width 156 height 22
click at [0, 0] on input "Stuur noodmelding" at bounding box center [0, 0] width 0 height 0
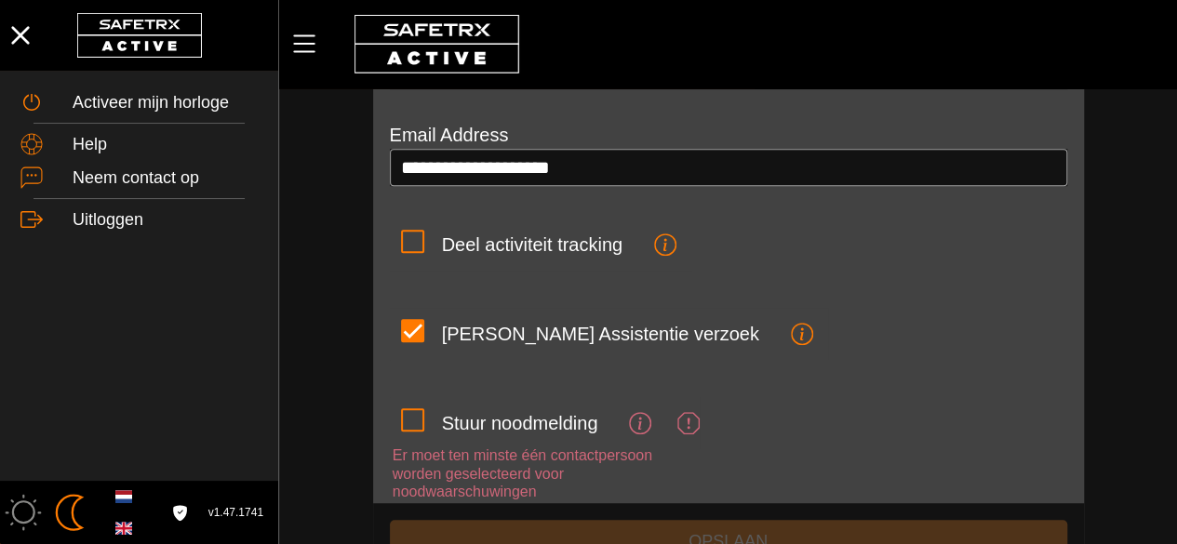
click at [692, 421] on icon at bounding box center [688, 423] width 22 height 22
click at [0, 0] on input "Stuur noodmelding" at bounding box center [0, 0] width 0 height 0
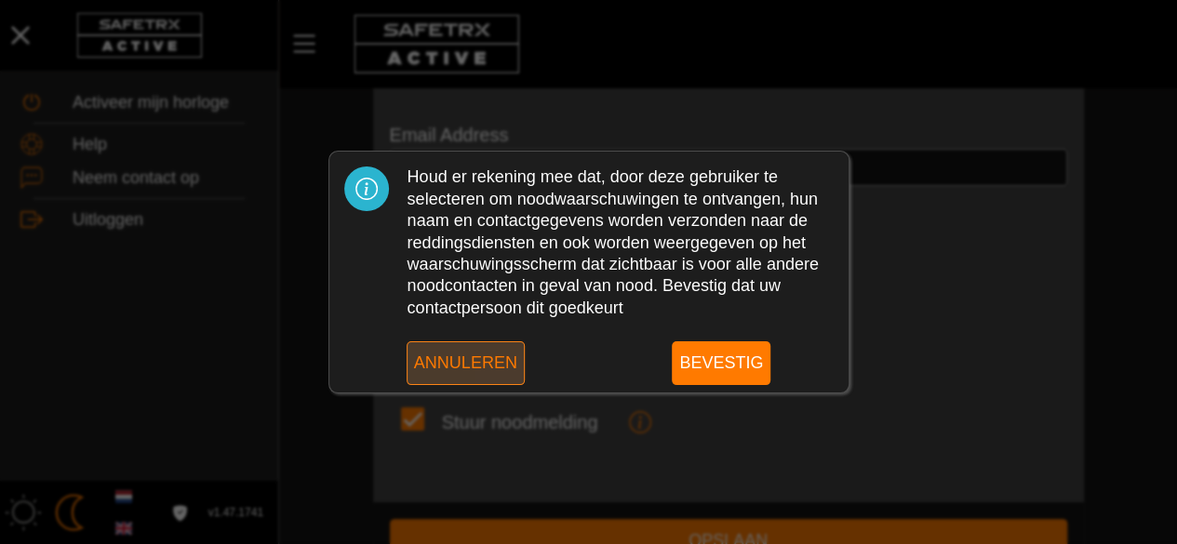
click at [648, 418] on div at bounding box center [588, 272] width 1177 height 544
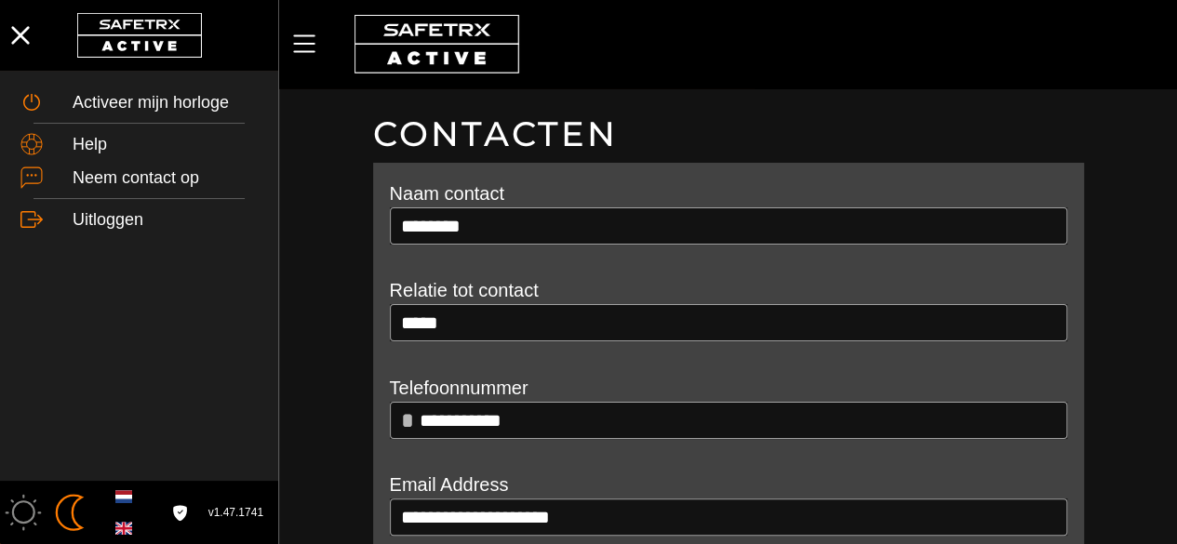
scroll to position [350, 0]
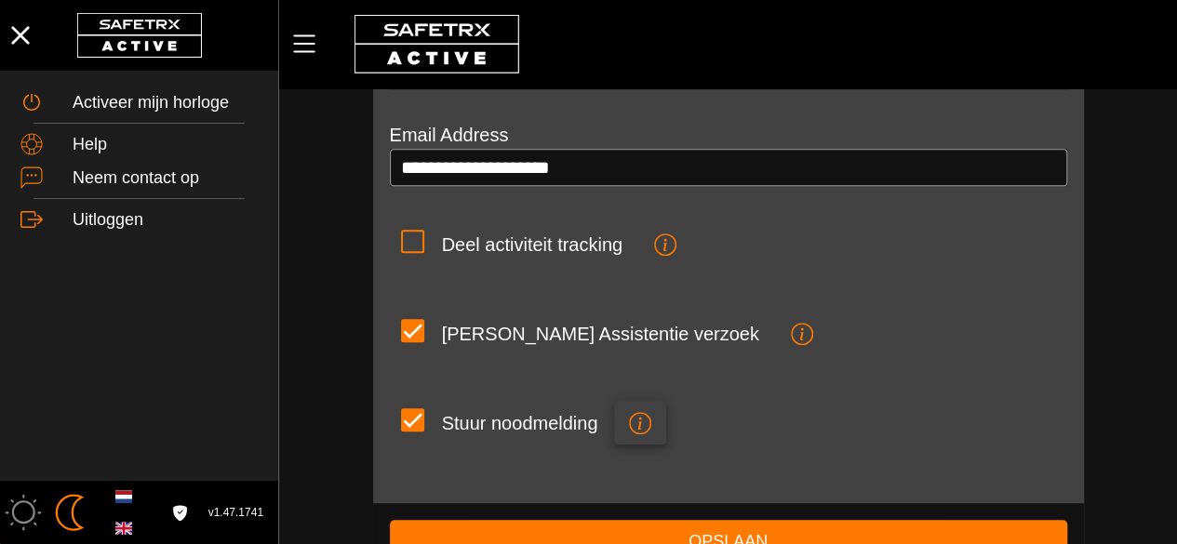
click at [648, 418] on icon "button" at bounding box center [640, 423] width 22 height 22
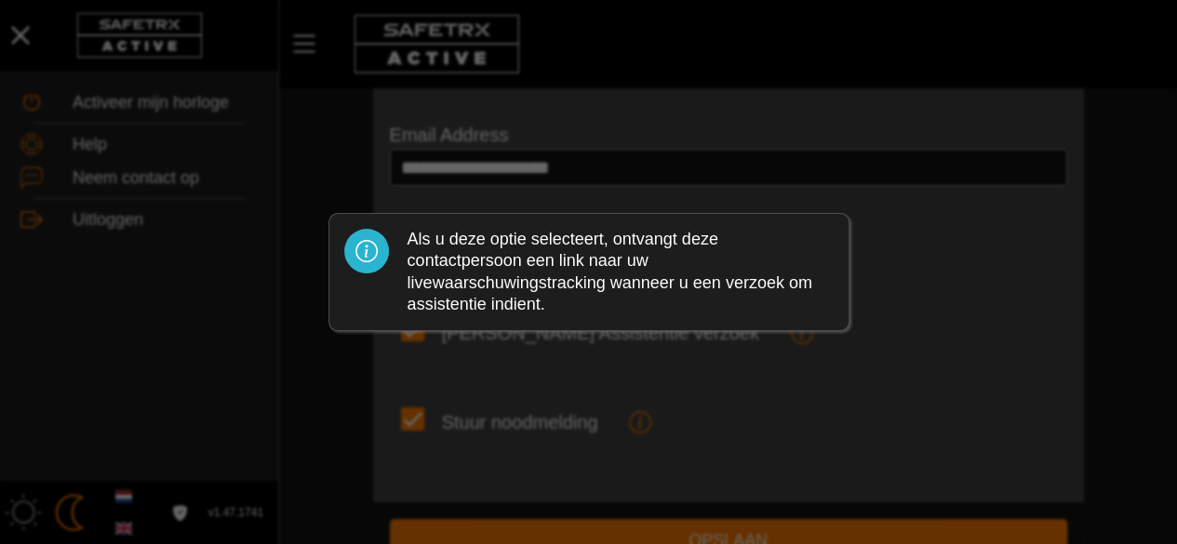
click at [541, 448] on div at bounding box center [588, 272] width 1177 height 544
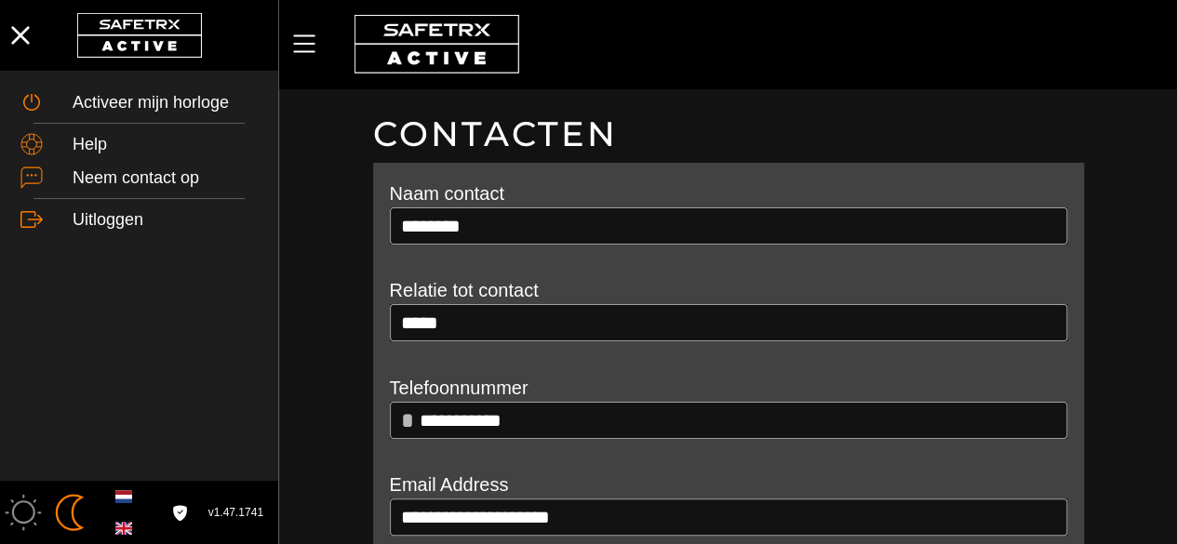
scroll to position [350, 0]
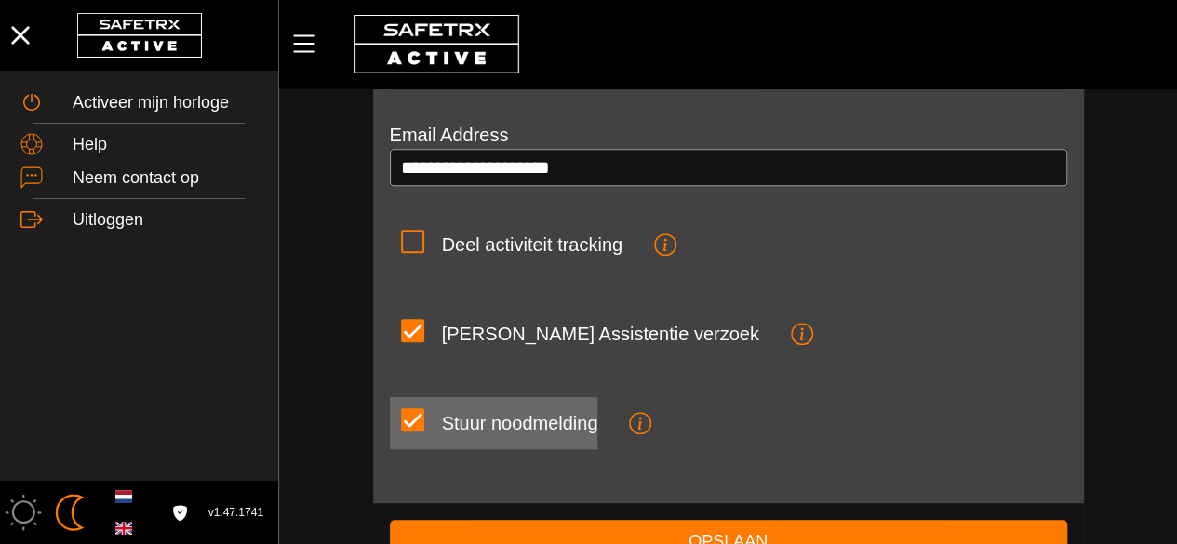
click at [465, 405] on div "Stuur noodmelding" at bounding box center [520, 423] width 156 height 52
click at [0, 0] on input "Stuur noodmelding" at bounding box center [0, 0] width 0 height 0
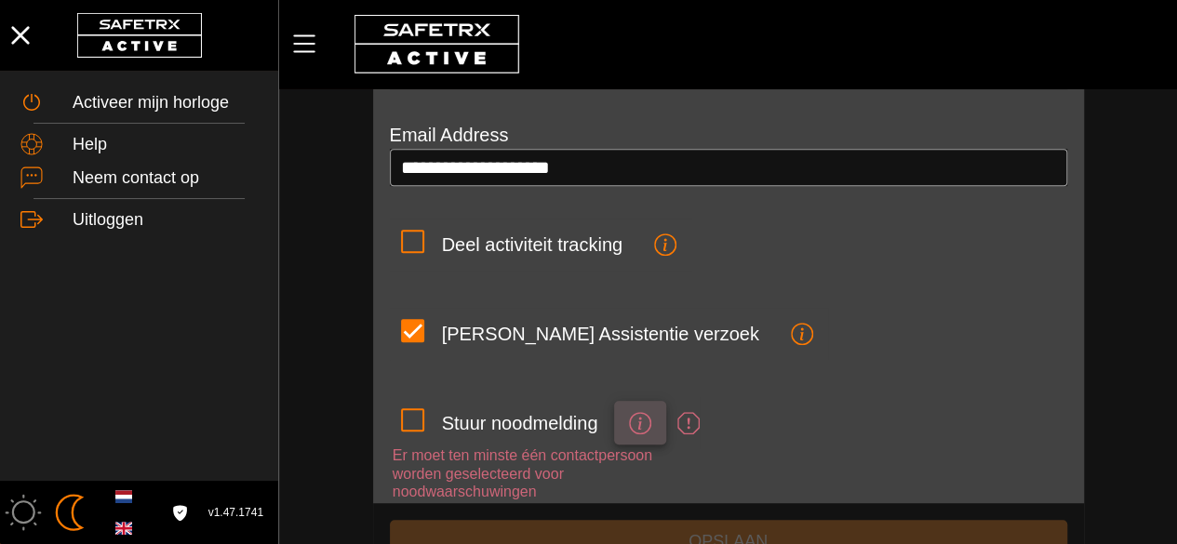
click at [637, 407] on span "button" at bounding box center [640, 422] width 22 height 35
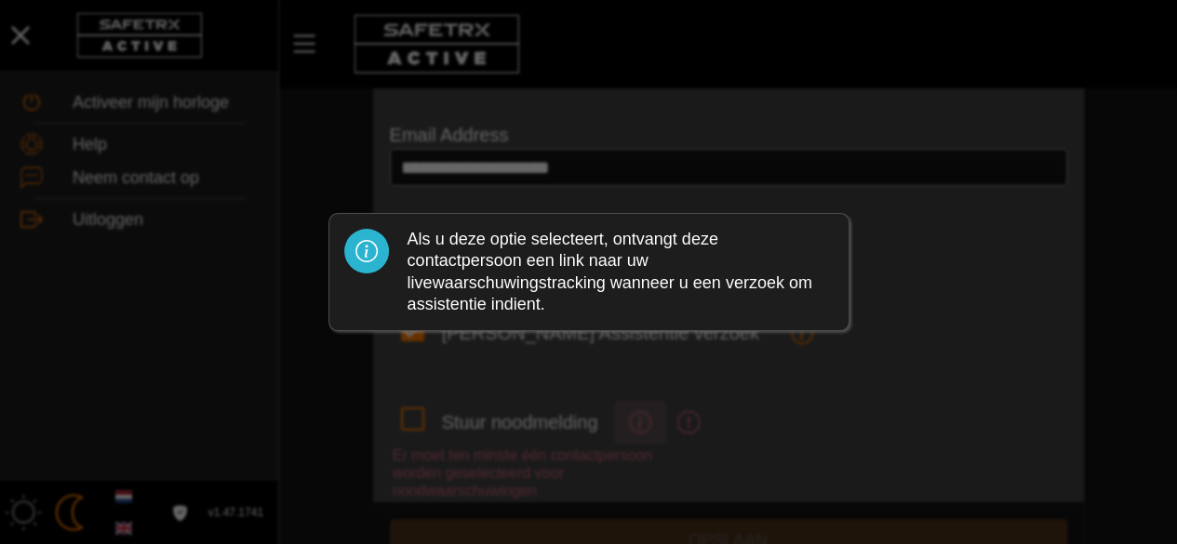
scroll to position [0, 0]
click at [815, 460] on div at bounding box center [588, 272] width 1177 height 544
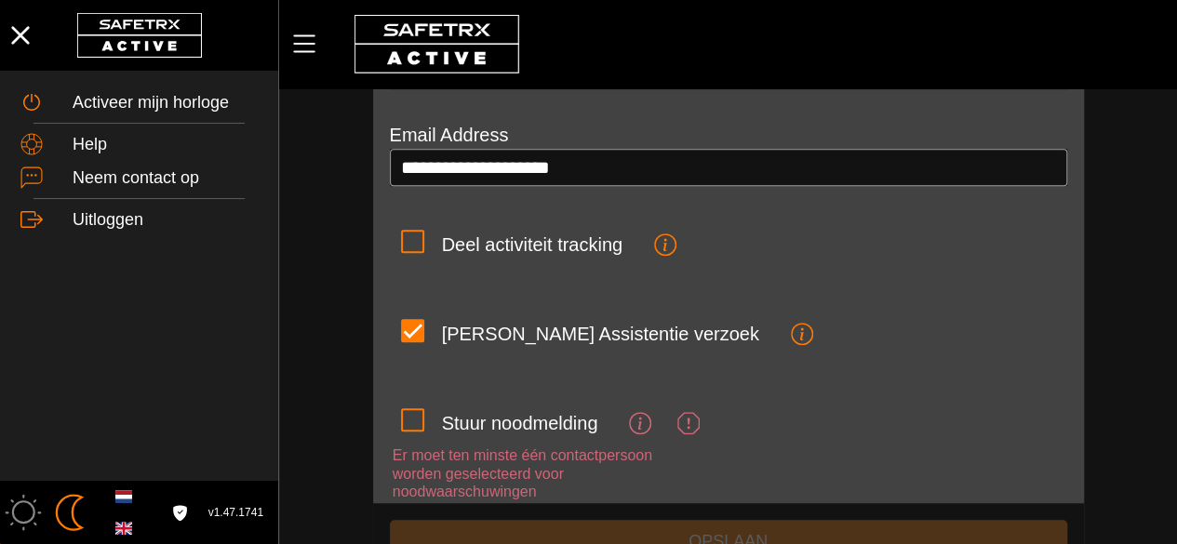
drag, startPoint x: 674, startPoint y: 420, endPoint x: 698, endPoint y: 420, distance: 24.2
click at [698, 420] on div at bounding box center [682, 423] width 33 height 52
click at [0, 0] on input "Stuur noodmelding" at bounding box center [0, 0] width 0 height 0
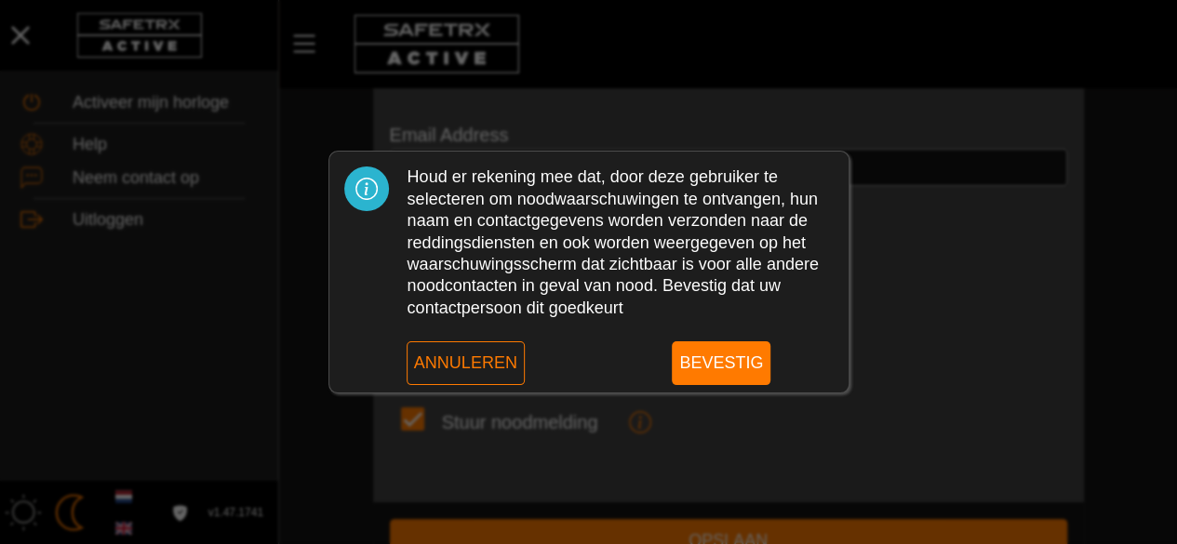
click at [698, 420] on div at bounding box center [588, 272] width 1177 height 544
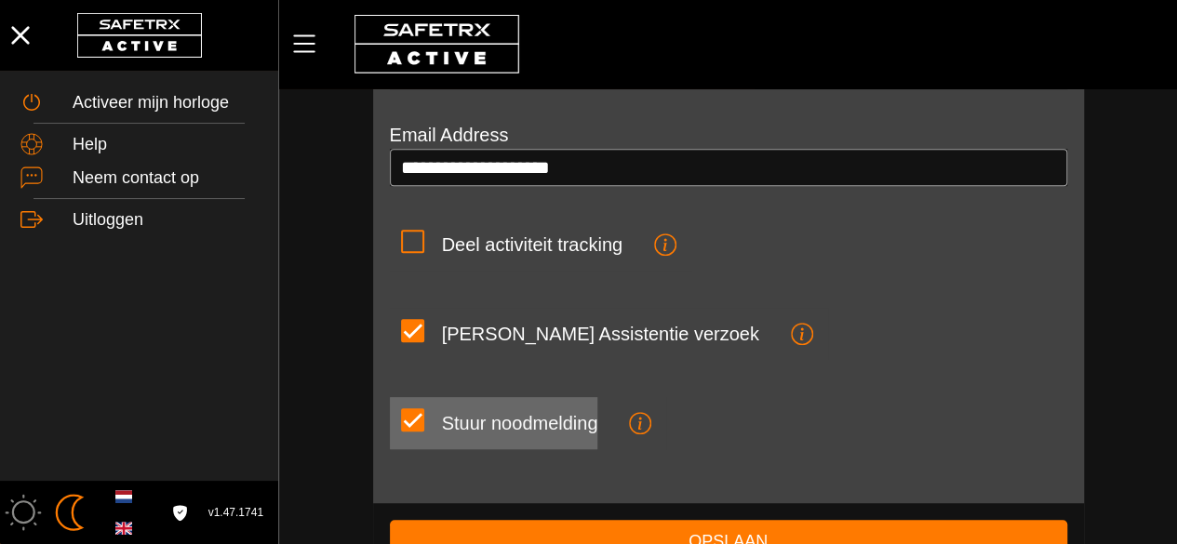
click at [525, 425] on div "Stuur noodmelding" at bounding box center [520, 423] width 156 height 22
click at [0, 0] on input "Stuur noodmelding" at bounding box center [0, 0] width 0 height 0
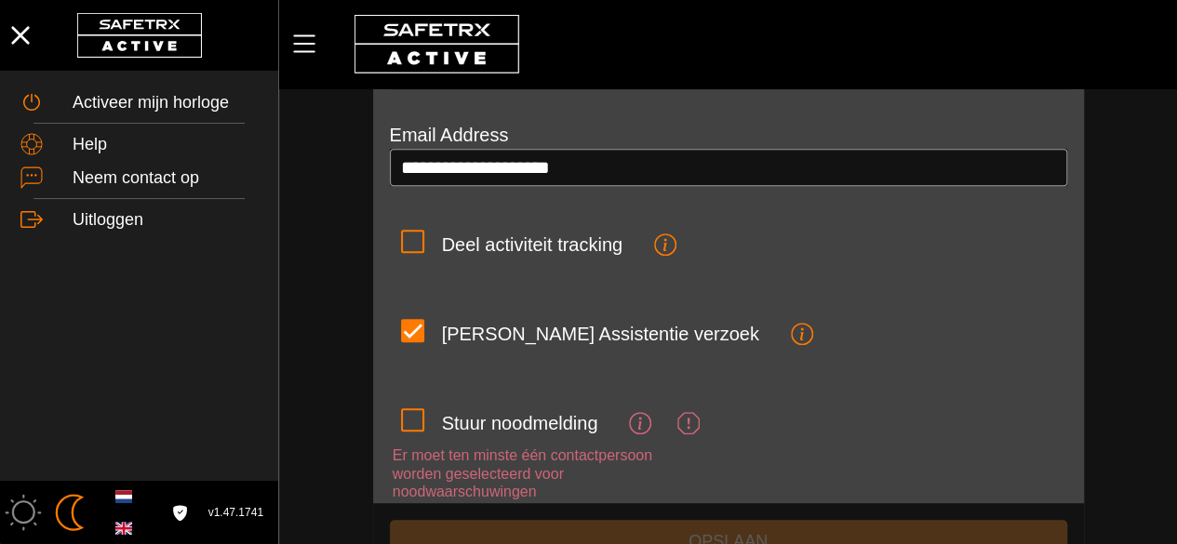
click at [682, 428] on icon at bounding box center [688, 423] width 22 height 22
click at [0, 0] on input "Stuur noodmelding" at bounding box center [0, 0] width 0 height 0
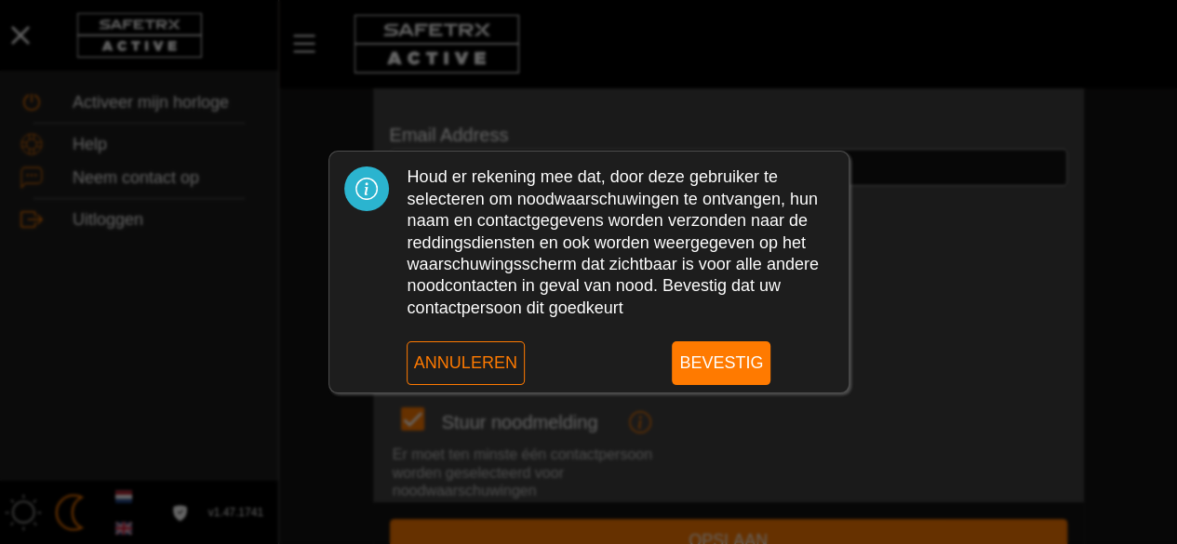
scroll to position [0, 0]
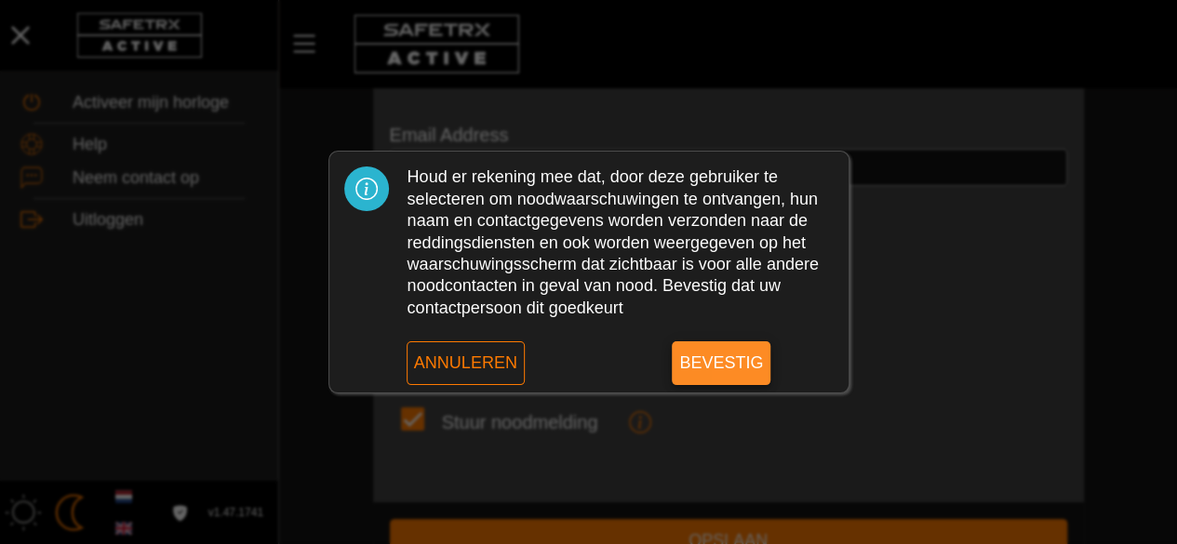
click at [726, 382] on span "Bevestig" at bounding box center [721, 362] width 84 height 43
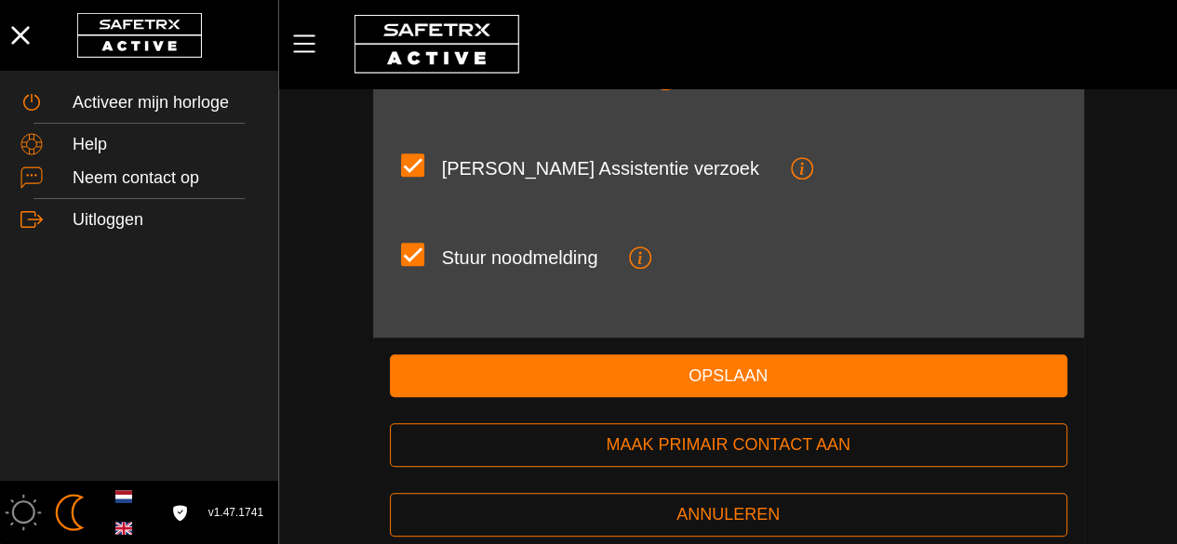
scroll to position [515, 0]
click at [638, 260] on icon "button" at bounding box center [635, 256] width 13 height 18
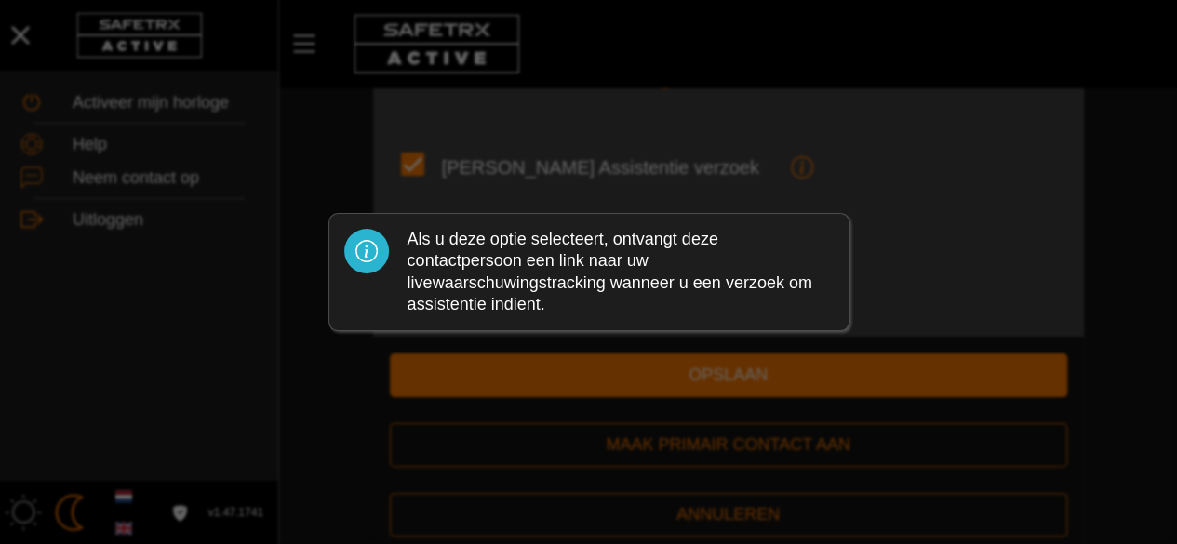
click at [577, 201] on div at bounding box center [588, 272] width 1177 height 544
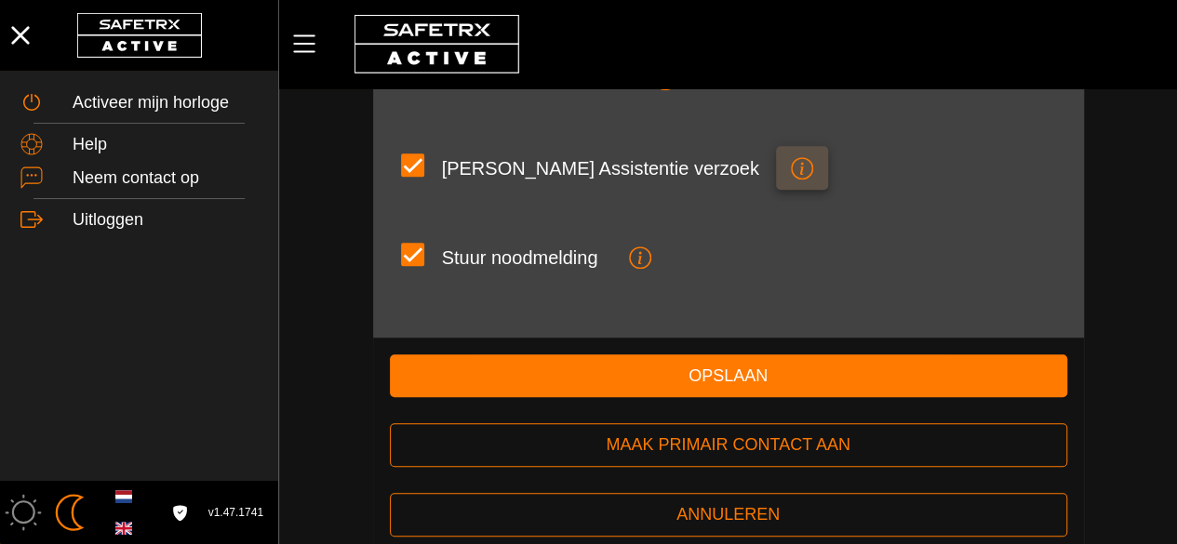
click at [791, 163] on icon "button" at bounding box center [802, 168] width 22 height 22
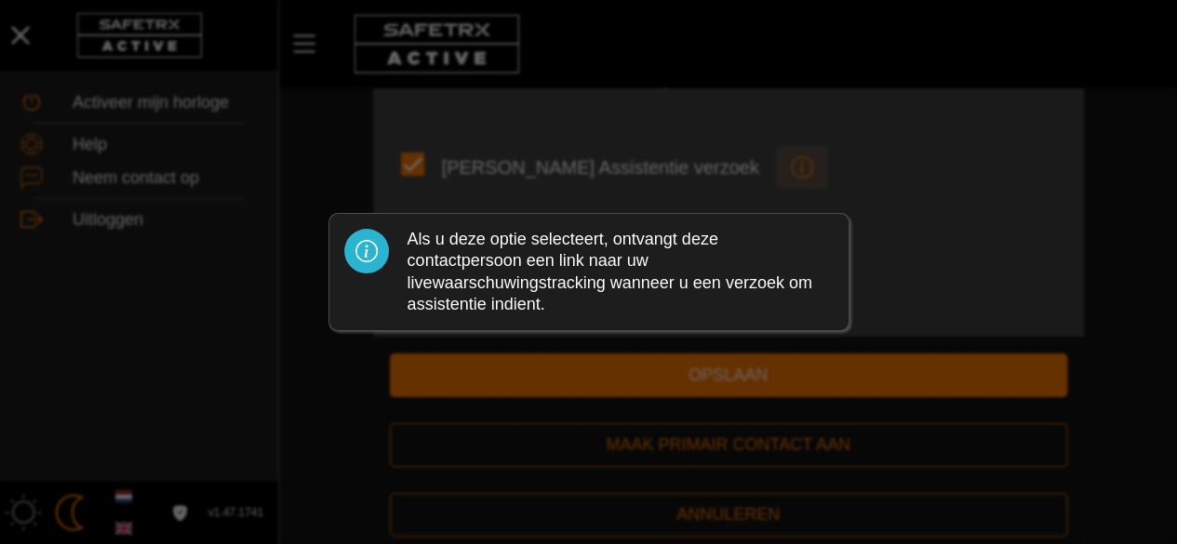
click at [684, 163] on div at bounding box center [588, 272] width 1177 height 544
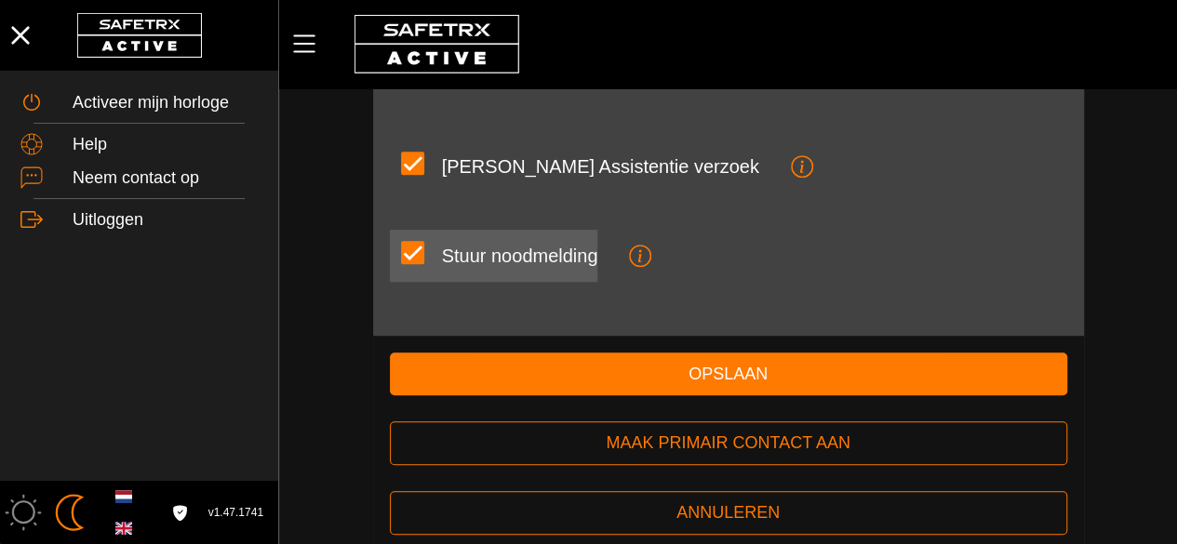
scroll to position [519, 0]
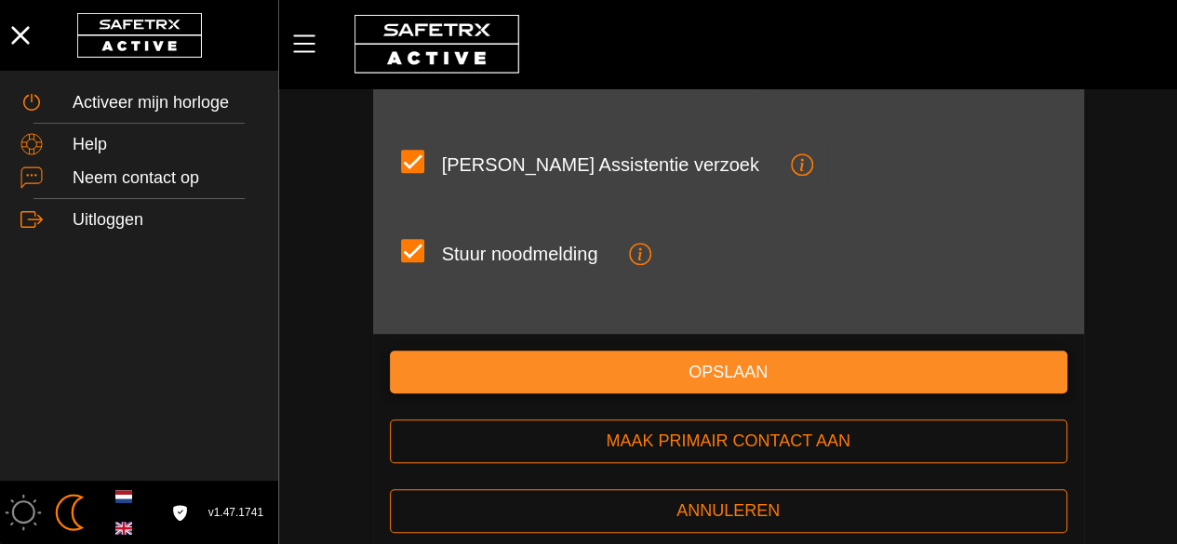
click at [688, 368] on span "Opslaan" at bounding box center [729, 372] width 648 height 29
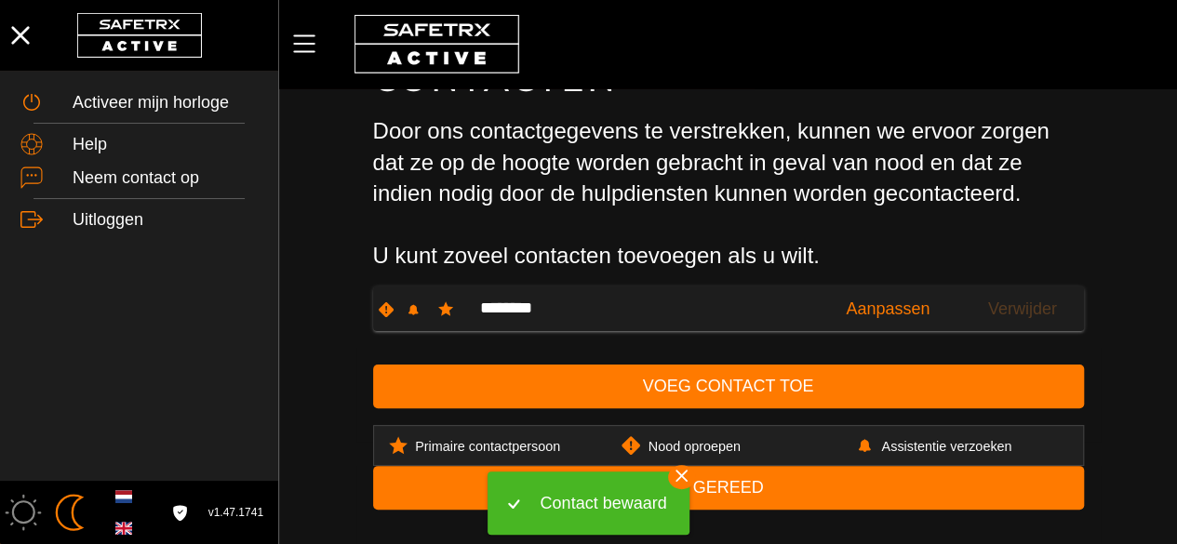
scroll to position [54, 0]
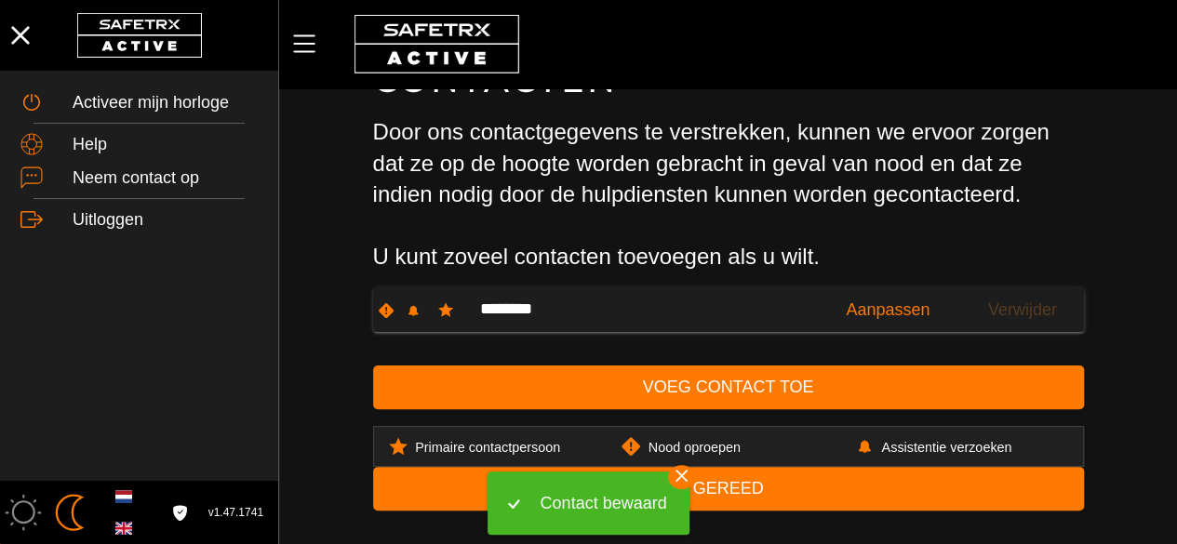
click at [581, 152] on h3 "Door ons contactgegevens te verstrekken, kunnen we ervoor zorgen dat ze op de h…" at bounding box center [728, 194] width 711 height 156
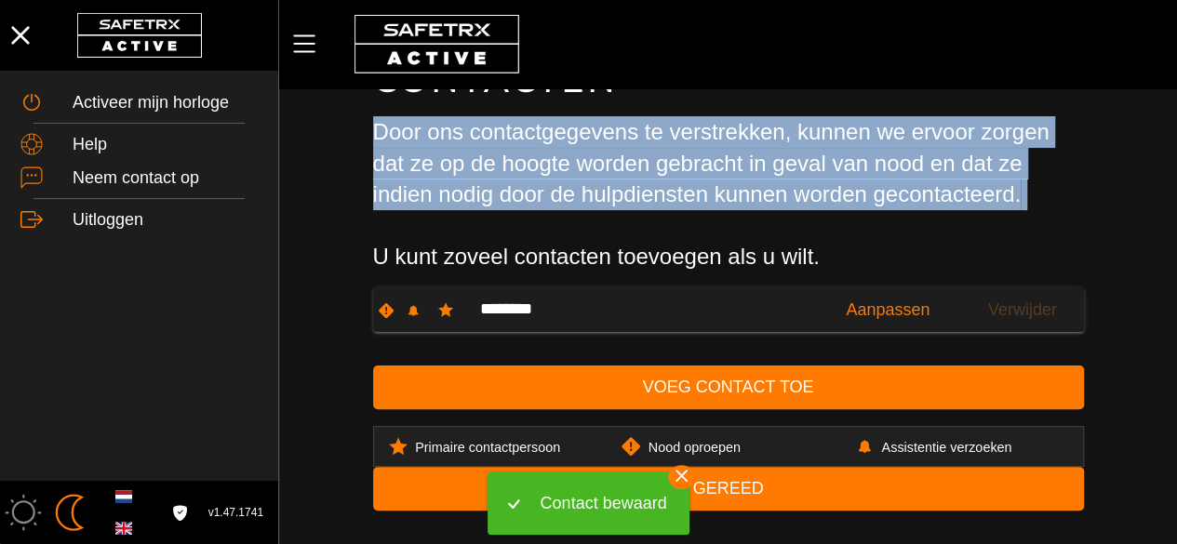
click at [581, 152] on h3 "Door ons contactgegevens te verstrekken, kunnen we ervoor zorgen dat ze op de h…" at bounding box center [728, 194] width 711 height 156
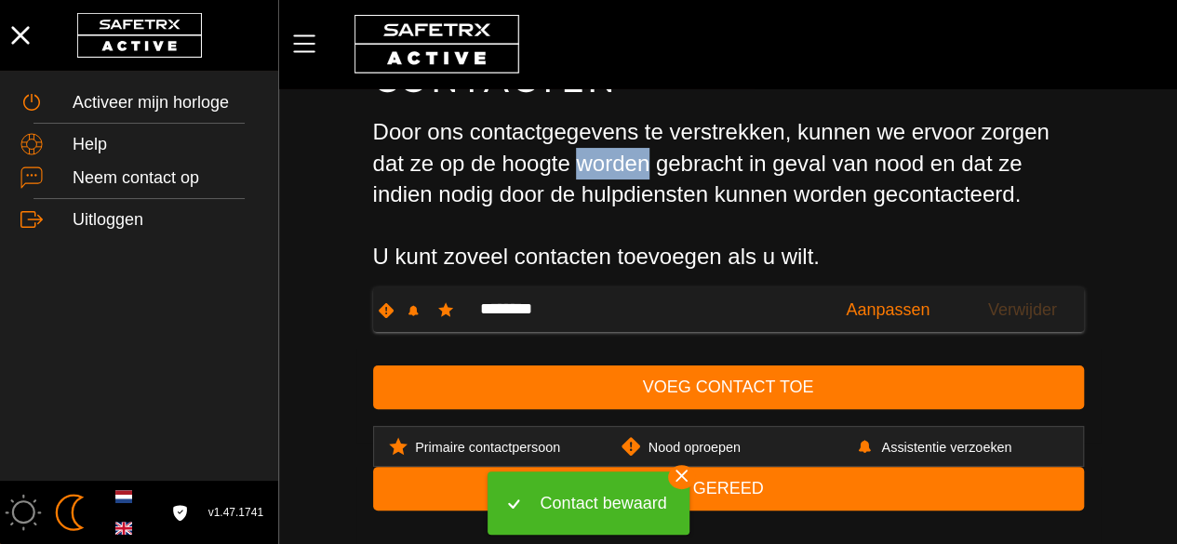
click at [581, 152] on h3 "Door ons contactgegevens te verstrekken, kunnen we ervoor zorgen dat ze op de h…" at bounding box center [728, 194] width 711 height 156
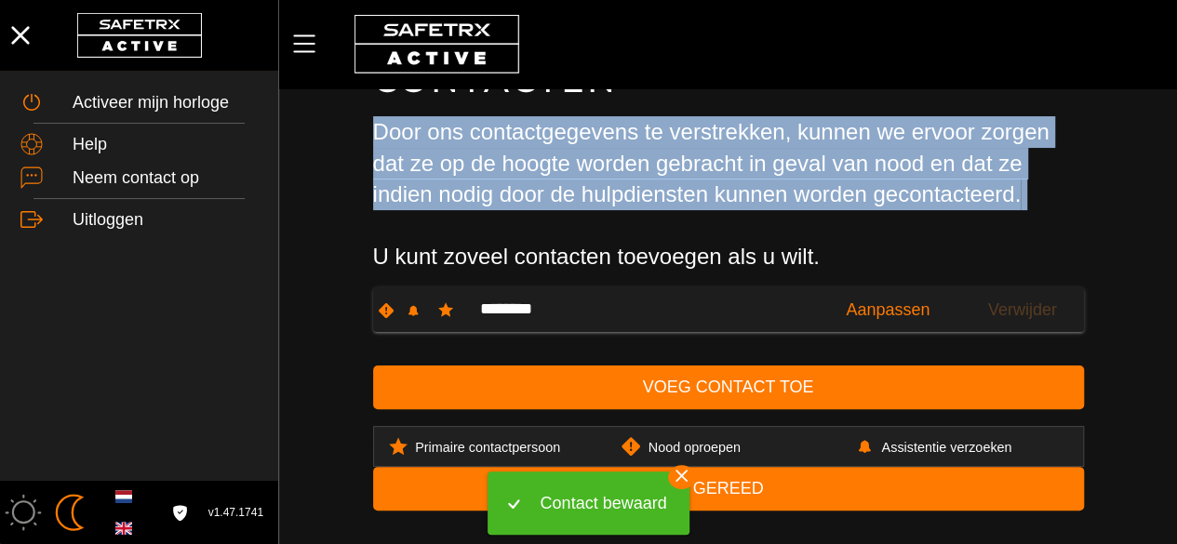
click at [581, 152] on h3 "Door ons contactgegevens te verstrekken, kunnen we ervoor zorgen dat ze op de h…" at bounding box center [728, 194] width 711 height 156
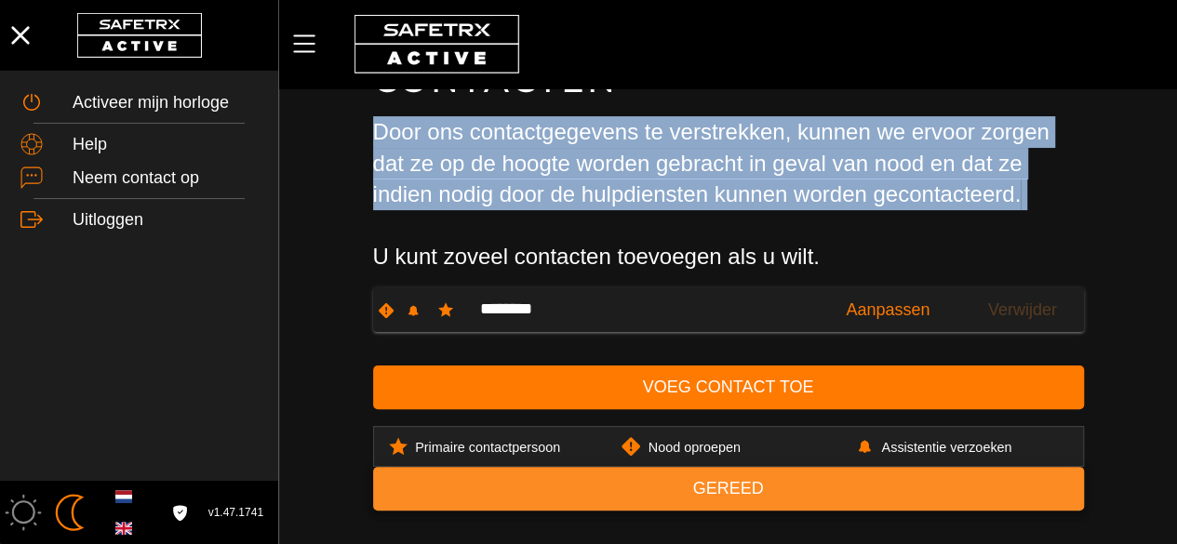
click at [700, 495] on span "Gereed" at bounding box center [727, 488] width 71 height 29
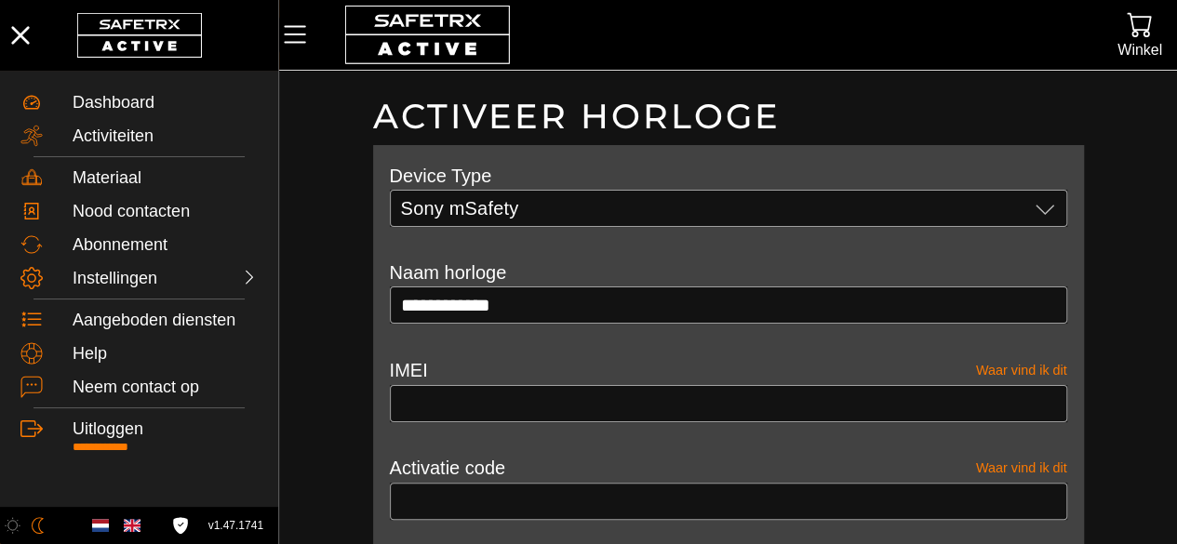
click at [547, 435] on div at bounding box center [728, 431] width 677 height 19
click at [1010, 372] on span "Waar vind ik dit" at bounding box center [1021, 370] width 91 height 29
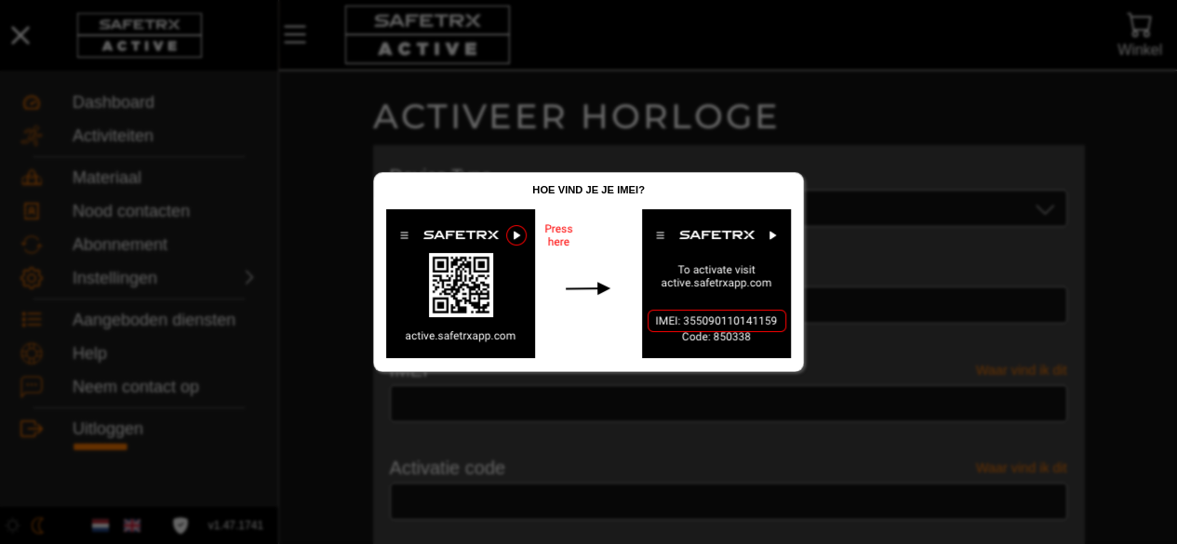
click at [959, 339] on div at bounding box center [588, 272] width 1177 height 544
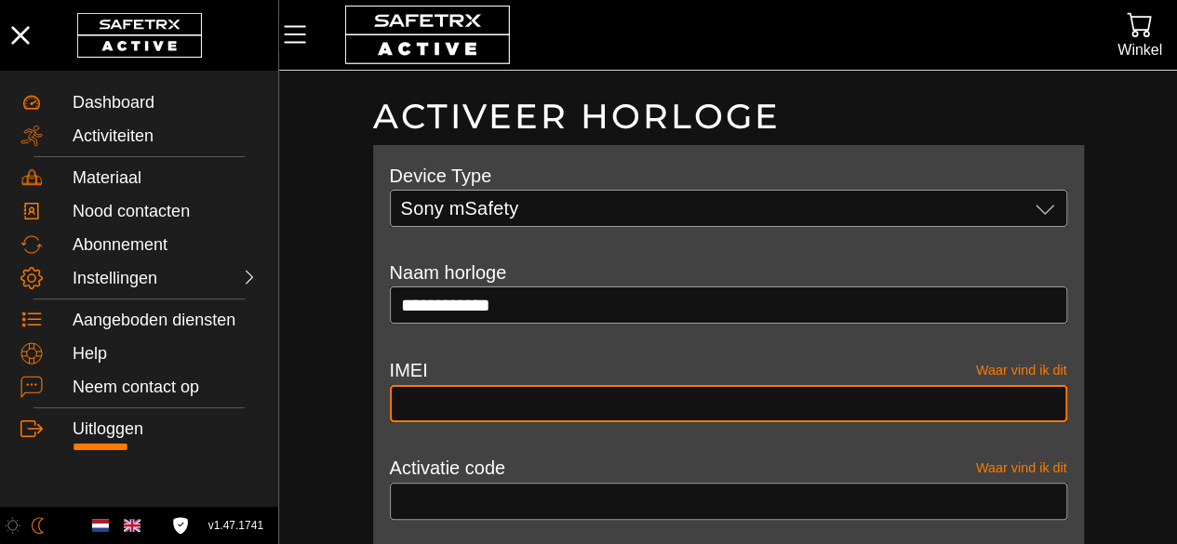
click at [673, 390] on input "text" at bounding box center [728, 403] width 655 height 37
type input "**********"
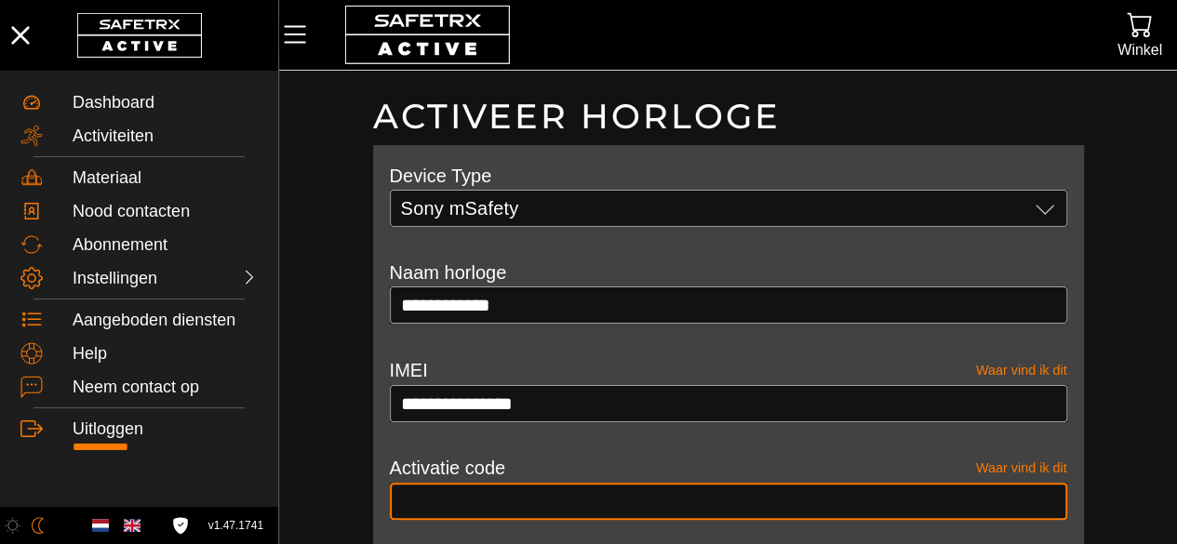
click at [573, 496] on input "text" at bounding box center [728, 501] width 655 height 37
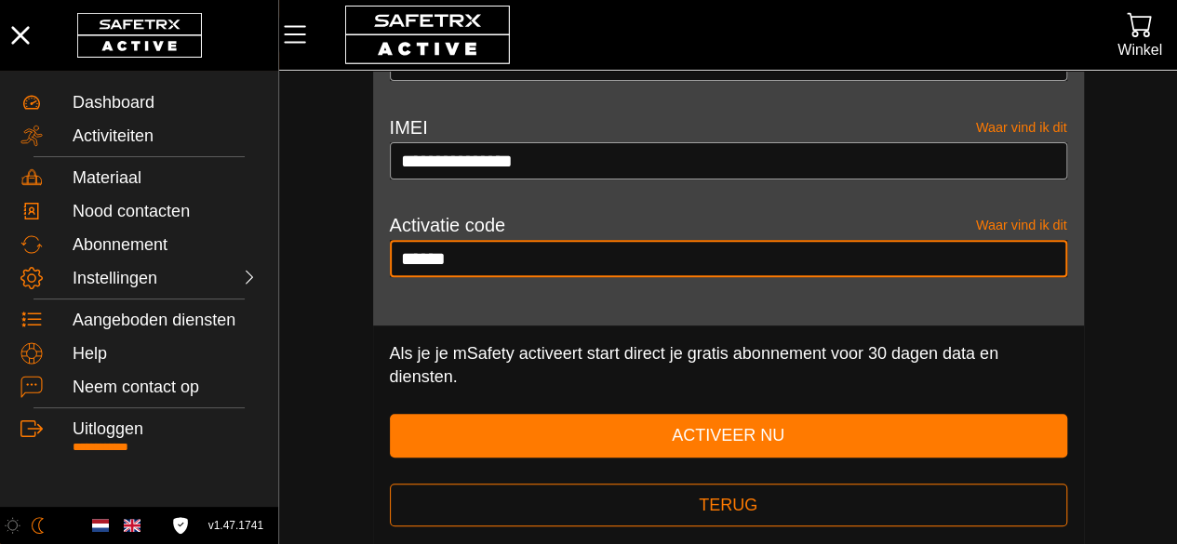
scroll to position [259, 0]
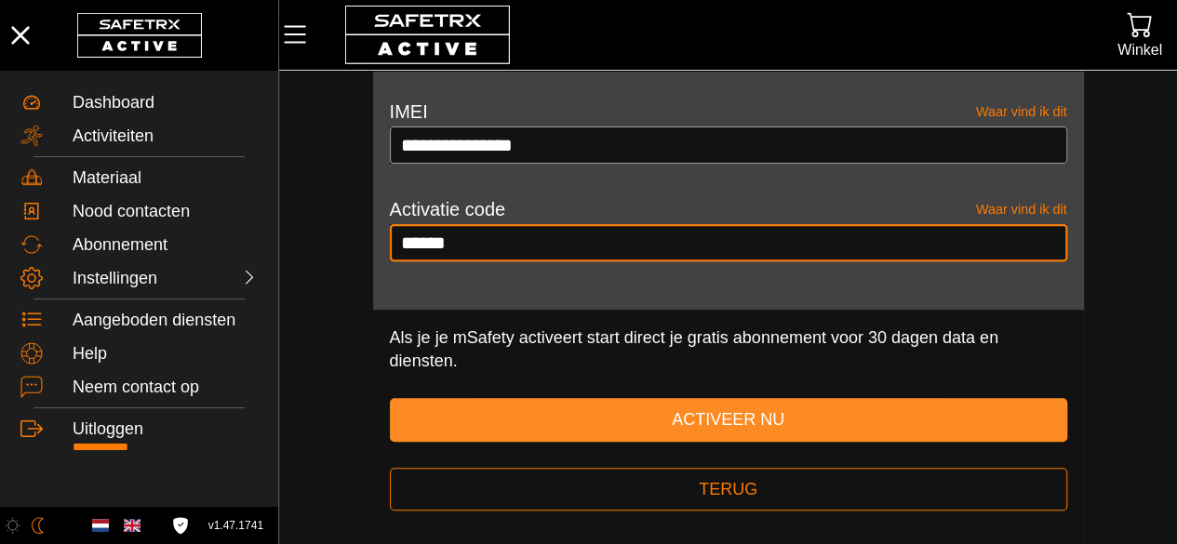
type input "******"
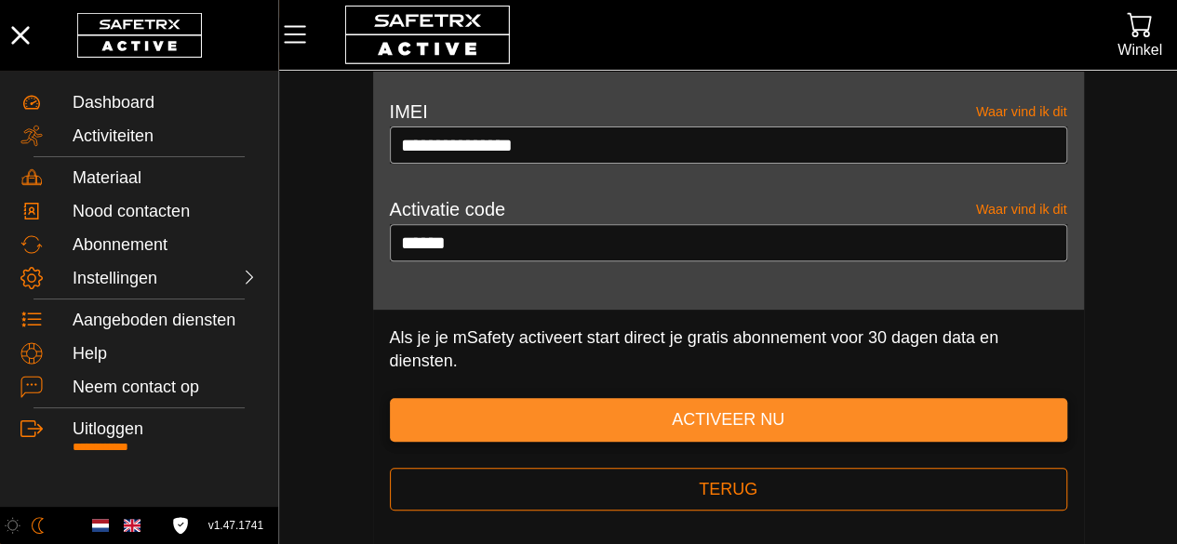
click at [690, 423] on span "Activeer nu" at bounding box center [728, 420] width 113 height 29
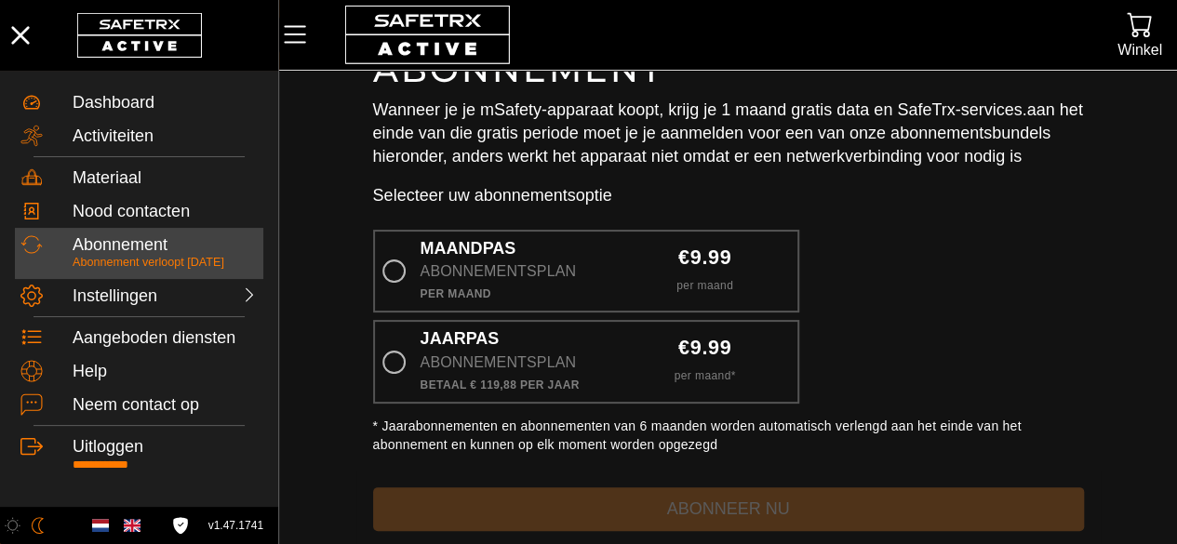
scroll to position [33, 0]
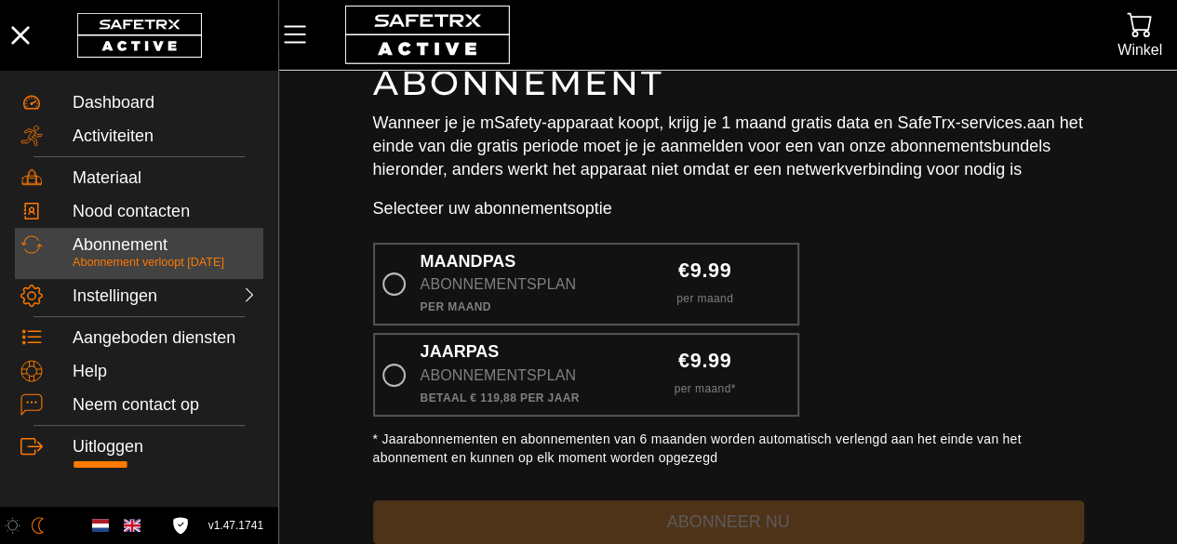
click at [659, 118] on p "Wanneer je je mSafety-apparaat koopt, krijg je 1 maand gratis data en SafeTrx-s…" at bounding box center [728, 147] width 711 height 71
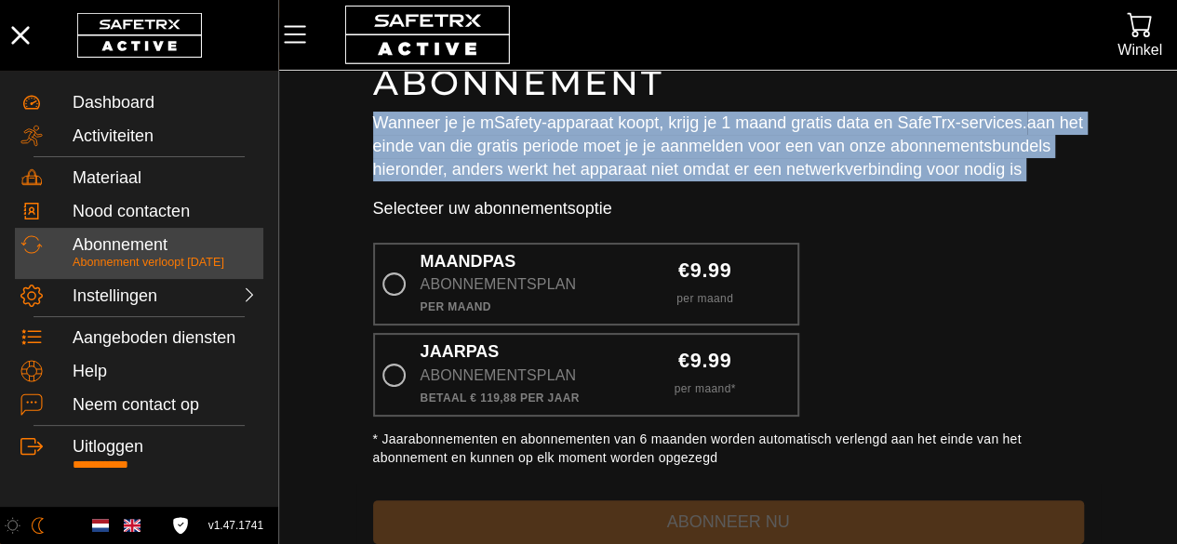
click at [659, 118] on p "Wanneer je je mSafety-apparaat koopt, krijg je 1 maand gratis data en SafeTrx-s…" at bounding box center [728, 147] width 711 height 71
click at [615, 140] on p "Wanneer je je mSafety-apparaat koopt, krijg je 1 maand gratis data en SafeTrx-s…" at bounding box center [728, 147] width 711 height 71
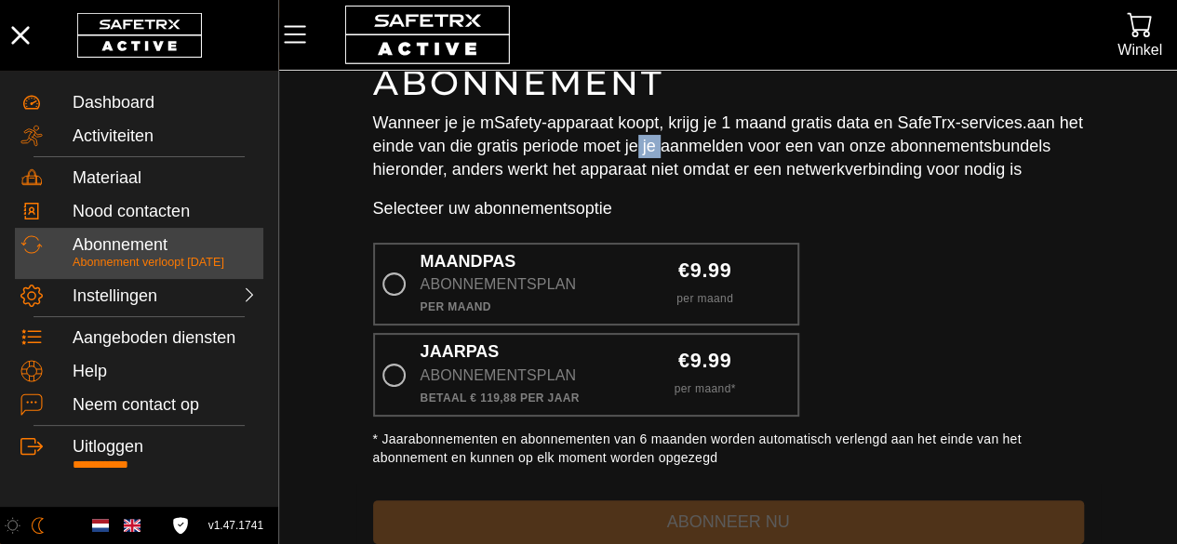
click at [615, 140] on p "Wanneer je je mSafety-apparaat koopt, krijg je 1 maand gratis data en SafeTrx-s…" at bounding box center [728, 147] width 711 height 71
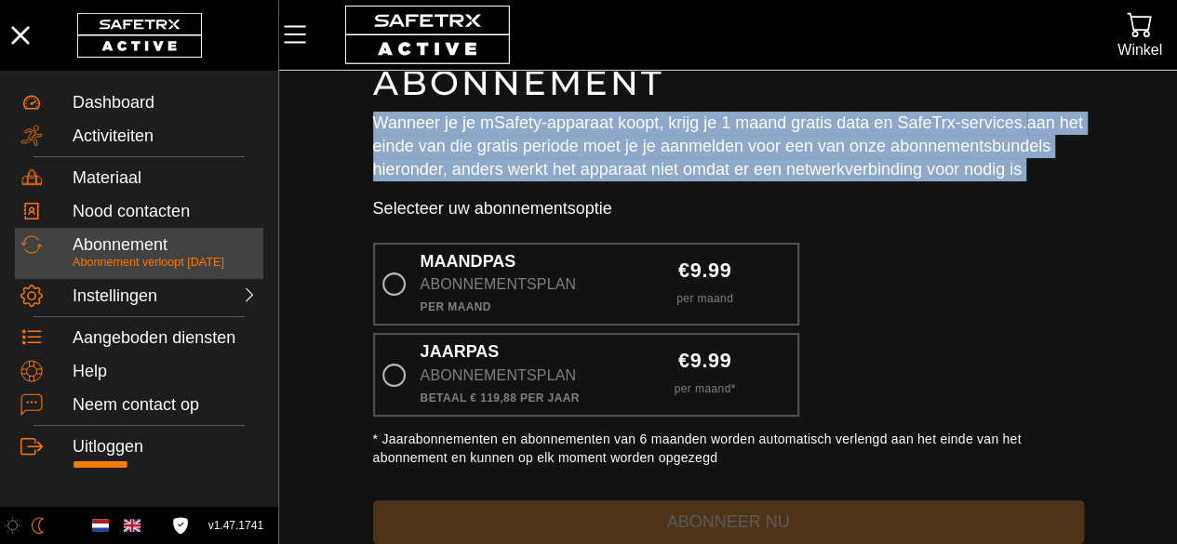
click at [615, 140] on p "Wanneer je je mSafety-apparaat koopt, krijg je 1 maand gratis data en SafeTrx-s…" at bounding box center [728, 147] width 711 height 71
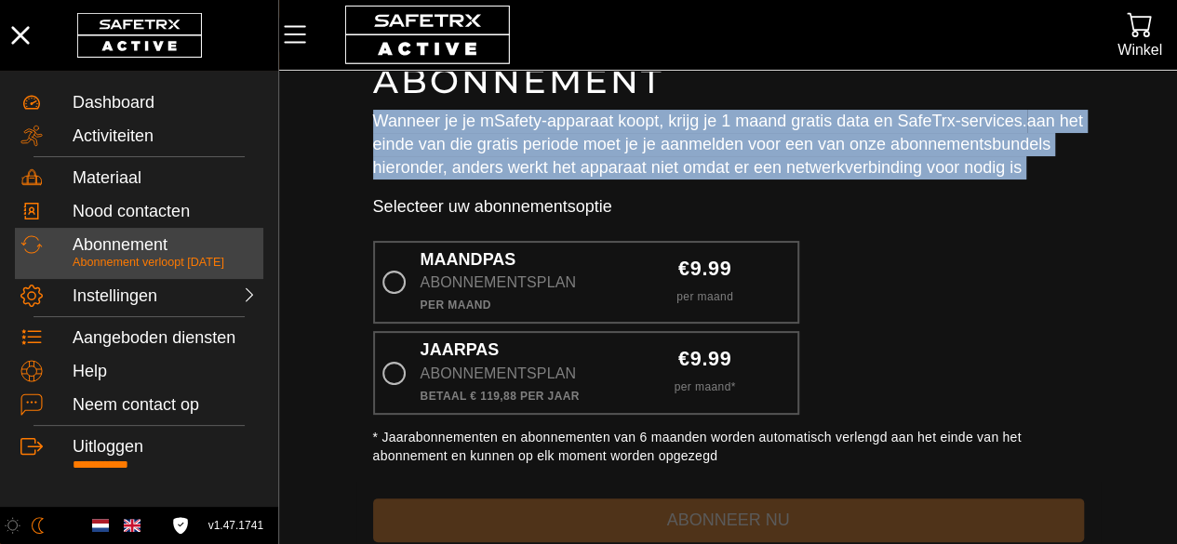
click at [615, 140] on p "Wanneer je je mSafety-apparaat koopt, krijg je 1 maand gratis data en SafeTrx-s…" at bounding box center [728, 145] width 711 height 71
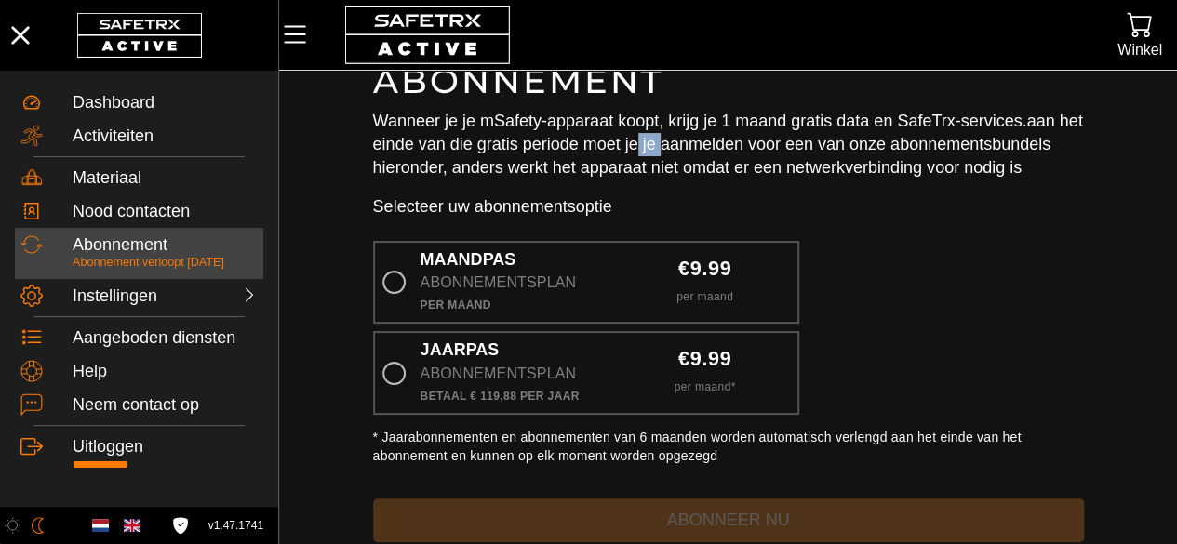
click at [615, 140] on p "Wanneer je je mSafety-apparaat koopt, krijg je 1 maand gratis data en SafeTrx-s…" at bounding box center [728, 145] width 711 height 71
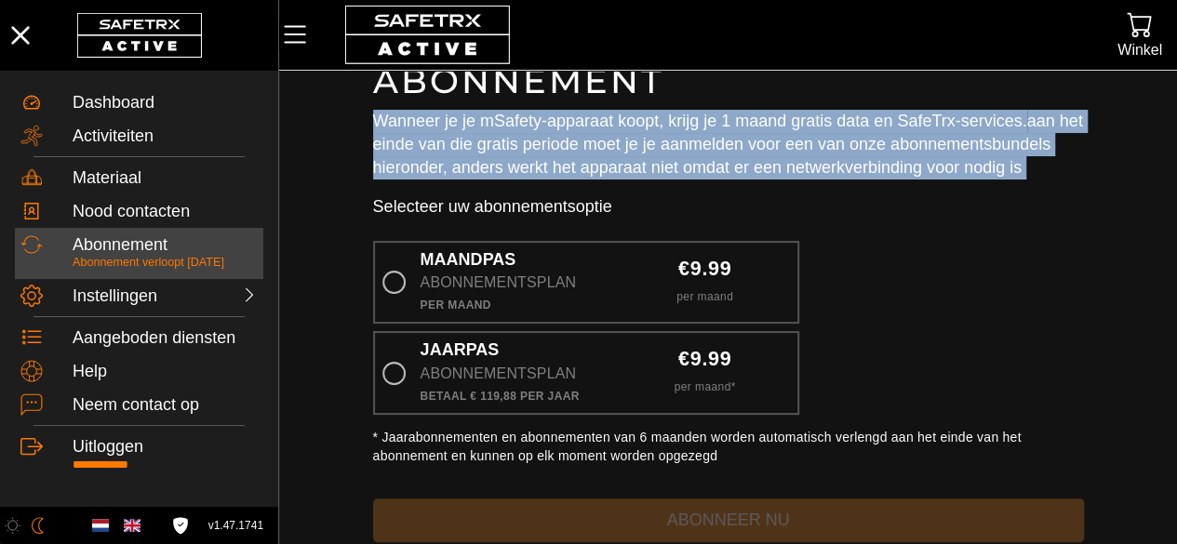
click at [615, 140] on p "Wanneer je je mSafety-apparaat koopt, krijg je 1 maand gratis data en SafeTrx-s…" at bounding box center [728, 145] width 711 height 71
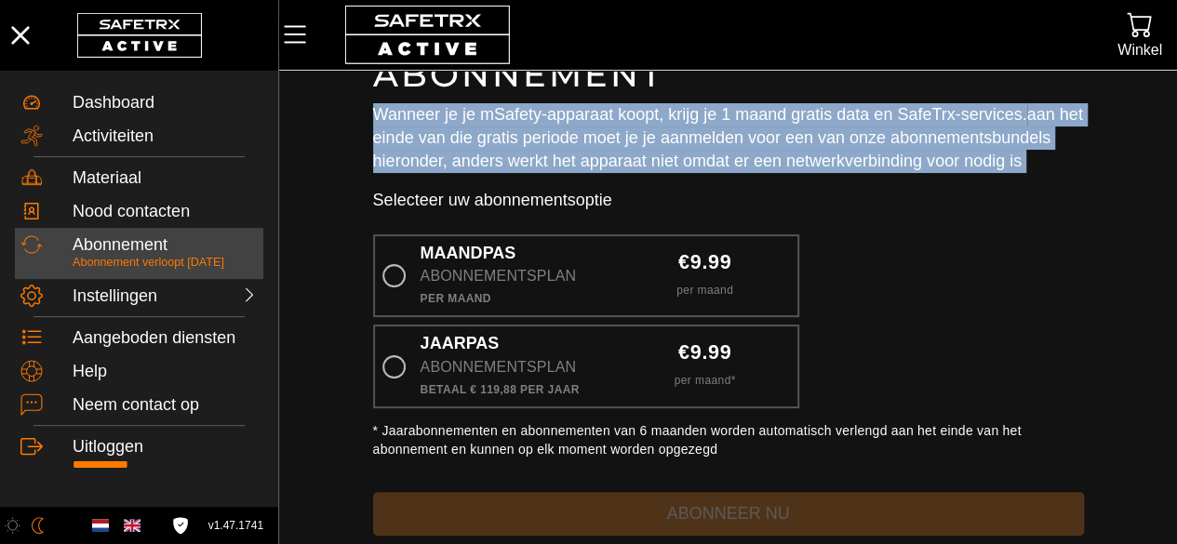
scroll to position [43, 0]
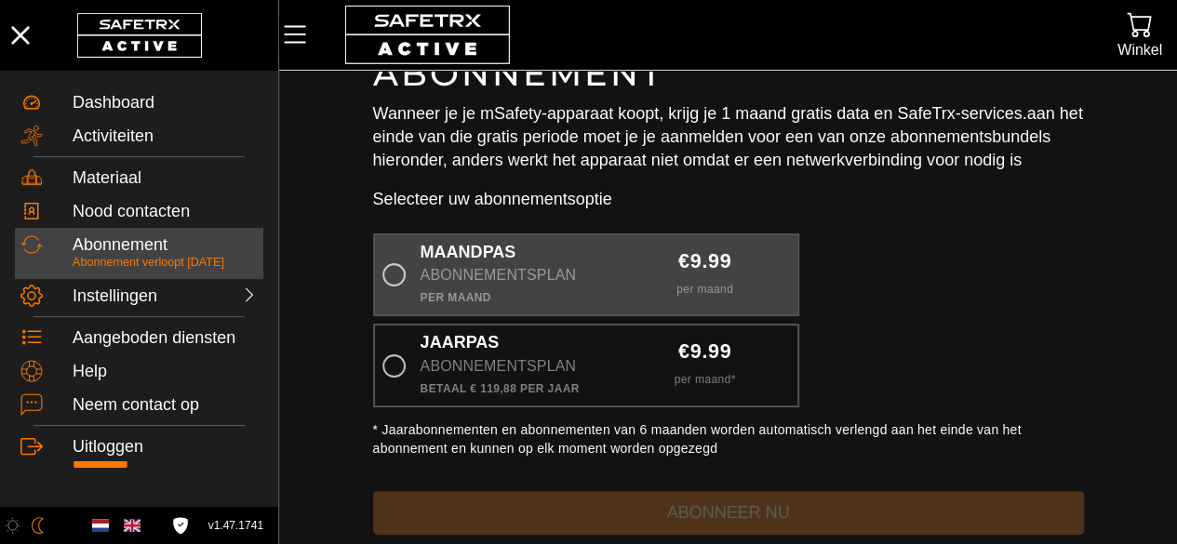
click at [538, 296] on div "Per maand" at bounding box center [513, 297] width 185 height 19
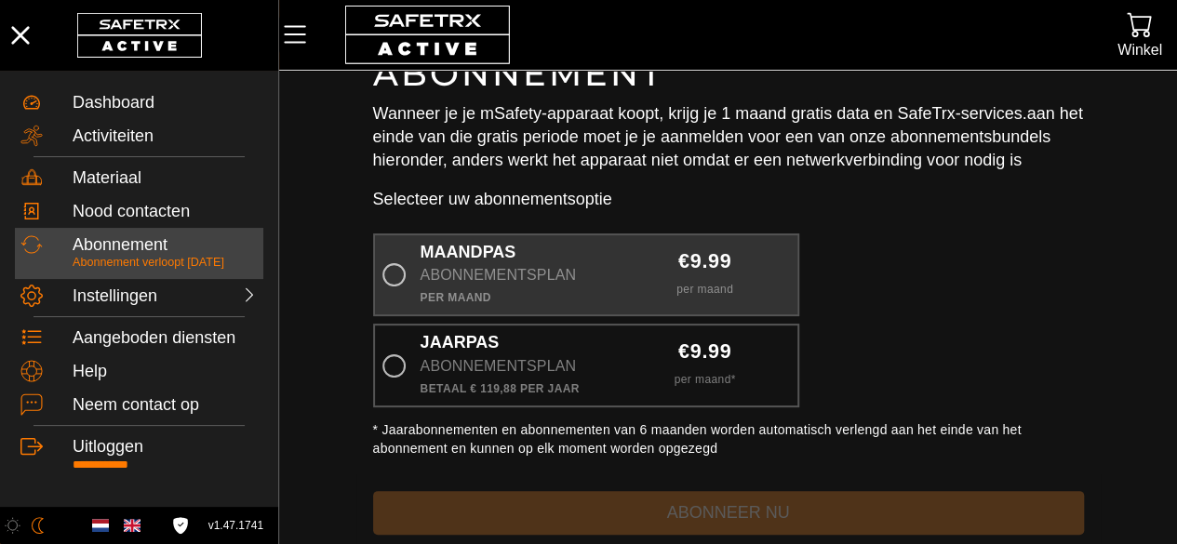
click at [0, 0] on input "Maandpas Abonnementsplan Per maand €9.99 per maand" at bounding box center [0, 0] width 0 height 0
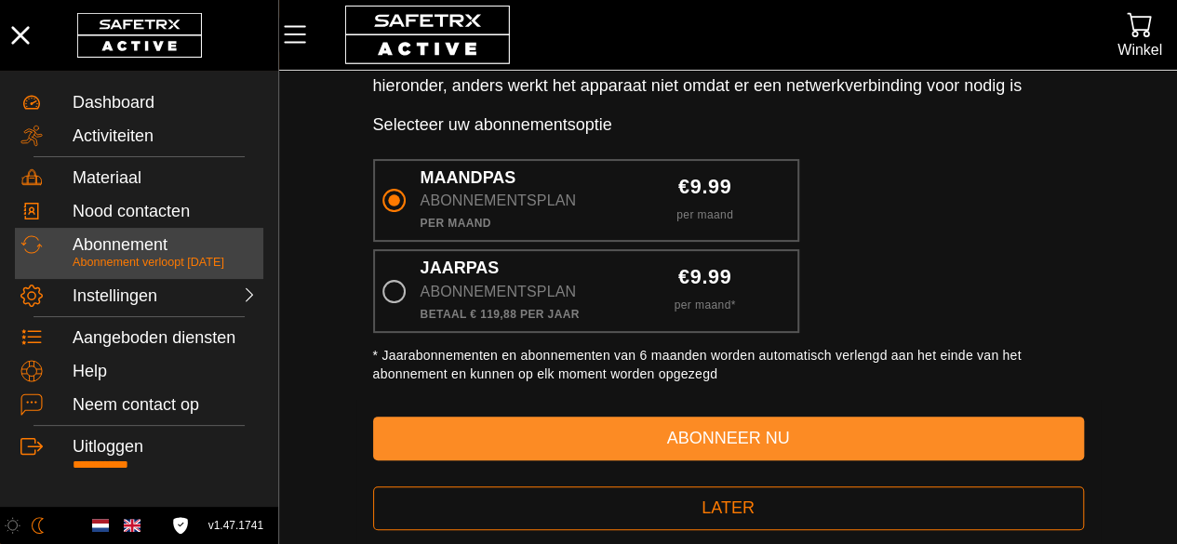
scroll to position [119, 0]
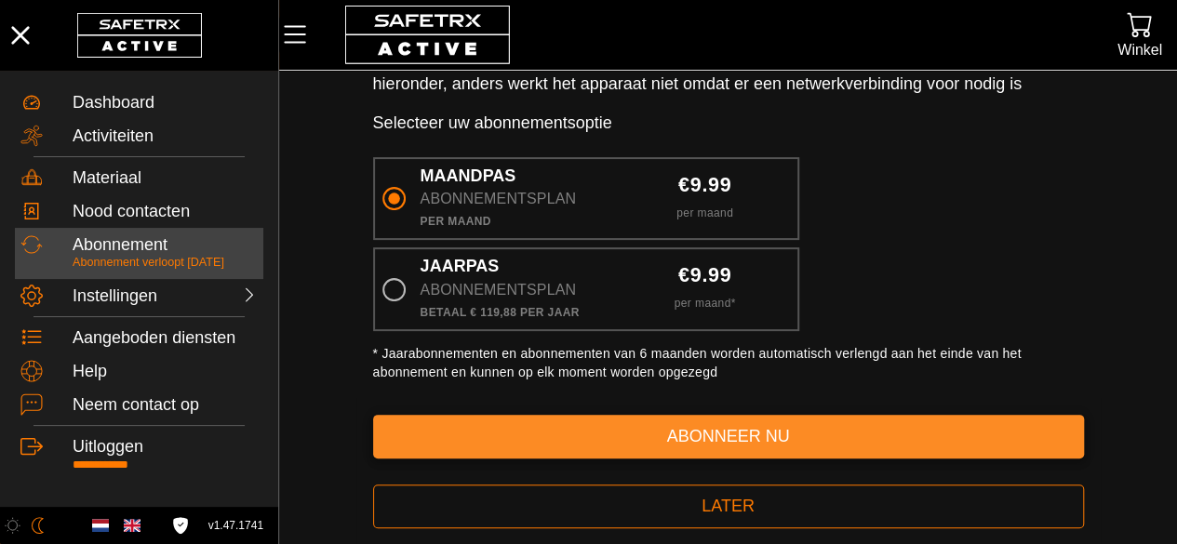
click at [609, 440] on span "abonneer nu" at bounding box center [728, 436] width 681 height 29
